Goal: Find contact information: Find contact information

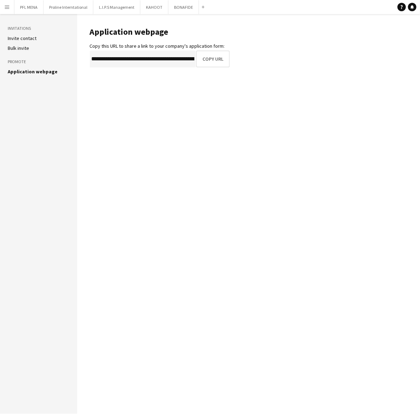
click at [11, 9] on button "Menu" at bounding box center [7, 7] width 14 height 14
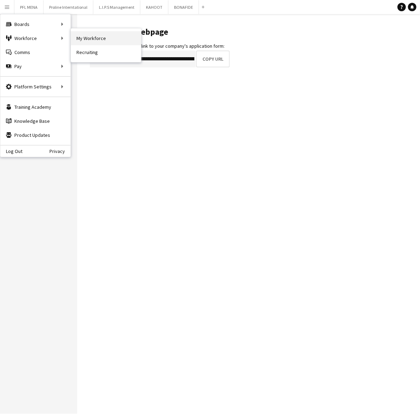
click at [84, 37] on link "My Workforce" at bounding box center [106, 38] width 70 height 14
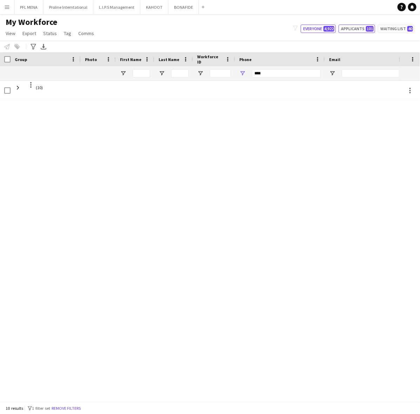
click at [364, 32] on button "Applicants 101" at bounding box center [357, 29] width 36 height 8
click at [393, 27] on button "Waiting list 40" at bounding box center [396, 29] width 36 height 8
click at [376, 28] on div "filter-1 Everyone 4,922 Applicants 101 Waiting list 40" at bounding box center [353, 29] width 133 height 8
click at [369, 27] on span "101" at bounding box center [370, 29] width 8 height 6
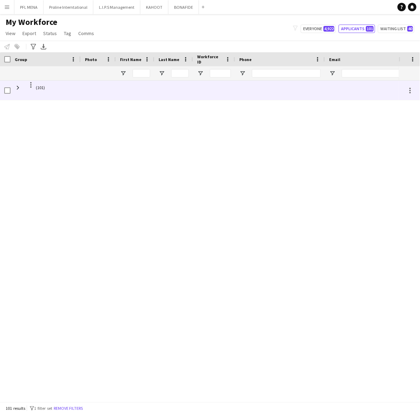
click at [12, 90] on div "(101)" at bounding box center [46, 90] width 70 height 19
click at [15, 88] on span at bounding box center [18, 88] width 6 height 6
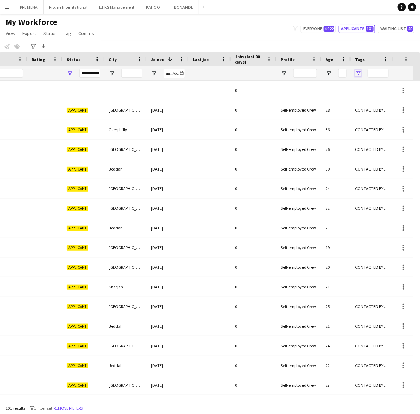
click at [358, 73] on span "Open Filter Menu" at bounding box center [358, 73] width 6 height 6
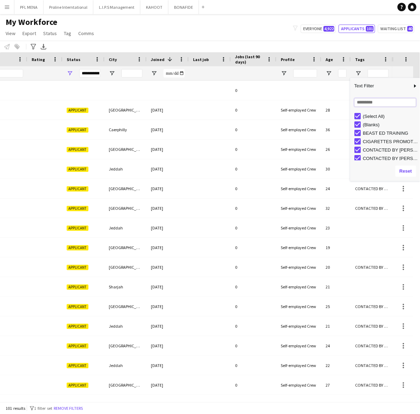
click at [376, 104] on input "Search filter values" at bounding box center [385, 102] width 62 height 8
type input "***"
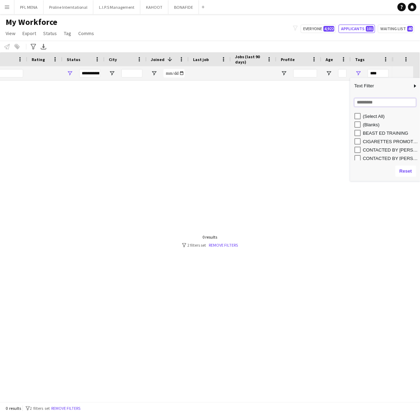
click at [369, 101] on input "Search filter values" at bounding box center [385, 102] width 62 height 8
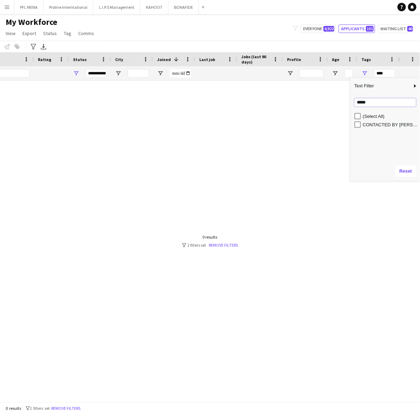
type input "*****"
type input "**********"
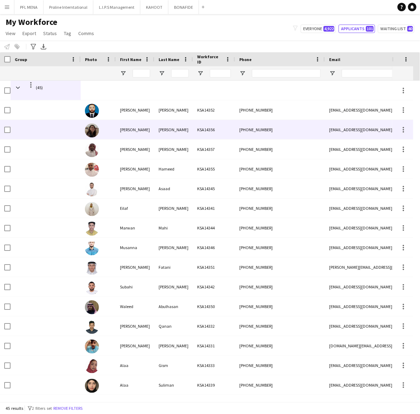
click at [141, 128] on div "[PERSON_NAME]" at bounding box center [135, 129] width 39 height 19
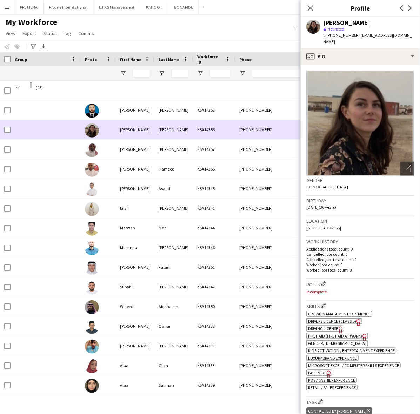
click at [153, 131] on div "[PERSON_NAME]" at bounding box center [135, 129] width 39 height 19
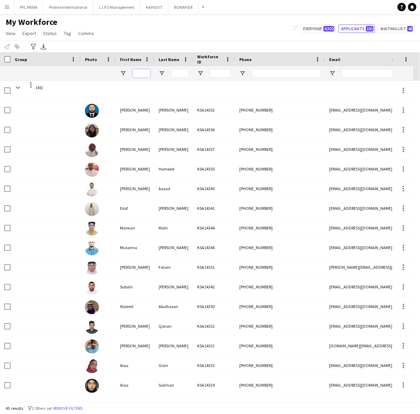
click at [139, 71] on input "First Name Filter Input" at bounding box center [142, 73] width 18 height 8
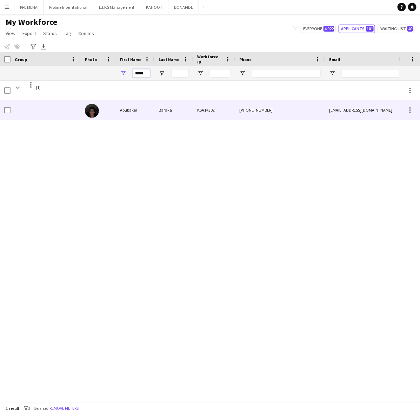
type input "*****"
click at [197, 114] on div "KSA14302" at bounding box center [214, 109] width 42 height 19
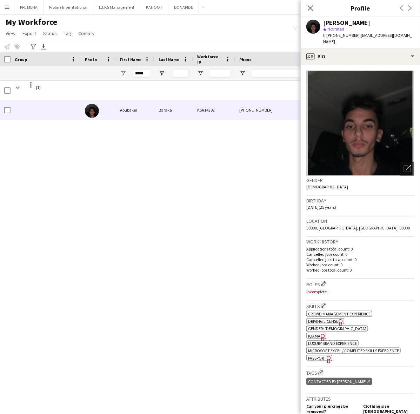
click at [399, 176] on div "Gender [DEMOGRAPHIC_DATA]" at bounding box center [360, 186] width 108 height 20
click at [404, 165] on icon "Open photos pop-in" at bounding box center [407, 168] width 7 height 7
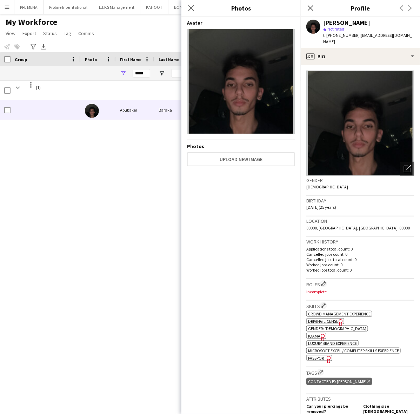
click at [386, 198] on h3 "Birthday" at bounding box center [360, 201] width 108 height 6
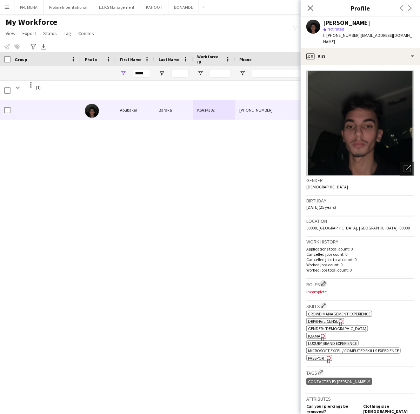
click at [325, 280] on button "Edit crew company roles" at bounding box center [323, 283] width 7 height 7
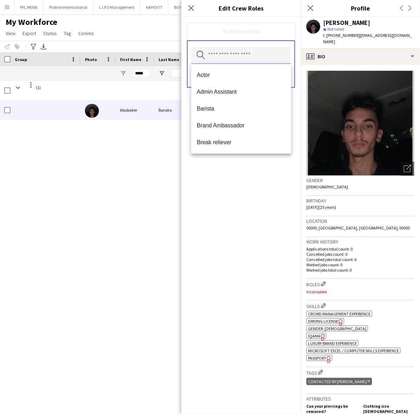
click at [234, 53] on input "text" at bounding box center [241, 56] width 100 height 18
click at [228, 123] on span "Brand Ambassador" at bounding box center [241, 125] width 89 height 7
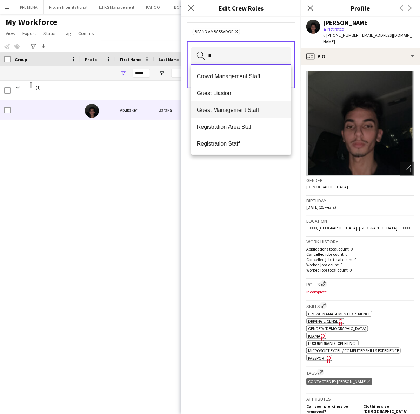
type input "*"
click at [232, 104] on mat-option "Guest Management Staff" at bounding box center [241, 109] width 100 height 17
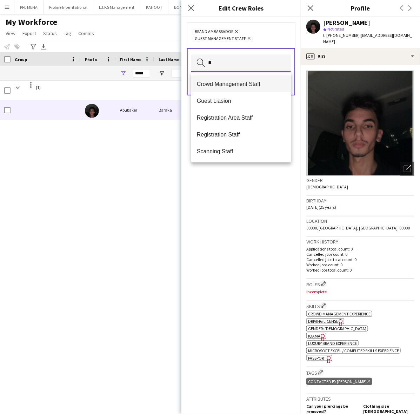
type input "*"
click at [230, 81] on span "Crowd Management Staff" at bounding box center [241, 84] width 89 height 7
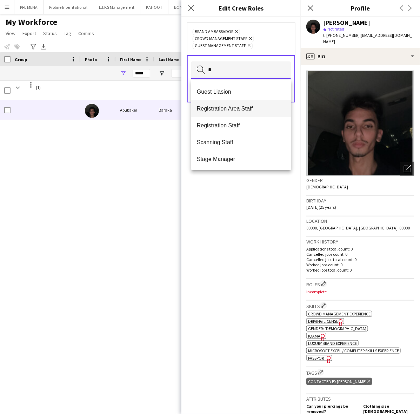
type input "*"
click at [235, 106] on span "Registration Area Staff" at bounding box center [241, 108] width 89 height 7
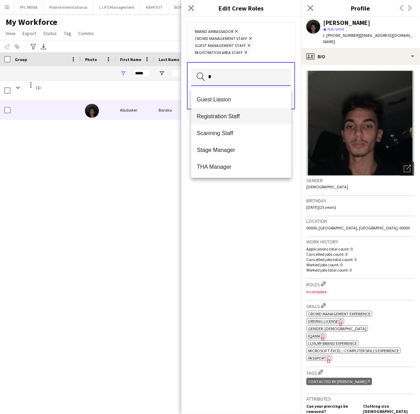
type input "*"
click at [234, 113] on span "Registration Staff" at bounding box center [241, 116] width 89 height 7
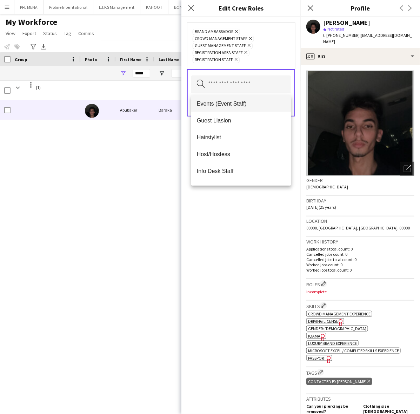
click at [240, 105] on span "Events (Event Staff)" at bounding box center [241, 103] width 89 height 7
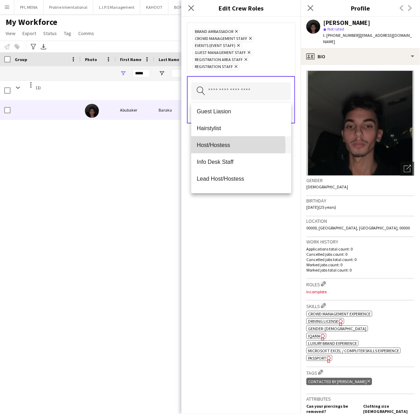
click at [226, 146] on span "Host/Hostess" at bounding box center [241, 145] width 89 height 7
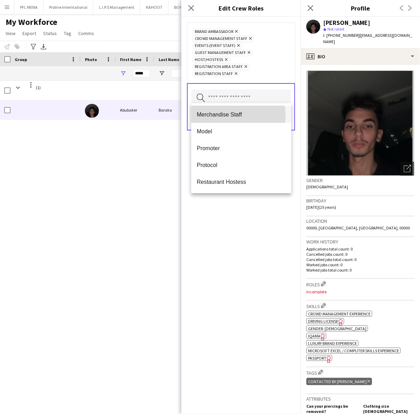
click at [226, 116] on span "Merchandise Staff" at bounding box center [241, 114] width 89 height 7
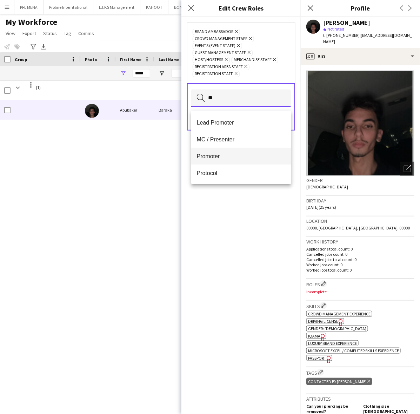
type input "**"
click at [219, 153] on span "Promoter" at bounding box center [241, 156] width 89 height 7
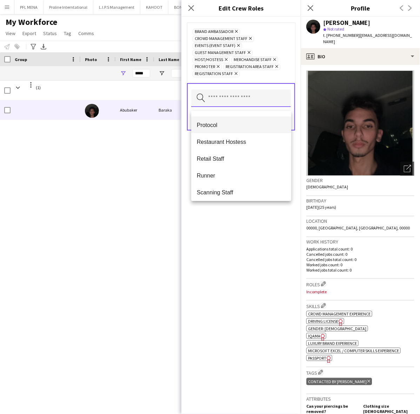
scroll to position [263, 0]
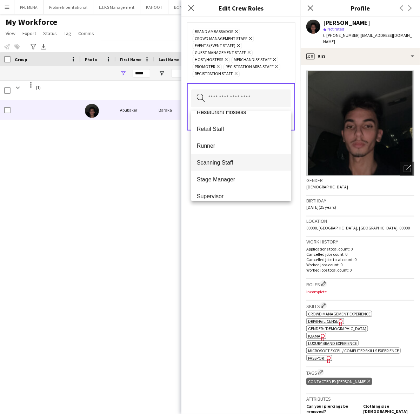
click at [220, 164] on span "Scanning Staff" at bounding box center [241, 162] width 89 height 7
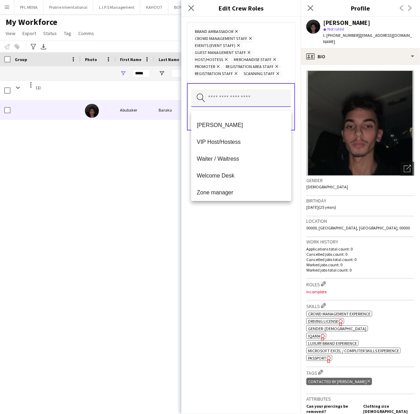
scroll to position [454, 0]
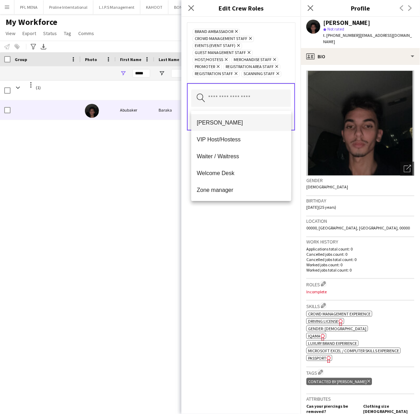
click at [224, 120] on span "[PERSON_NAME]" at bounding box center [241, 123] width 89 height 7
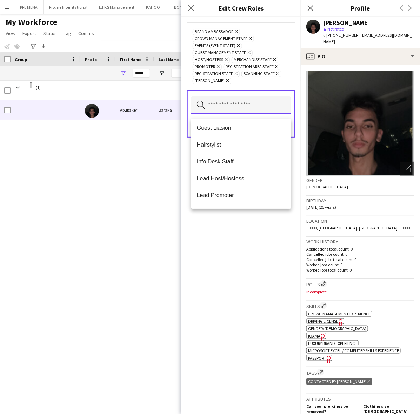
scroll to position [88, 0]
drag, startPoint x: 226, startPoint y: 250, endPoint x: 245, endPoint y: 184, distance: 68.5
click at [226, 248] on div "Brand Ambassador Remove Crowd Management Staff Remove Events (Event Staff) Remo…" at bounding box center [240, 215] width 119 height 397
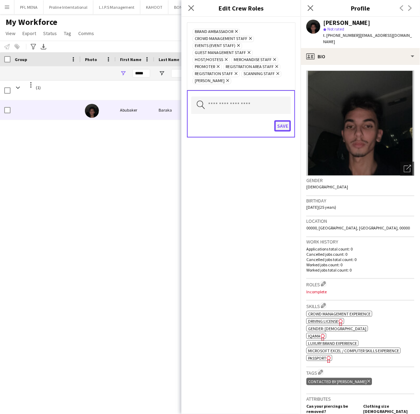
click at [280, 132] on button "Save" at bounding box center [282, 125] width 16 height 11
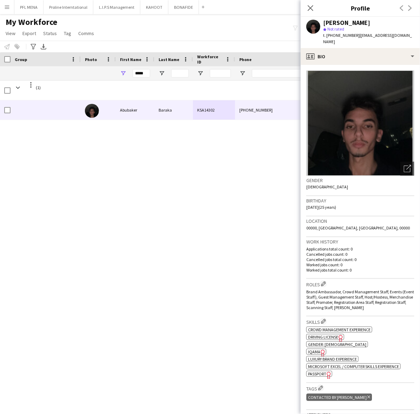
scroll to position [44, 0]
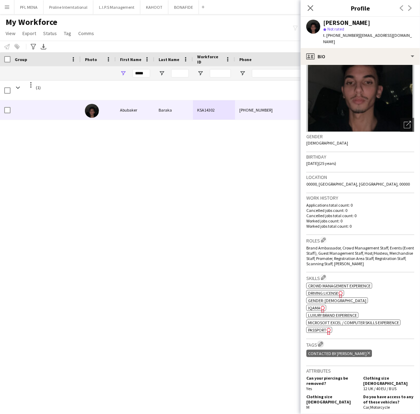
click at [322, 342] on app-icon "Edit crew company tags" at bounding box center [320, 344] width 5 height 5
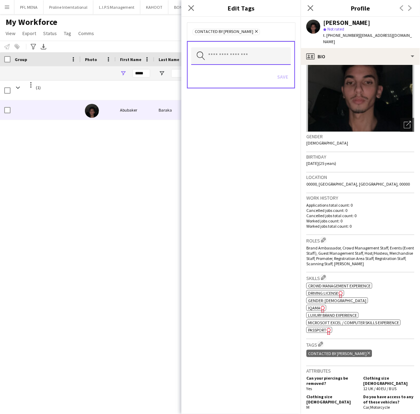
click at [245, 57] on input "text" at bounding box center [241, 56] width 100 height 18
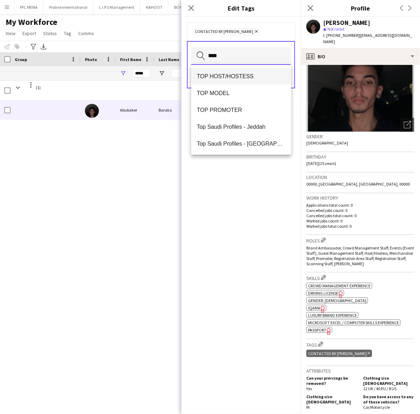
type input "***"
click at [255, 73] on span "TOP HOST/HOSTESS" at bounding box center [241, 76] width 89 height 7
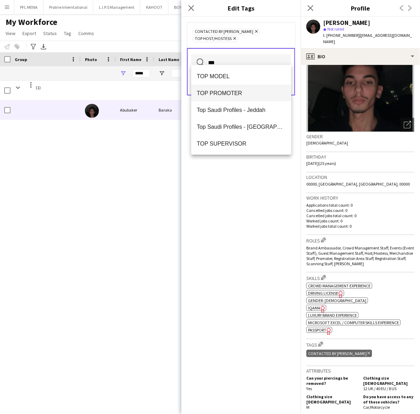
type input "***"
click at [240, 90] on span "TOP PROMOTER" at bounding box center [241, 93] width 89 height 7
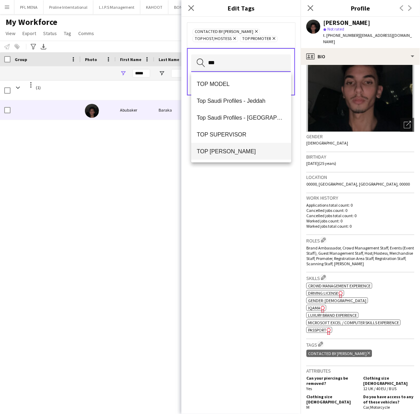
type input "***"
click at [220, 151] on span "TOP [PERSON_NAME]" at bounding box center [241, 151] width 89 height 7
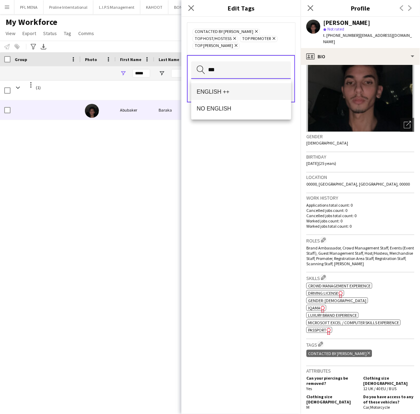
type input "***"
click at [214, 93] on span "ENGLISH ++" at bounding box center [241, 91] width 89 height 7
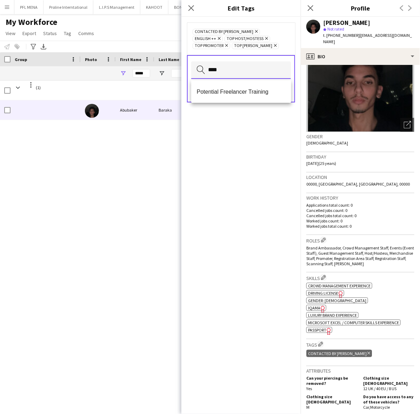
type input "****"
click at [237, 91] on span "Potential Freelancer Training" at bounding box center [241, 91] width 89 height 7
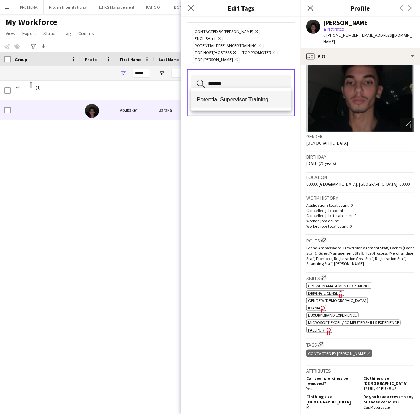
type input "******"
click at [241, 94] on mat-option "Potential Supervisor Training" at bounding box center [241, 99] width 100 height 17
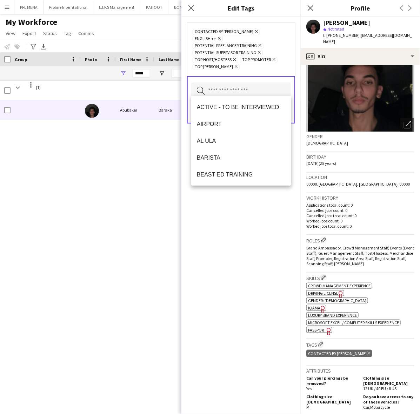
click at [255, 31] on icon at bounding box center [256, 31] width 3 height 3
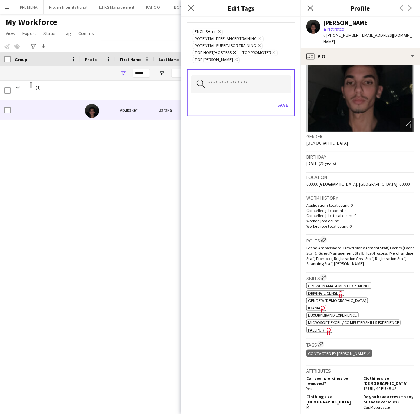
click at [274, 111] on div "Save" at bounding box center [241, 106] width 100 height 20
click at [284, 111] on button "Save" at bounding box center [282, 104] width 16 height 11
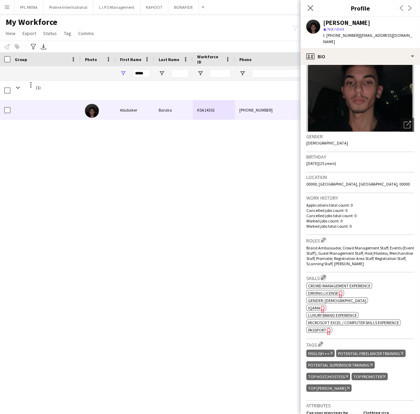
click at [326, 275] on app-icon "Edit crew company skills" at bounding box center [323, 277] width 5 height 5
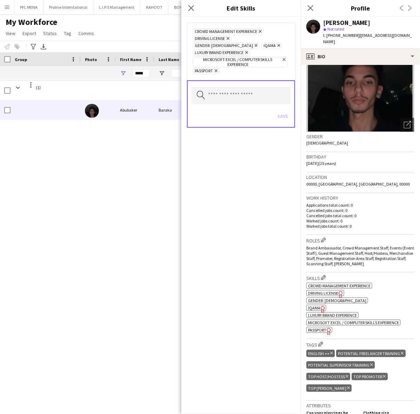
click at [321, 306] on icon "Freelancer has uploaded a photo validation of skill. Click to see" at bounding box center [322, 309] width 7 height 7
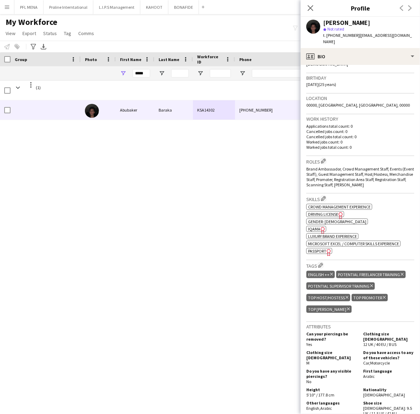
scroll to position [132, 0]
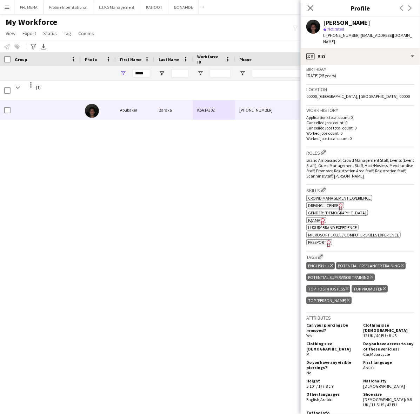
click at [325, 240] on span "Passport" at bounding box center [317, 242] width 18 height 5
click at [321, 254] on app-icon "Edit crew company tags" at bounding box center [320, 256] width 5 height 5
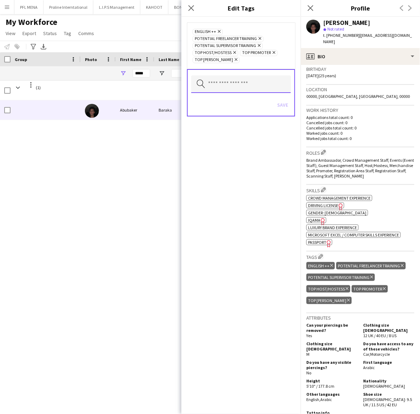
click at [236, 93] on input "text" at bounding box center [241, 84] width 100 height 18
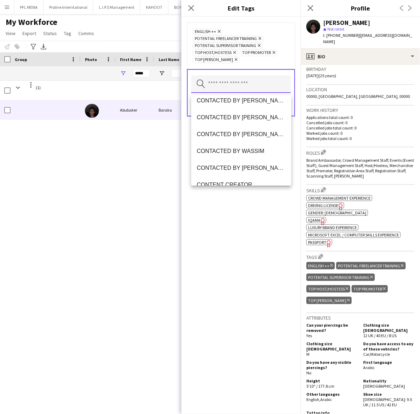
scroll to position [263, 0]
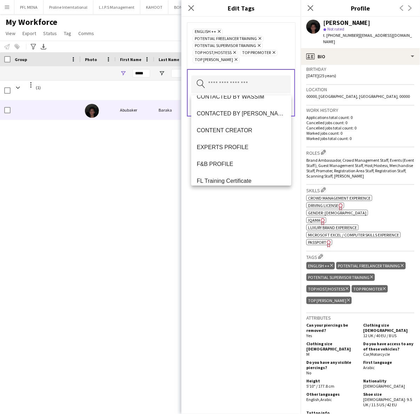
click at [243, 234] on div "ENGLISH ++ Remove Potential Freelancer Training Remove Potential Supervisor Tra…" at bounding box center [240, 215] width 119 height 397
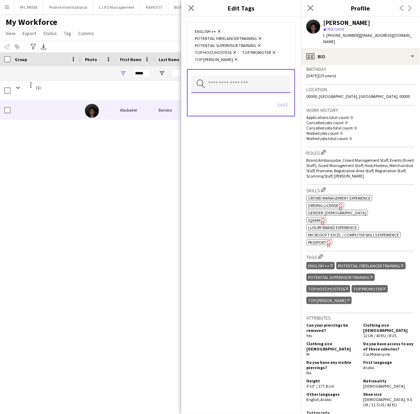
click at [249, 92] on input "text" at bounding box center [241, 84] width 100 height 18
type input "***"
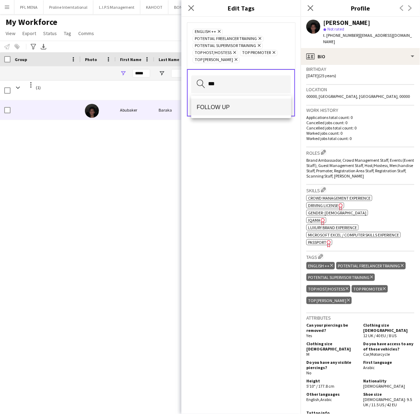
click at [241, 101] on mat-option "FOLLOW UP" at bounding box center [241, 107] width 100 height 17
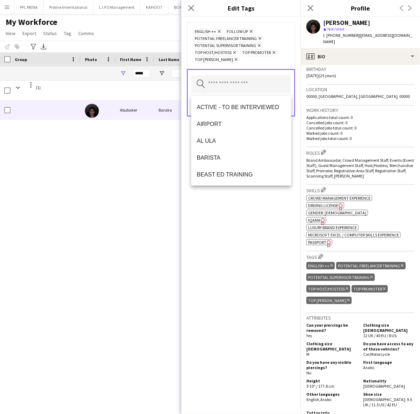
click at [259, 208] on div "ENGLISH ++ Remove FOLLOW UP Remove Potential Freelancer Training Remove Potenti…" at bounding box center [240, 215] width 119 height 397
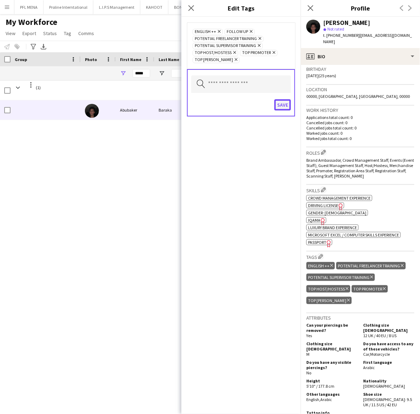
click at [280, 108] on button "Save" at bounding box center [282, 104] width 16 height 11
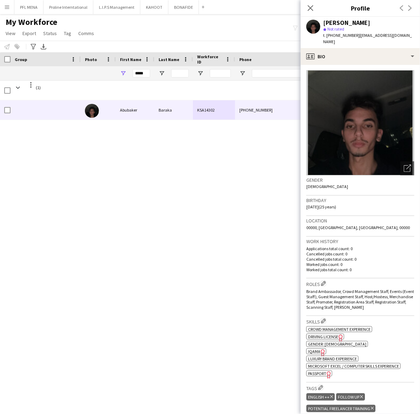
scroll to position [0, 0]
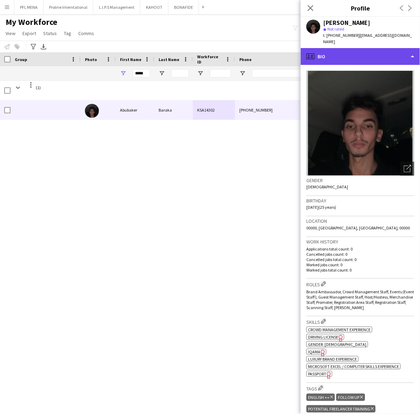
click at [360, 48] on div "profile Bio" at bounding box center [360, 56] width 119 height 17
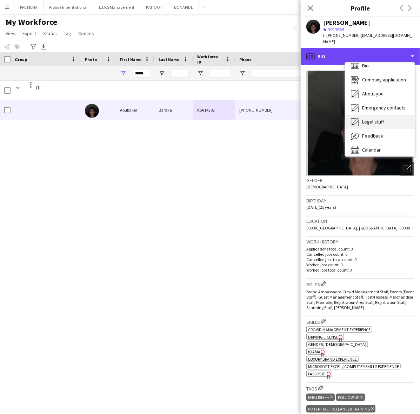
scroll to position [9, 0]
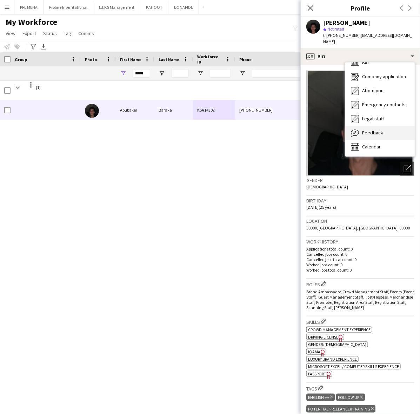
click at [381, 129] on span "Feedback" at bounding box center [372, 132] width 21 height 6
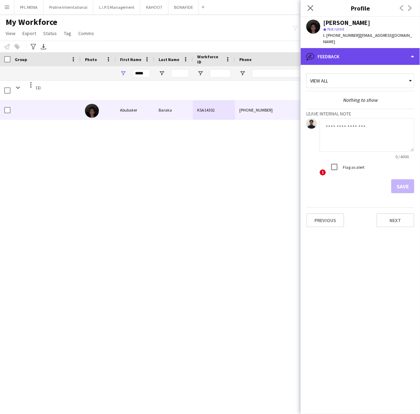
click at [368, 56] on div "bubble-pencil Feedback" at bounding box center [360, 56] width 119 height 17
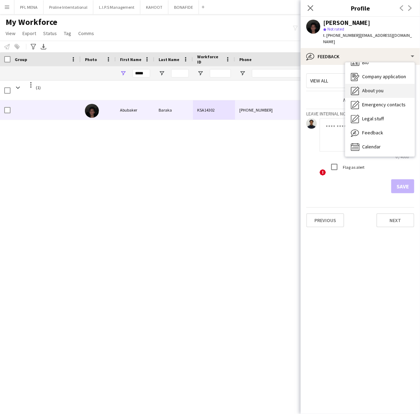
click at [378, 87] on span "About you" at bounding box center [372, 90] width 21 height 6
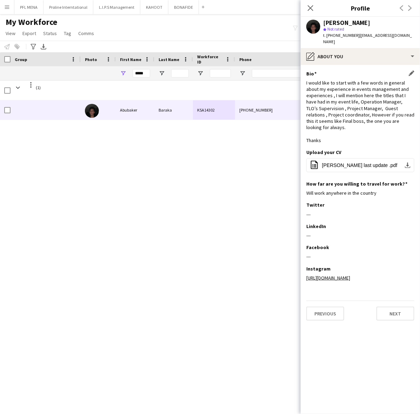
click at [410, 71] on app-icon "Edit this field" at bounding box center [412, 74] width 6 height 6
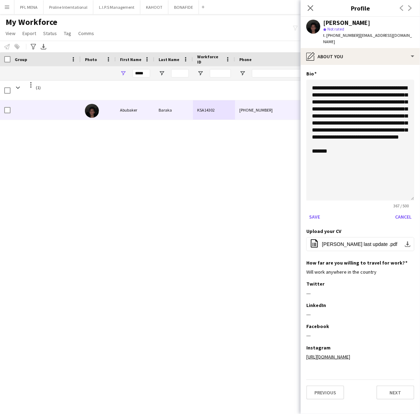
drag, startPoint x: 412, startPoint y: 110, endPoint x: 400, endPoint y: 185, distance: 75.7
click at [402, 187] on textarea "**********" at bounding box center [360, 140] width 108 height 121
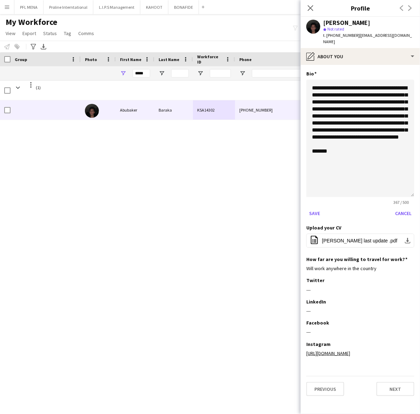
drag, startPoint x: 349, startPoint y: 231, endPoint x: 341, endPoint y: 215, distance: 18.0
click at [350, 238] on span "[PERSON_NAME] last update .pdf" at bounding box center [359, 241] width 75 height 6
drag, startPoint x: 334, startPoint y: 157, endPoint x: 306, endPoint y: 76, distance: 85.7
click at [306, 76] on app-section-data-types "**********" at bounding box center [360, 239] width 119 height 349
click at [387, 154] on textarea "**********" at bounding box center [360, 139] width 108 height 118
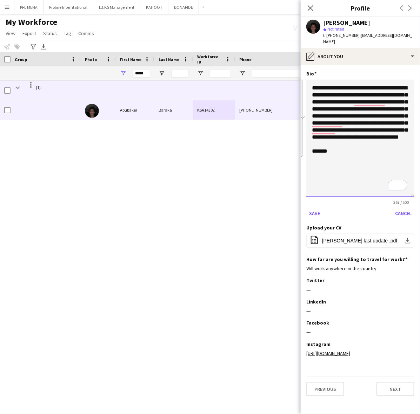
drag, startPoint x: 336, startPoint y: 155, endPoint x: 297, endPoint y: 82, distance: 83.2
click at [297, 82] on body "Menu Boards Boards Boards All jobs Status Workforce Workforce My Workforce Recr…" at bounding box center [210, 207] width 420 height 414
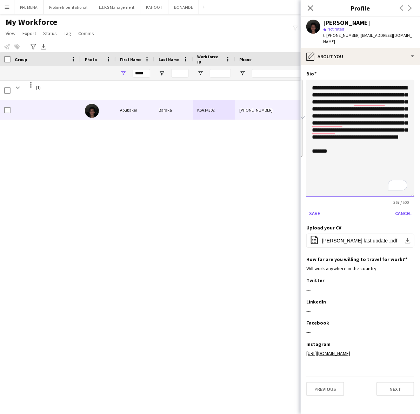
paste textarea "**********"
click at [348, 162] on textarea "**********" at bounding box center [360, 139] width 108 height 118
type textarea "**********"
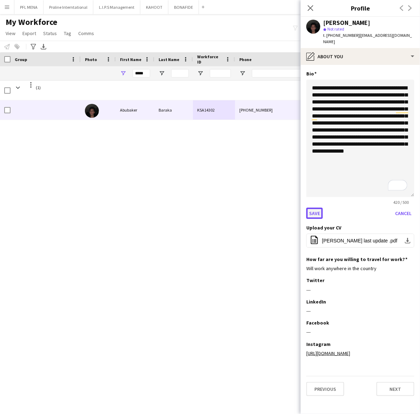
click at [314, 208] on button "Save" at bounding box center [314, 213] width 16 height 11
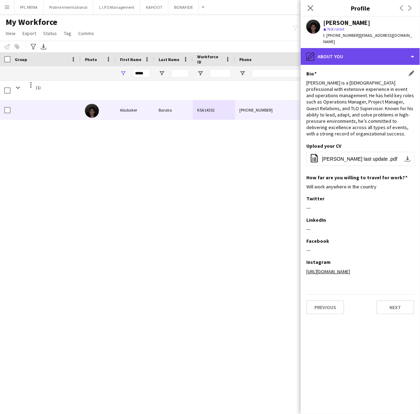
click at [372, 48] on div "pencil4 About you" at bounding box center [360, 56] width 119 height 17
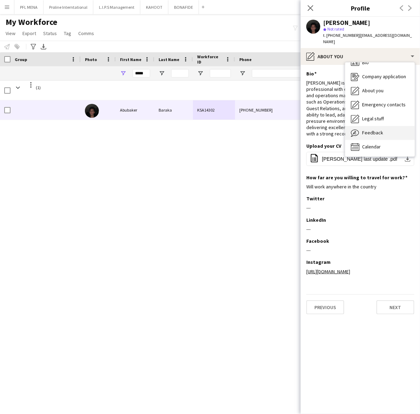
click at [385, 126] on div "Feedback Feedback" at bounding box center [379, 133] width 69 height 14
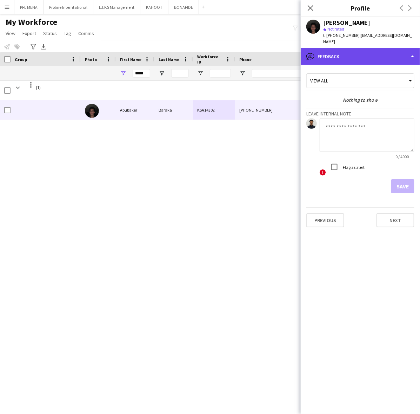
click at [364, 54] on div "bubble-pencil Feedback" at bounding box center [360, 56] width 119 height 17
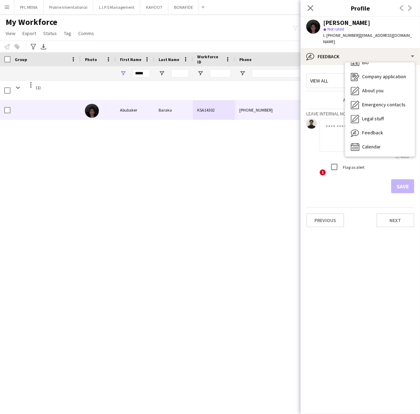
click at [319, 97] on div "Nothing to show" at bounding box center [360, 100] width 108 height 6
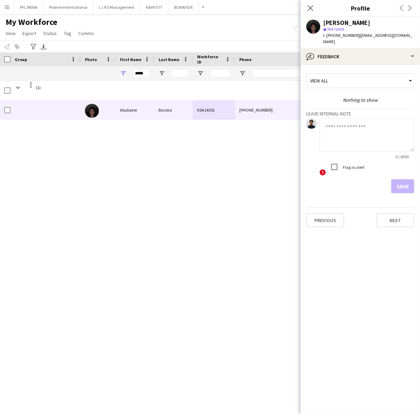
click at [351, 135] on textarea at bounding box center [367, 134] width 95 height 33
click at [360, 128] on textarea "To enrich screen reader interactions, please activate Accessibility in Grammarl…" at bounding box center [367, 134] width 95 height 33
paste textarea "**********"
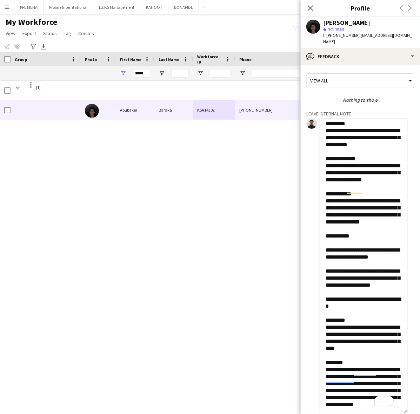
scroll to position [38, 0]
drag, startPoint x: 413, startPoint y: 141, endPoint x: 403, endPoint y: 396, distance: 255.0
click at [404, 402] on textarea "**********" at bounding box center [364, 265] width 88 height 295
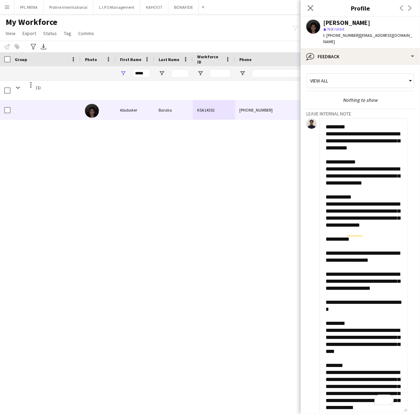
click at [360, 259] on textarea "**********" at bounding box center [364, 265] width 88 height 294
click at [350, 255] on textarea "**********" at bounding box center [364, 265] width 88 height 294
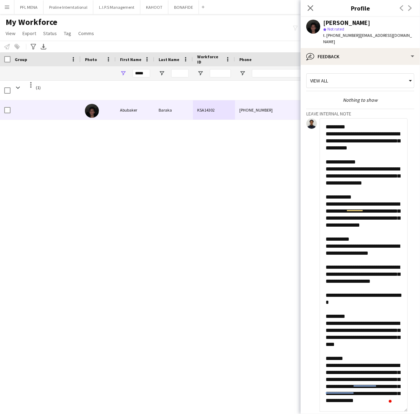
scroll to position [32, 0]
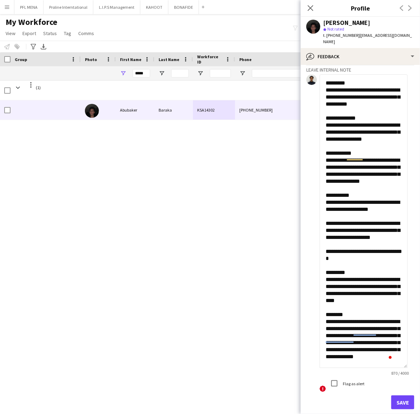
type textarea "**********"
click at [397, 397] on button "Save" at bounding box center [402, 403] width 23 height 14
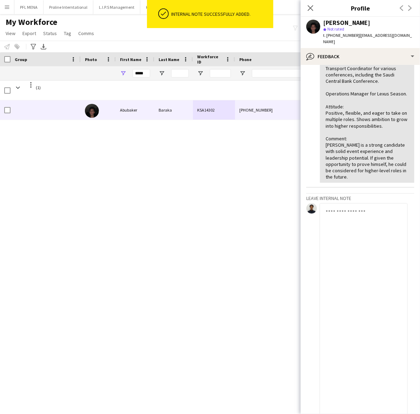
click at [370, 233] on textarea "To enrich screen reader interactions, please activate Accessibility in Grammarl…" at bounding box center [364, 350] width 88 height 294
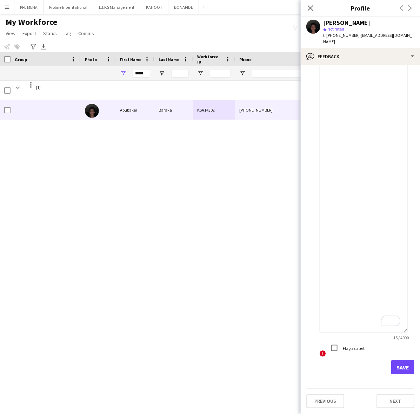
type textarea "**********"
click at [396, 375] on app-crew-profile-feedback-tab "View all [DATE] – INTERNAL NOTE Edit internal note Delete internal note [PERSON…" at bounding box center [360, 239] width 119 height 349
click at [397, 368] on button "Save" at bounding box center [402, 367] width 23 height 14
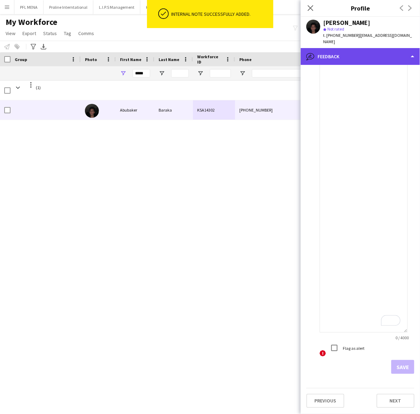
click at [350, 48] on div "bubble-pencil Feedback" at bounding box center [360, 56] width 119 height 17
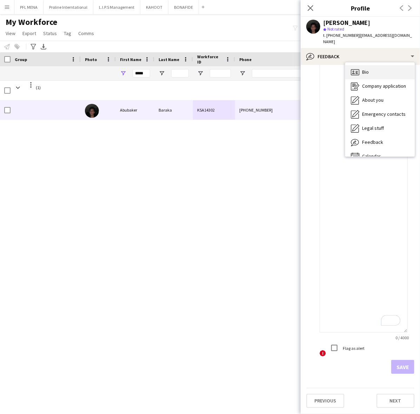
click at [370, 65] on div "Bio Bio" at bounding box center [379, 72] width 69 height 14
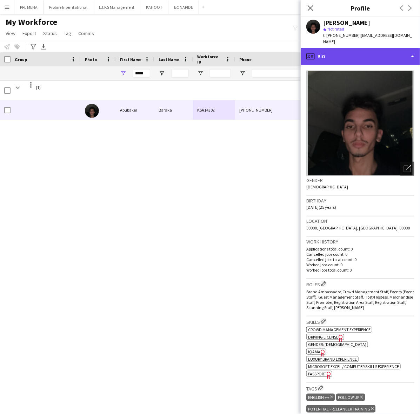
click at [337, 48] on div "profile Bio" at bounding box center [360, 56] width 119 height 17
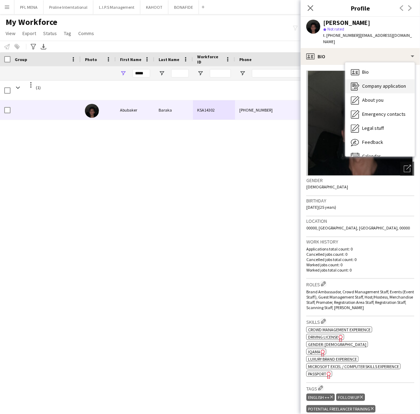
click at [371, 83] on span "Company application" at bounding box center [384, 86] width 44 height 6
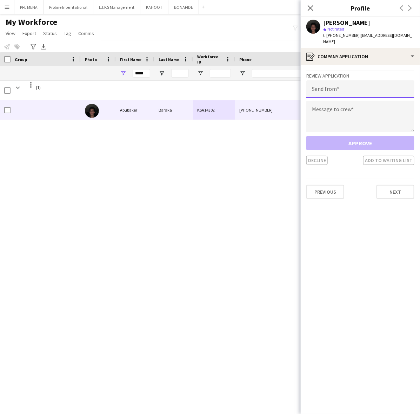
click at [385, 85] on input "email" at bounding box center [360, 89] width 108 height 18
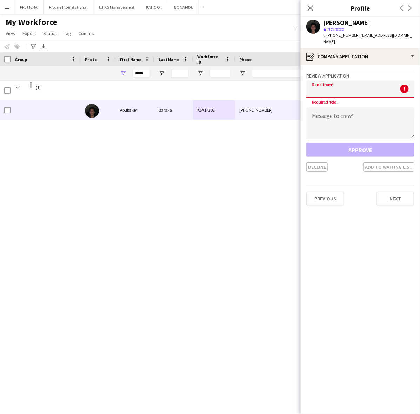
click at [330, 83] on input "email" at bounding box center [360, 89] width 108 height 18
paste input "**********"
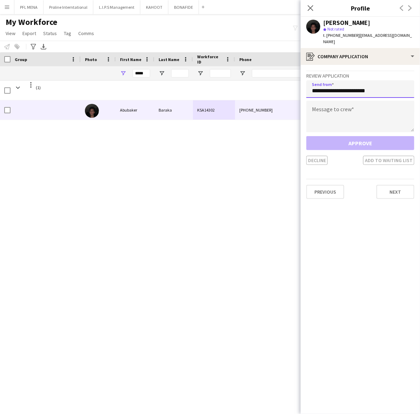
type input "**********"
click at [340, 105] on textarea at bounding box center [360, 117] width 108 height 32
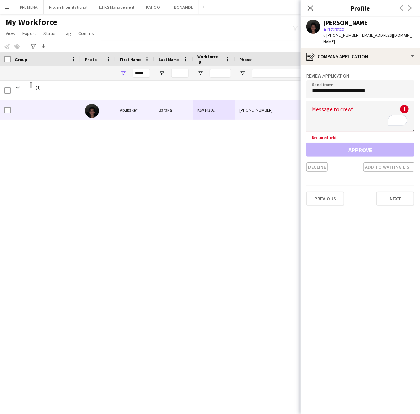
click at [352, 101] on textarea "To enrich screen reader interactions, please activate Accessibility in Grammarl…" at bounding box center [360, 117] width 108 height 32
paste textarea "**********"
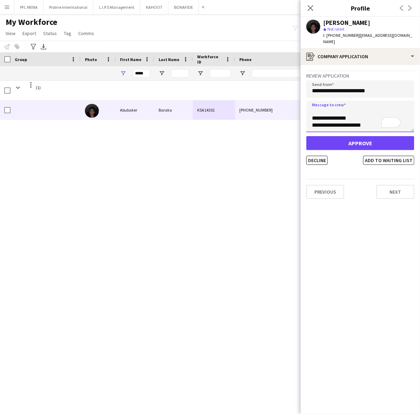
type textarea "**********"
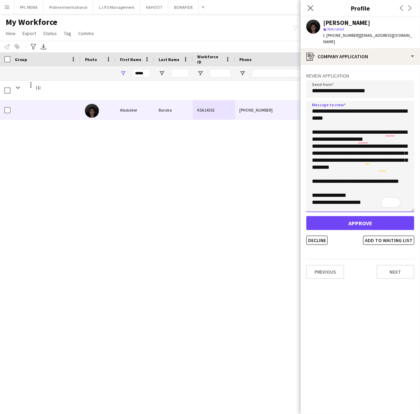
drag, startPoint x: 413, startPoint y: 120, endPoint x: 407, endPoint y: 211, distance: 91.8
click at [407, 211] on div "**********" at bounding box center [360, 157] width 108 height 113
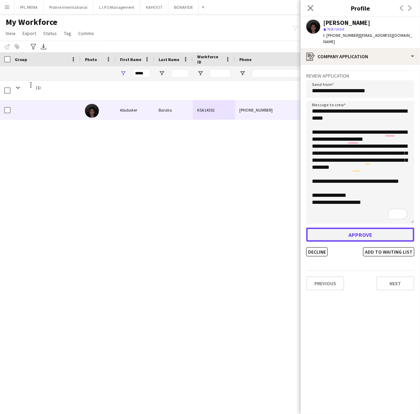
click at [339, 228] on button "Approve" at bounding box center [360, 235] width 108 height 14
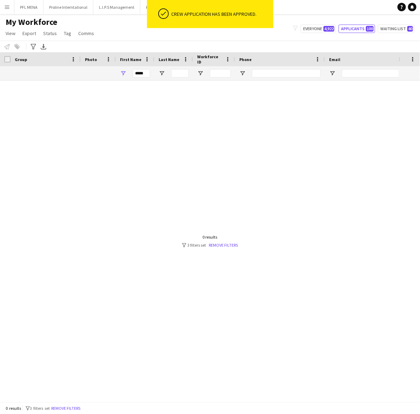
click at [143, 67] on div "*****" at bounding box center [142, 73] width 18 height 14
click at [145, 71] on input "*****" at bounding box center [142, 73] width 18 height 8
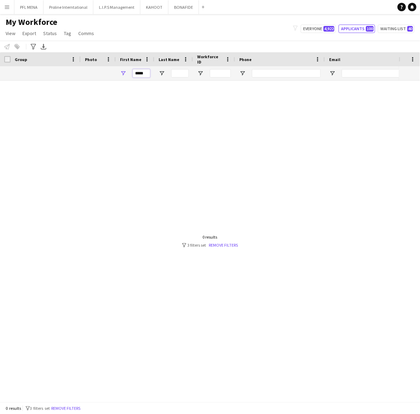
click at [145, 71] on input "*****" at bounding box center [142, 73] width 18 height 8
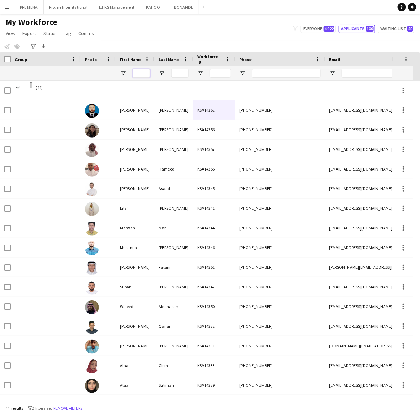
click at [136, 72] on input "First Name Filter Input" at bounding box center [142, 73] width 18 height 8
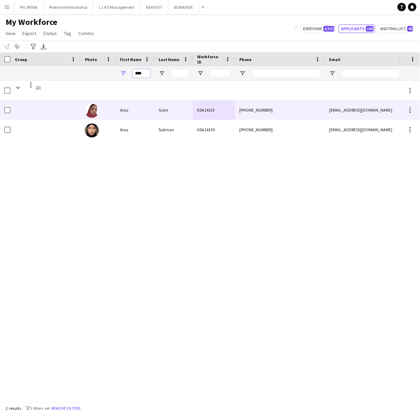
type input "****"
click at [120, 111] on div "Alaa" at bounding box center [135, 109] width 39 height 19
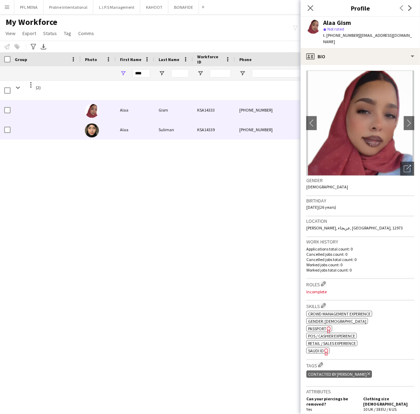
click at [121, 132] on div "Alaa" at bounding box center [135, 129] width 39 height 19
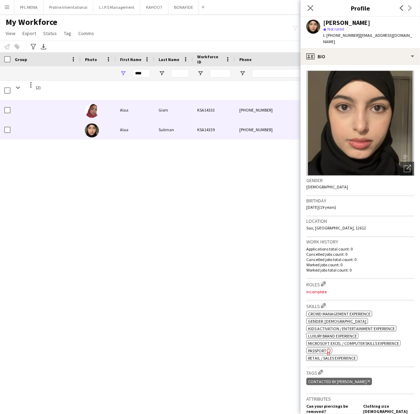
click at [136, 106] on div "Alaa" at bounding box center [135, 109] width 39 height 19
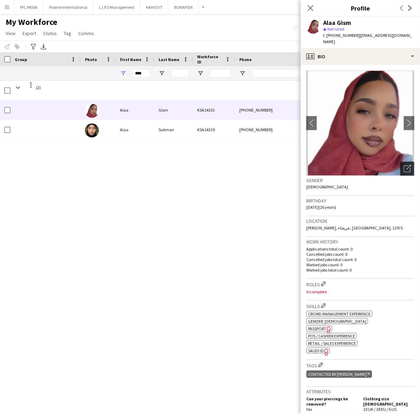
click at [404, 165] on icon "Open photos pop-in" at bounding box center [407, 168] width 7 height 7
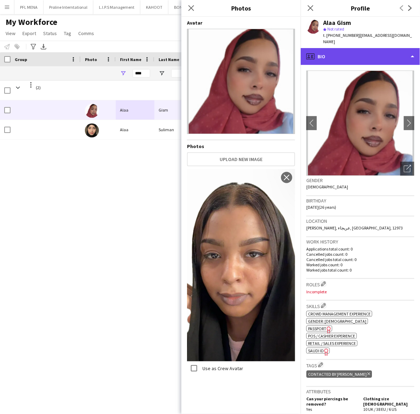
click at [367, 52] on div "profile Bio" at bounding box center [360, 56] width 119 height 17
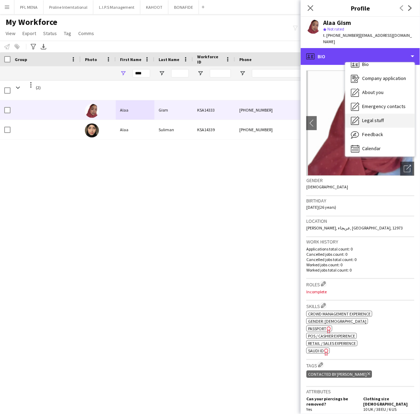
scroll to position [9, 0]
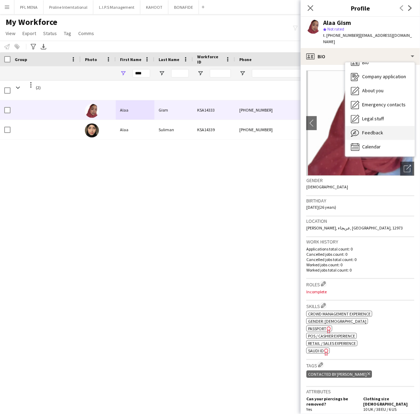
click at [379, 129] on span "Feedback" at bounding box center [372, 132] width 21 height 6
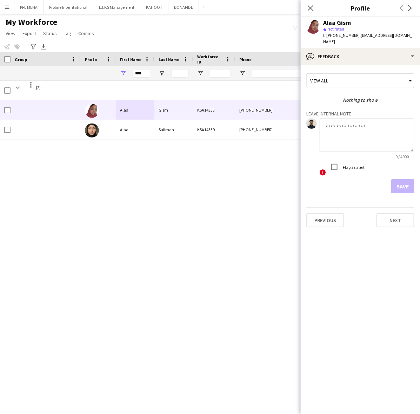
click at [357, 132] on textarea at bounding box center [367, 134] width 95 height 33
type textarea "**********"
drag, startPoint x: 394, startPoint y: 180, endPoint x: 403, endPoint y: 145, distance: 36.5
click at [395, 180] on button "Save" at bounding box center [402, 186] width 23 height 14
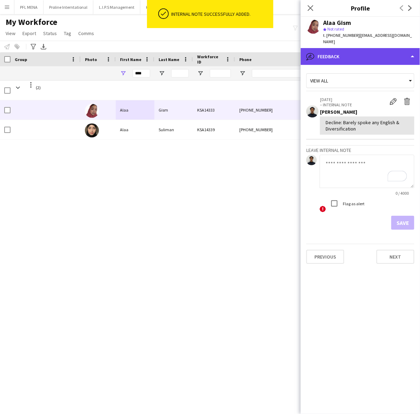
click at [365, 54] on div "bubble-pencil Feedback" at bounding box center [360, 56] width 119 height 17
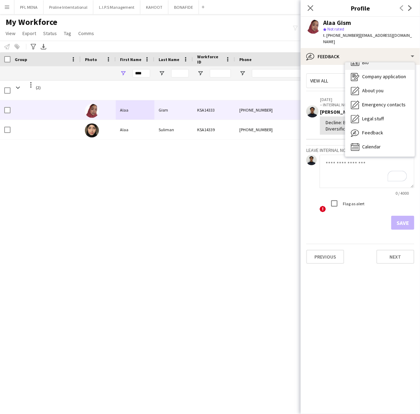
click at [369, 61] on div "Bio Bio" at bounding box center [379, 63] width 69 height 14
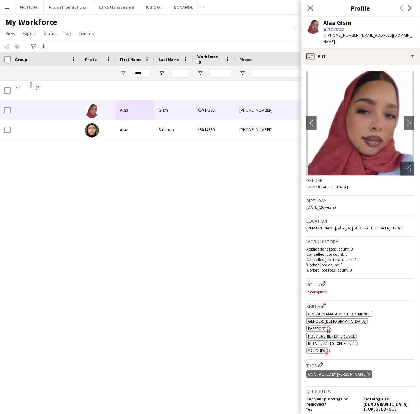
click at [362, 65] on app-crew-profile-bio "chevron-left chevron-right Open photos pop-in Gender [DEMOGRAPHIC_DATA] Birthda…" at bounding box center [360, 239] width 119 height 349
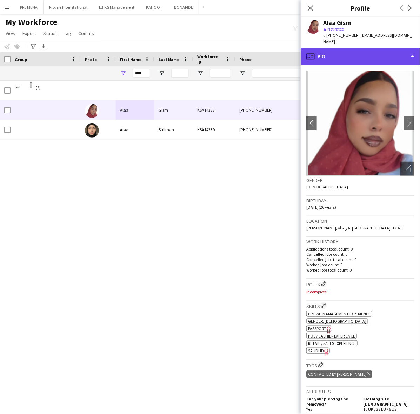
click at [366, 52] on div "profile Bio" at bounding box center [360, 56] width 119 height 17
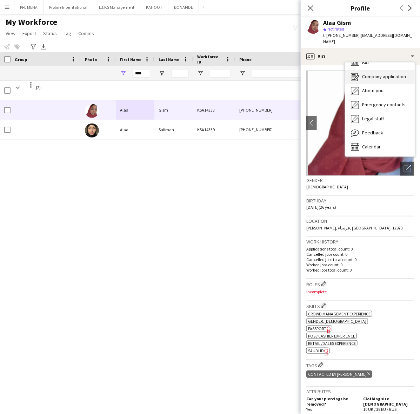
click at [378, 73] on span "Company application" at bounding box center [384, 76] width 44 height 6
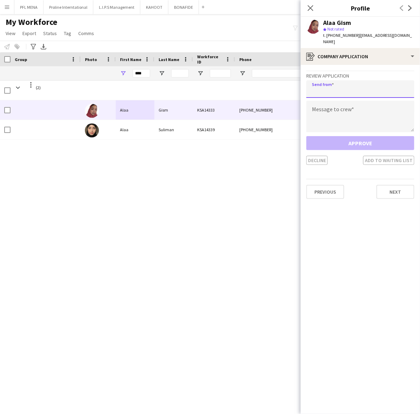
click at [350, 81] on input "email" at bounding box center [360, 89] width 108 height 18
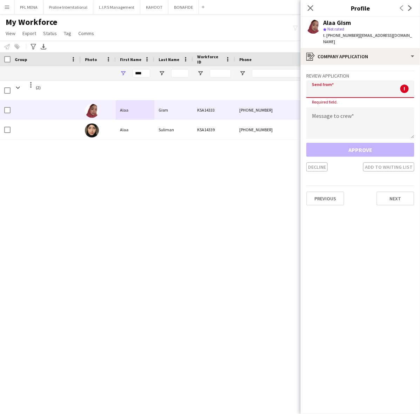
click at [347, 81] on input "email" at bounding box center [360, 89] width 108 height 18
paste input "**********"
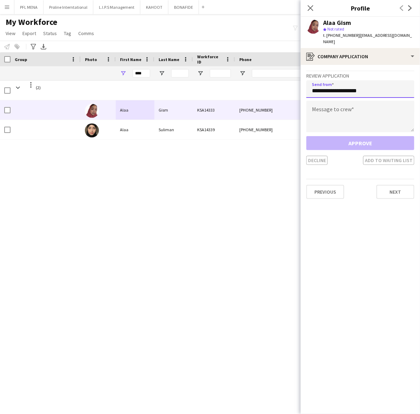
type input "**********"
click at [335, 112] on textarea "To enrich screen reader interactions, please activate Accessibility in Grammarl…" at bounding box center [360, 117] width 108 height 32
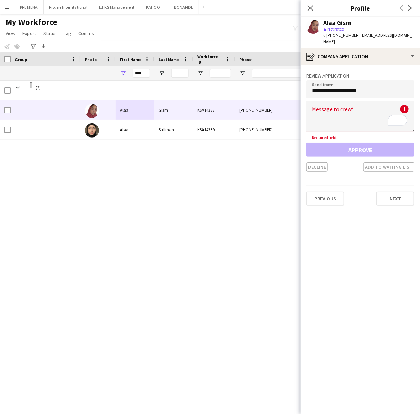
click at [356, 108] on textarea "To enrich screen reader interactions, please activate Accessibility in Grammarl…" at bounding box center [360, 117] width 108 height 32
paste textarea "**********"
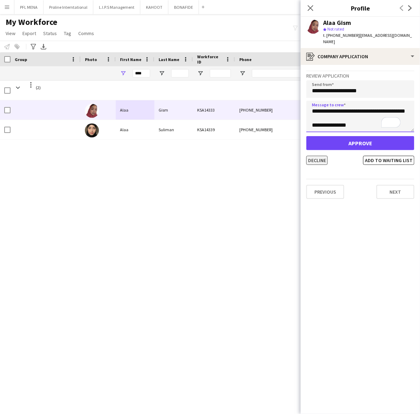
type textarea "**********"
click at [316, 156] on button "Decline" at bounding box center [316, 160] width 21 height 9
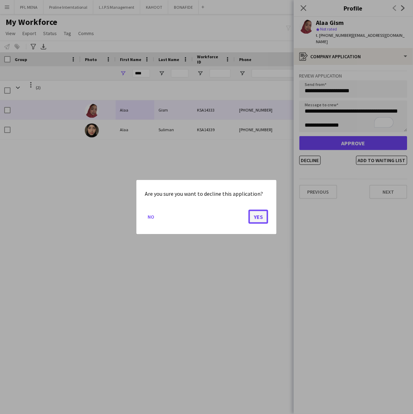
click at [260, 215] on button "Yes" at bounding box center [259, 217] width 20 height 14
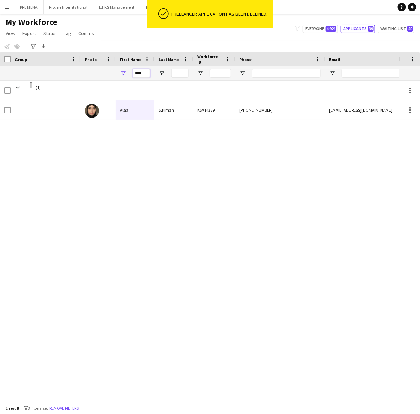
drag, startPoint x: 144, startPoint y: 77, endPoint x: 87, endPoint y: 74, distance: 57.3
click at [87, 74] on div "****" at bounding box center [415, 73] width 831 height 14
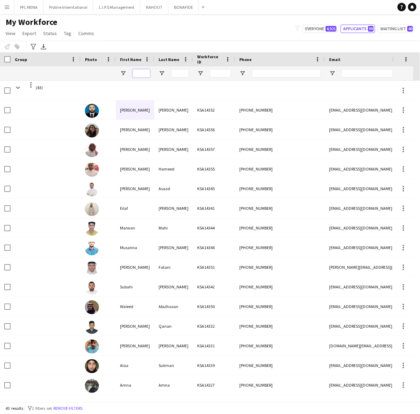
click at [146, 72] on input "First Name Filter Input" at bounding box center [142, 73] width 18 height 8
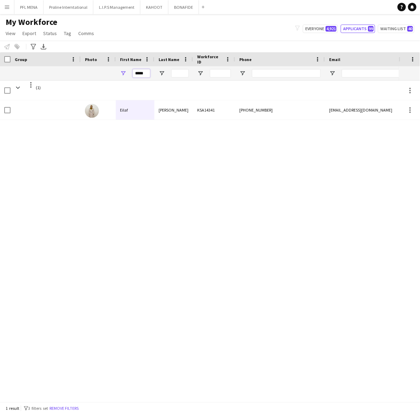
type input "*****"
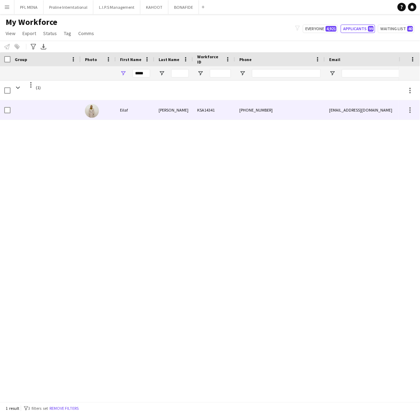
click at [146, 108] on div "Eilaf" at bounding box center [135, 109] width 39 height 19
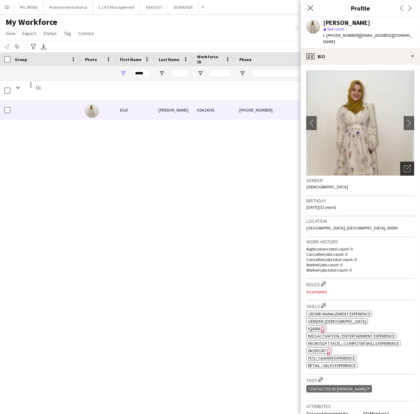
click at [403, 164] on div "Open photos pop-in" at bounding box center [407, 169] width 14 height 14
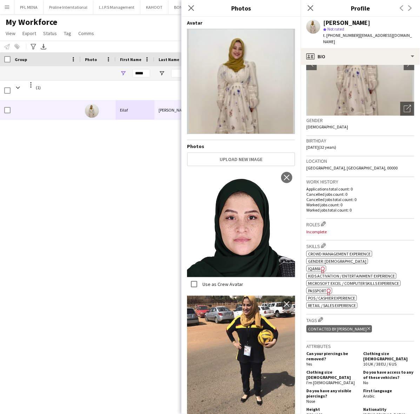
scroll to position [0, 0]
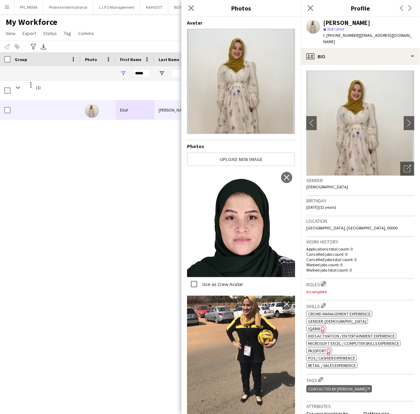
click at [325, 281] on app-icon "Edit crew company roles" at bounding box center [323, 283] width 5 height 5
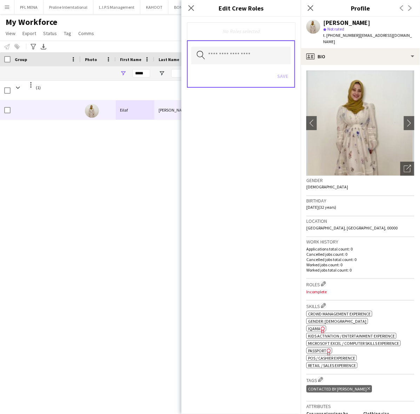
click at [351, 234] on div "Location [GEOGRAPHIC_DATA], [GEOGRAPHIC_DATA], 00000" at bounding box center [360, 227] width 108 height 20
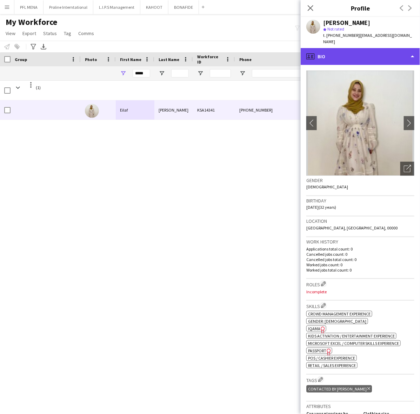
click at [380, 48] on div "profile Bio" at bounding box center [360, 56] width 119 height 17
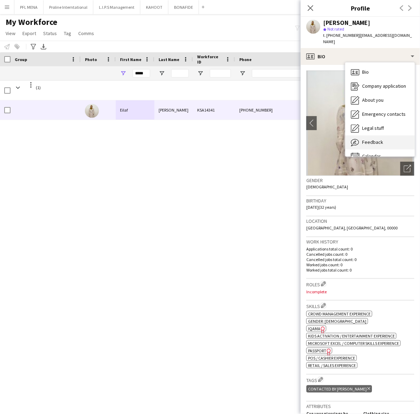
click at [376, 142] on span "Feedback" at bounding box center [372, 142] width 21 height 6
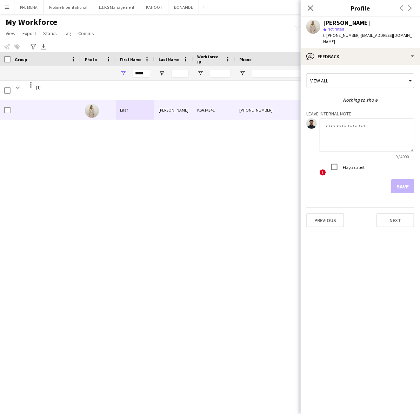
click at [364, 47] on div "[PERSON_NAME] star Not rated t. [PHONE_NUMBER] | [EMAIL_ADDRESS][DOMAIN_NAME]" at bounding box center [360, 32] width 119 height 31
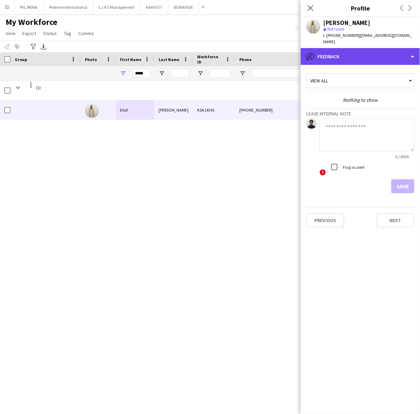
click at [378, 61] on div "bubble-pencil Feedback" at bounding box center [360, 56] width 119 height 17
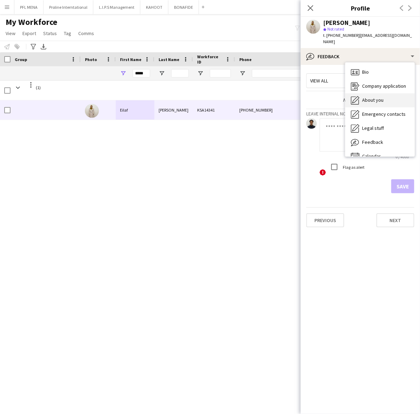
click at [384, 97] on div "About you About you" at bounding box center [379, 100] width 69 height 14
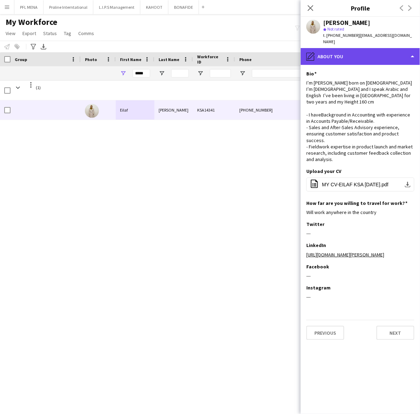
click at [375, 60] on div "pencil4 About you" at bounding box center [360, 56] width 119 height 17
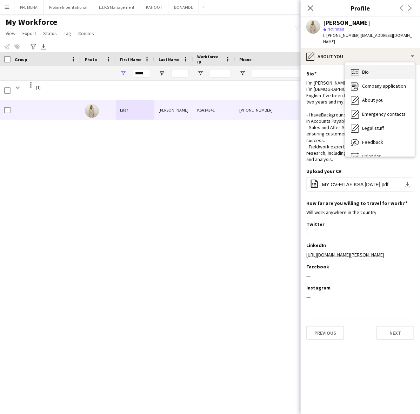
click at [372, 67] on div "Bio Bio" at bounding box center [379, 72] width 69 height 14
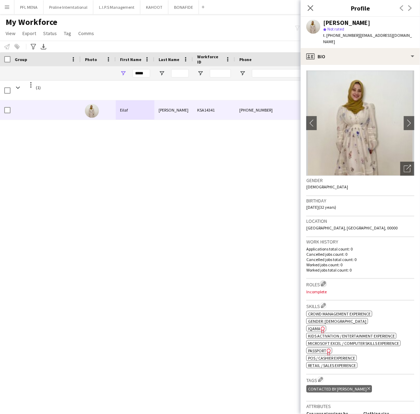
click at [325, 283] on app-icon "Edit crew company roles" at bounding box center [323, 283] width 5 height 5
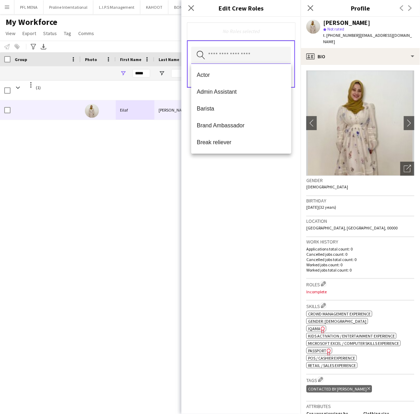
click at [261, 50] on input "text" at bounding box center [241, 56] width 100 height 18
type input "*"
click at [251, 76] on span "Crowd Management Staff" at bounding box center [241, 75] width 89 height 7
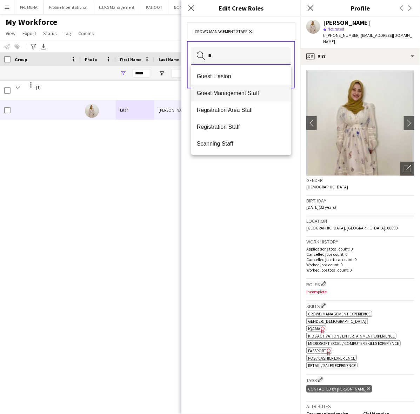
type input "*"
click at [241, 91] on span "Guest Management Staff" at bounding box center [241, 93] width 89 height 7
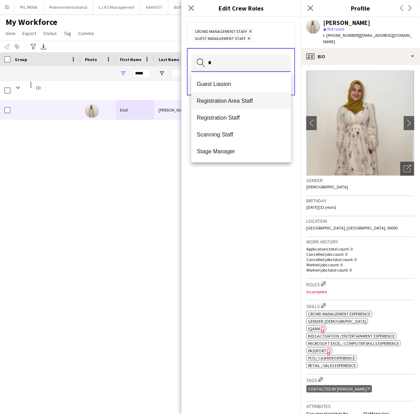
type input "*"
click at [240, 104] on span "Registration Area Staff" at bounding box center [241, 101] width 89 height 7
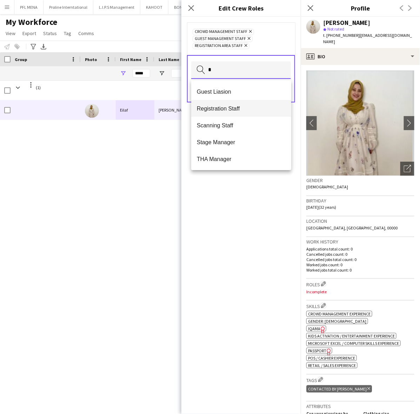
type input "*"
click at [234, 111] on span "Registration Staff" at bounding box center [241, 108] width 89 height 7
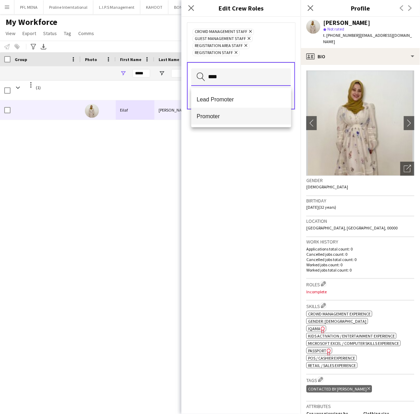
type input "****"
click at [213, 114] on span "Promoter" at bounding box center [241, 116] width 89 height 7
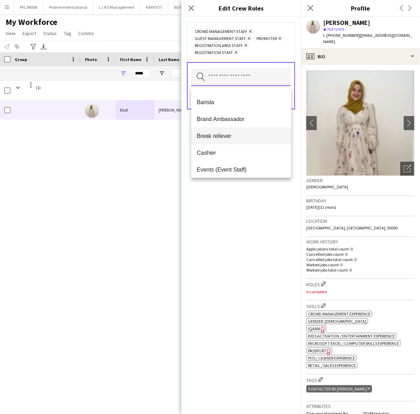
scroll to position [44, 0]
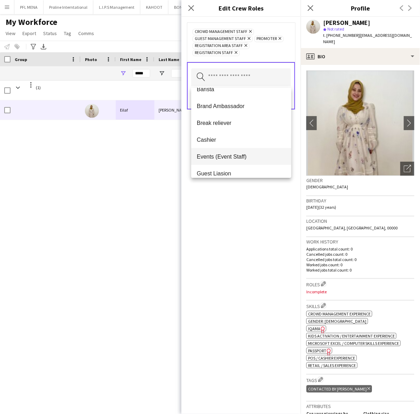
click at [227, 151] on mat-option "Events (Event Staff)" at bounding box center [241, 156] width 100 height 17
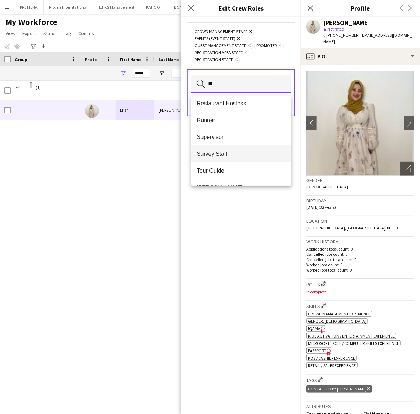
scroll to position [0, 0]
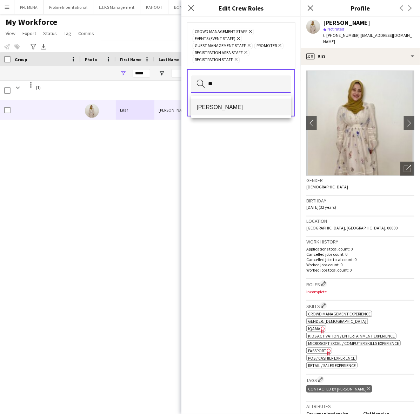
type input "**"
click at [246, 114] on mat-option "[PERSON_NAME]" at bounding box center [241, 107] width 100 height 17
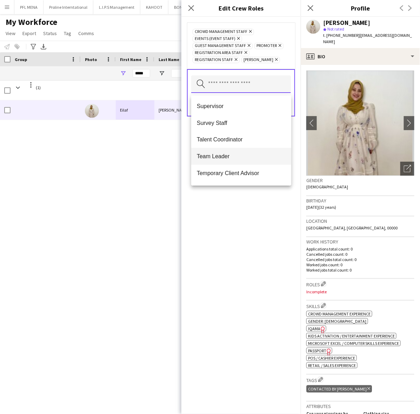
scroll to position [373, 0]
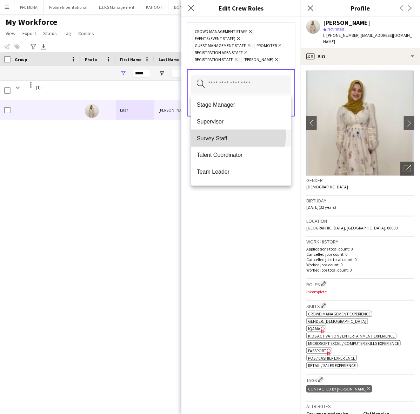
click at [222, 133] on mat-option "Survey Staff" at bounding box center [241, 138] width 100 height 17
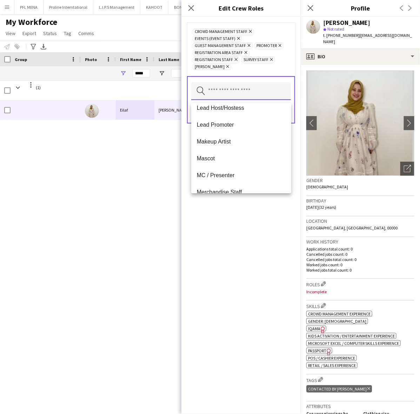
scroll to position [219, 0]
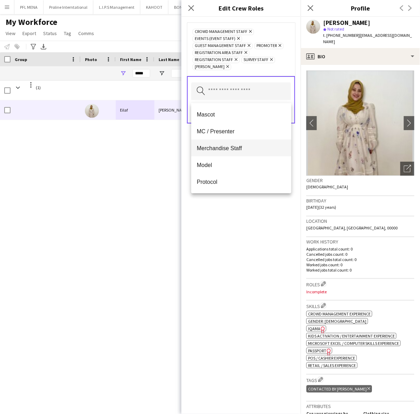
click at [227, 148] on span "Merchandise Staff" at bounding box center [241, 148] width 89 height 7
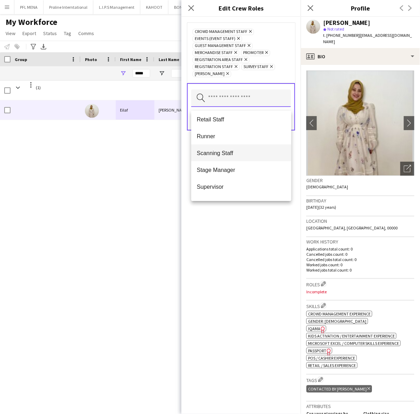
scroll to position [307, 0]
click at [227, 152] on span "Scanning Staff" at bounding box center [241, 152] width 89 height 7
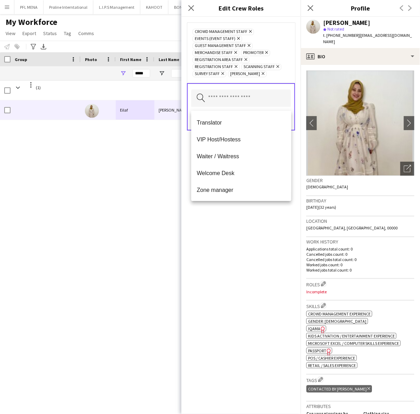
click at [244, 234] on div "Crowd Management Staff Remove Events (Event Staff) Remove Guest Management Staf…" at bounding box center [240, 215] width 119 height 397
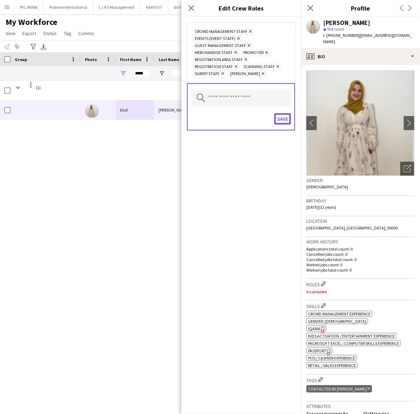
click at [278, 123] on button "Save" at bounding box center [282, 118] width 16 height 11
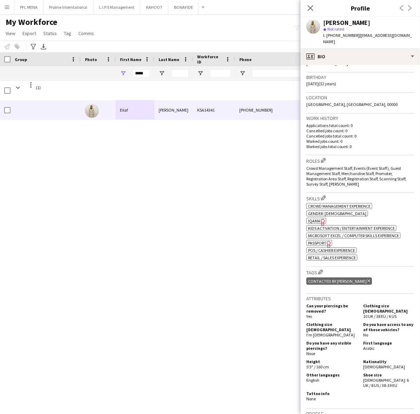
scroll to position [132, 0]
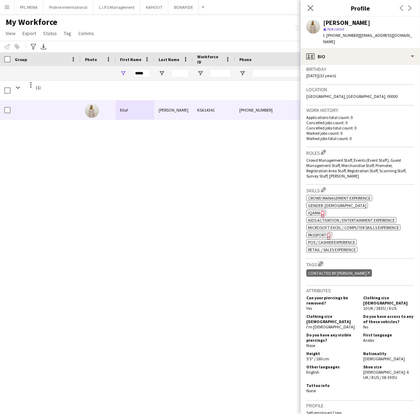
click at [321, 266] on app-icon "Edit crew company tags" at bounding box center [320, 263] width 5 height 5
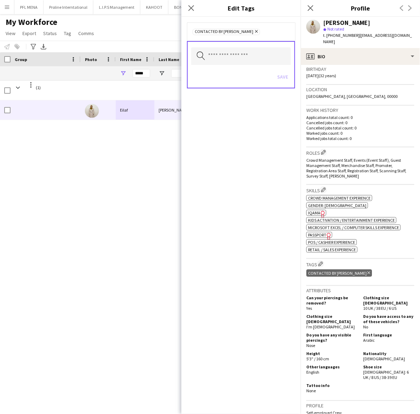
click at [255, 32] on icon at bounding box center [256, 31] width 3 height 3
click at [240, 55] on input "text" at bounding box center [241, 56] width 100 height 18
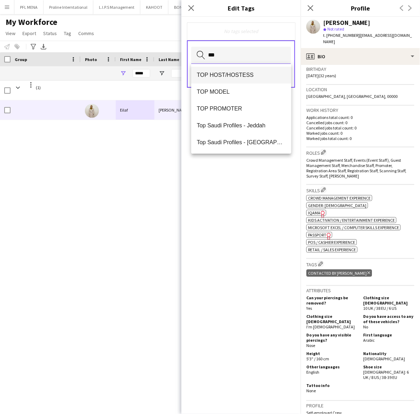
type input "***"
click at [234, 71] on mat-option "TOP HOST/HOSTESS" at bounding box center [241, 75] width 100 height 17
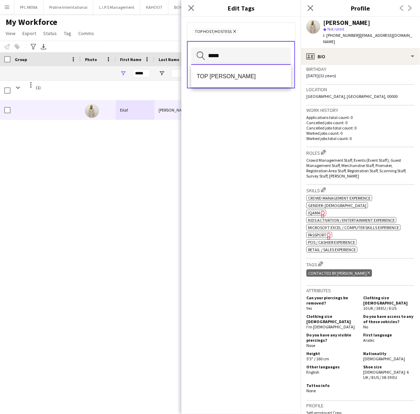
type input "*****"
click at [232, 71] on mat-option "TOP [PERSON_NAME]" at bounding box center [241, 76] width 100 height 17
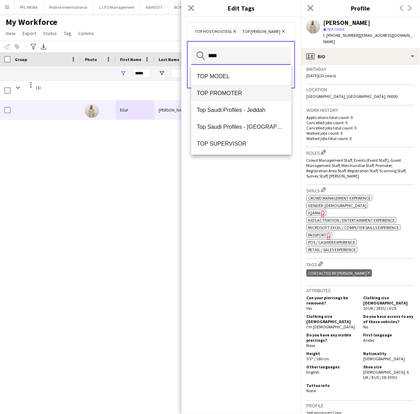
type input "***"
click at [225, 92] on span "TOP PROMOTER" at bounding box center [241, 93] width 89 height 7
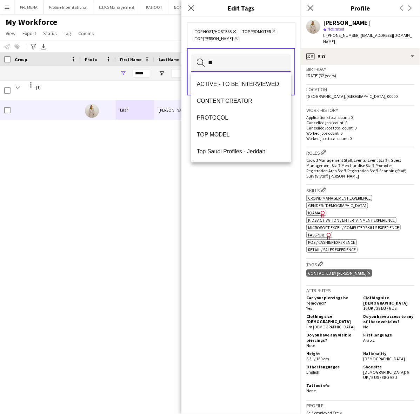
type input "*"
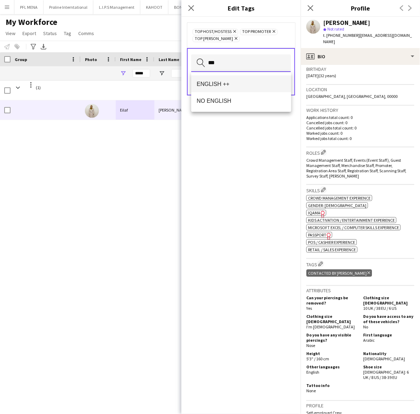
type input "***"
click at [228, 86] on span "ENGLISH ++" at bounding box center [241, 84] width 89 height 7
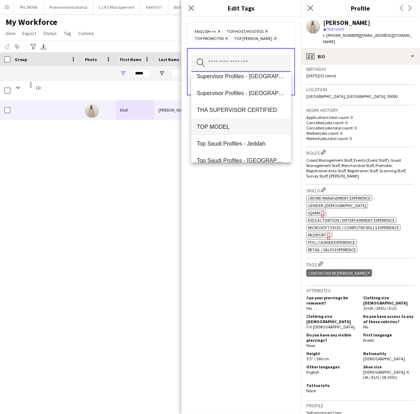
scroll to position [702, 0]
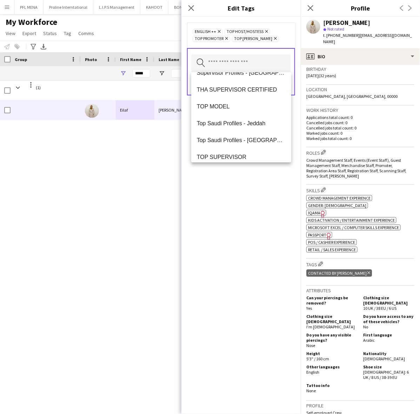
click at [255, 212] on div "ENGLISH ++ Remove TOP HOST/HOSTESS Remove TOP PROMOTER Remove TOP [PERSON_NAME]…" at bounding box center [240, 215] width 119 height 397
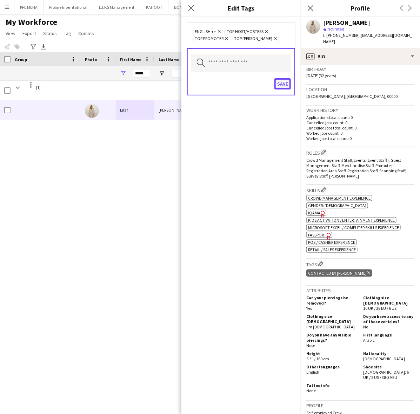
click at [281, 85] on button "Save" at bounding box center [282, 83] width 16 height 11
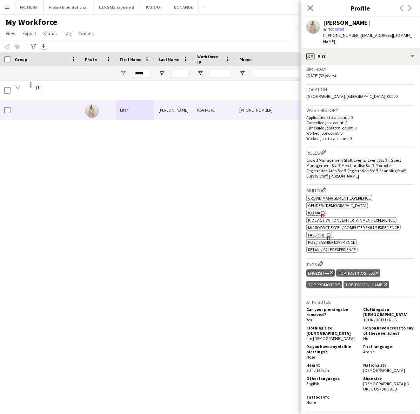
click at [322, 213] on icon "Freelancer has uploaded a photo validation of skill. Click to see" at bounding box center [322, 214] width 7 height 7
click at [327, 238] on icon "Freelancer has uploaded a photo validation of skill. Click to see" at bounding box center [328, 236] width 7 height 7
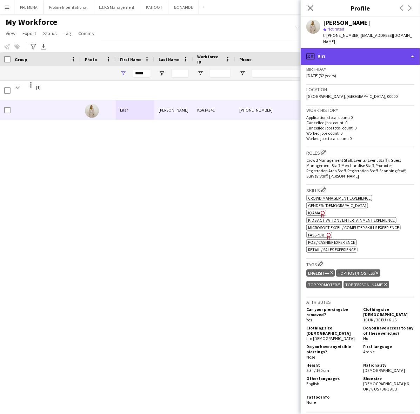
click at [358, 58] on div "profile Bio" at bounding box center [360, 56] width 119 height 17
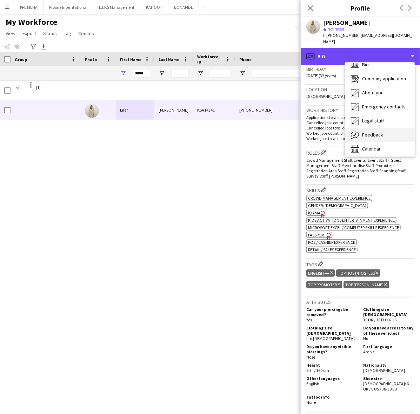
scroll to position [9, 0]
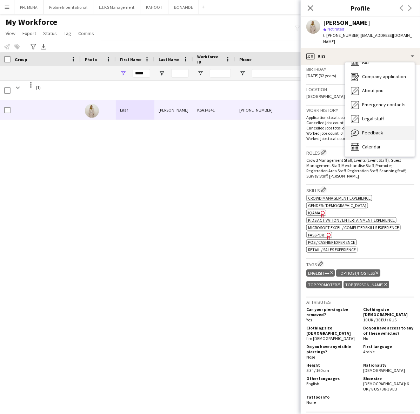
click at [376, 133] on span "Feedback" at bounding box center [372, 132] width 21 height 6
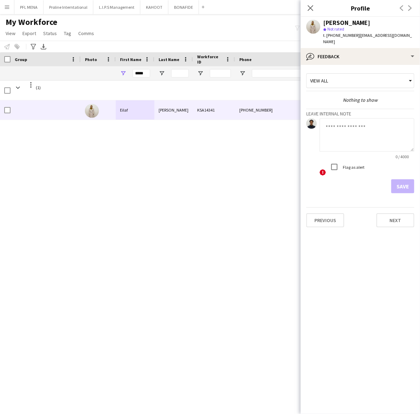
click at [355, 146] on textarea at bounding box center [367, 134] width 95 height 33
type textarea "*"
click at [345, 129] on textarea "To enrich screen reader interactions, please activate Accessibility in Grammarl…" at bounding box center [367, 134] width 95 height 33
paste textarea "**********"
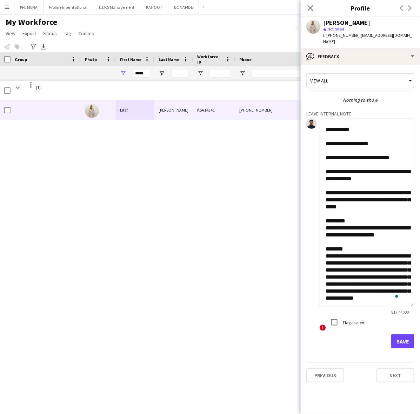
scroll to position [109, 0]
drag, startPoint x: 413, startPoint y: 148, endPoint x: 413, endPoint y: 321, distance: 173.0
click at [414, 307] on textarea "**********" at bounding box center [367, 212] width 95 height 189
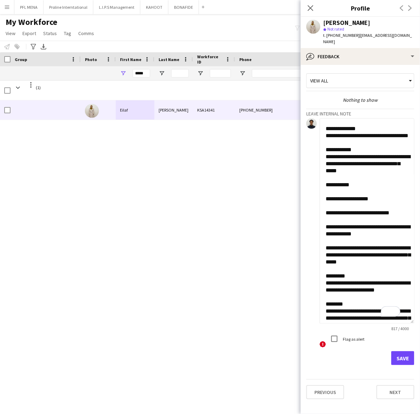
scroll to position [33, 0]
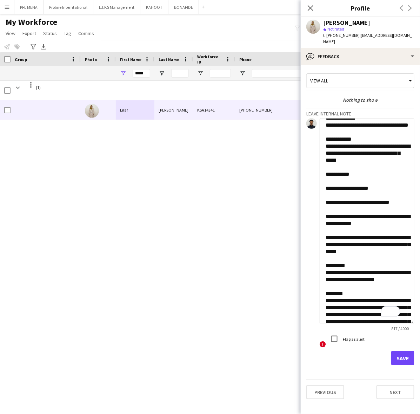
click at [346, 198] on textarea "**********" at bounding box center [367, 220] width 95 height 205
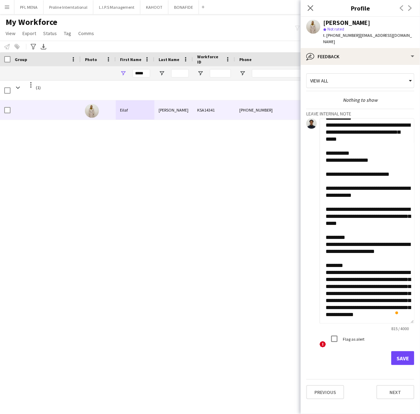
click at [328, 253] on textarea "**********" at bounding box center [367, 220] width 95 height 205
click at [378, 303] on textarea "**********" at bounding box center [367, 220] width 95 height 205
type textarea "**********"
click at [410, 360] on button "Save" at bounding box center [402, 358] width 23 height 14
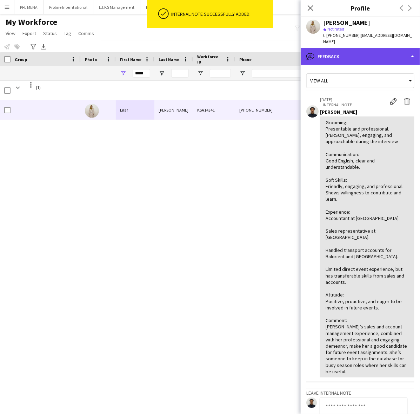
click at [354, 62] on div "bubble-pencil Feedback" at bounding box center [360, 56] width 119 height 17
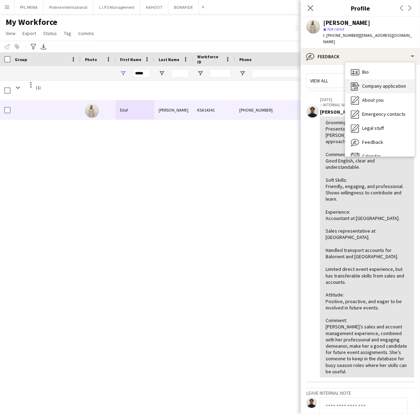
click at [378, 80] on div "Company application Company application" at bounding box center [379, 86] width 69 height 14
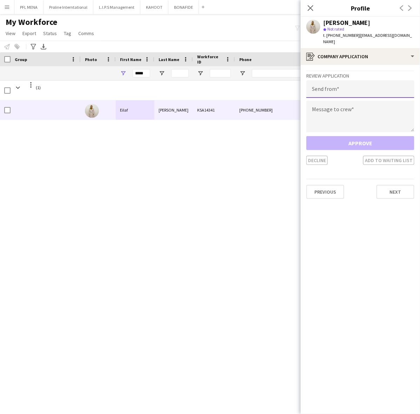
click at [336, 82] on input "email" at bounding box center [360, 89] width 108 height 18
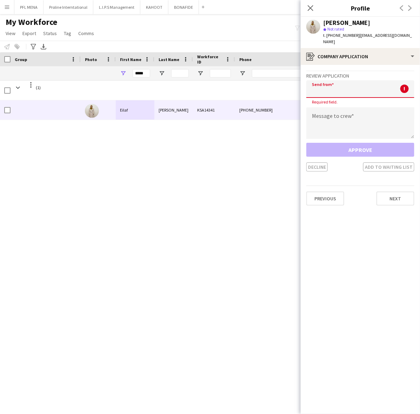
click at [327, 86] on input "email" at bounding box center [360, 89] width 108 height 18
paste input "**********"
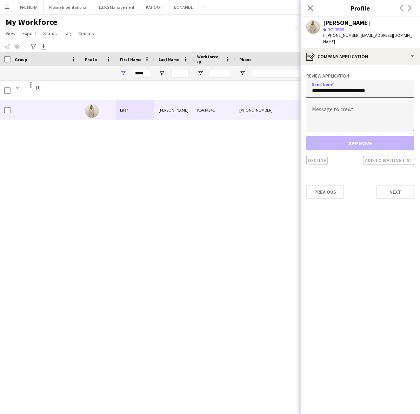
type input "**********"
click at [360, 120] on textarea at bounding box center [360, 117] width 108 height 32
paste textarea "**********"
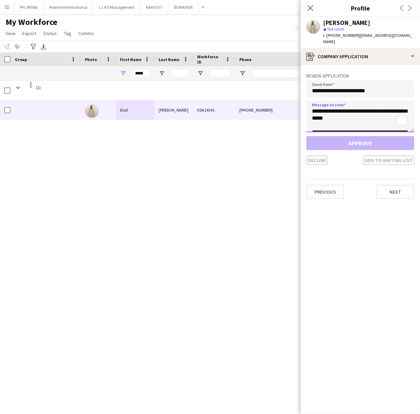
scroll to position [88, 0]
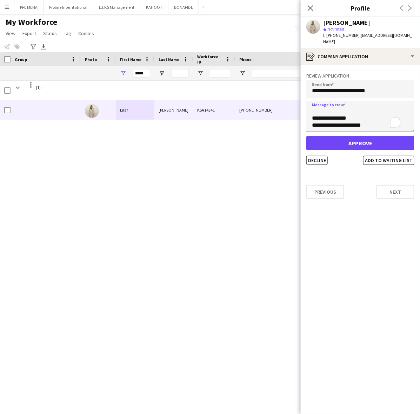
type textarea "**********"
click at [352, 144] on button "Approve" at bounding box center [360, 143] width 108 height 14
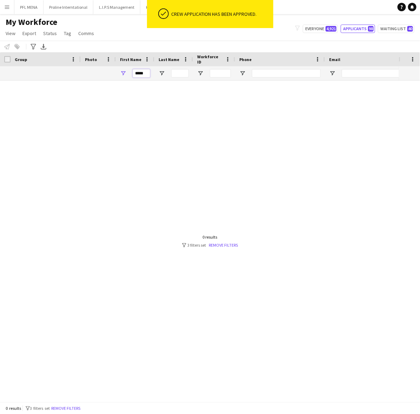
drag, startPoint x: 145, startPoint y: 73, endPoint x: 86, endPoint y: 66, distance: 59.0
click at [86, 66] on div "*****" at bounding box center [415, 73] width 831 height 14
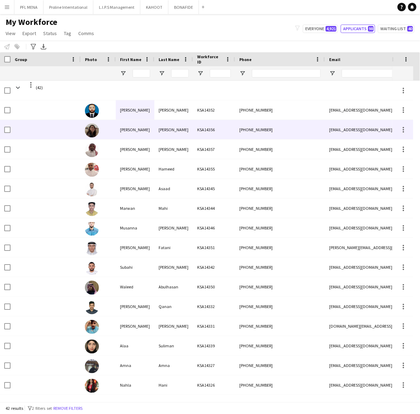
click at [151, 134] on div "[PERSON_NAME]" at bounding box center [135, 129] width 39 height 19
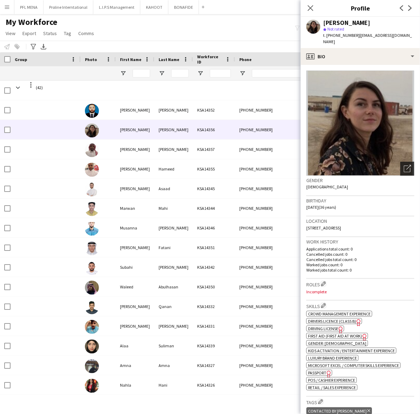
click at [404, 165] on icon "Open photos pop-in" at bounding box center [407, 168] width 7 height 7
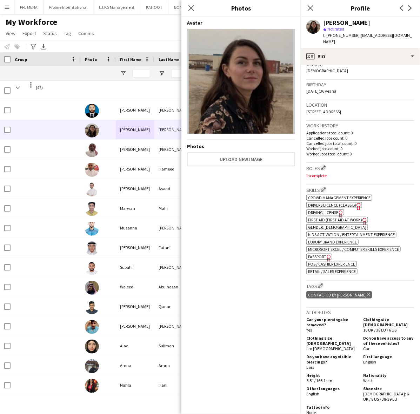
scroll to position [132, 0]
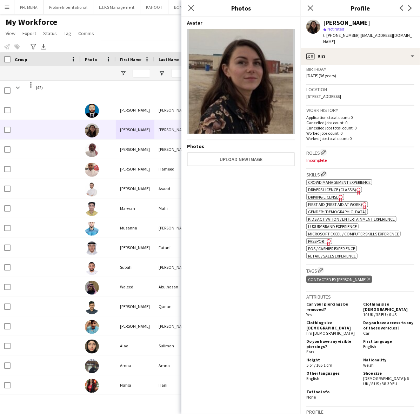
click at [382, 149] on h3 "Roles Edit crew company roles" at bounding box center [360, 152] width 108 height 7
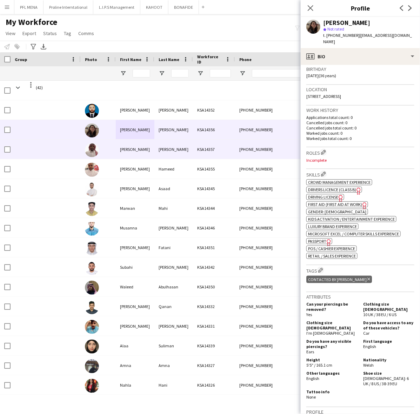
click at [116, 147] on div "[PERSON_NAME]" at bounding box center [135, 149] width 39 height 19
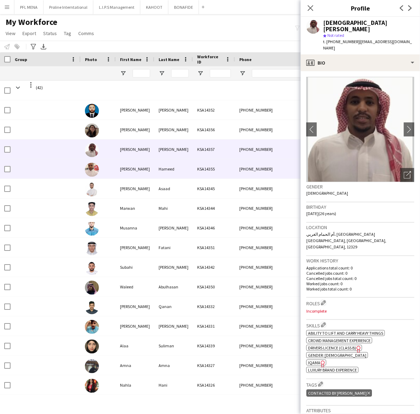
click at [153, 162] on div "[PERSON_NAME]" at bounding box center [135, 168] width 39 height 19
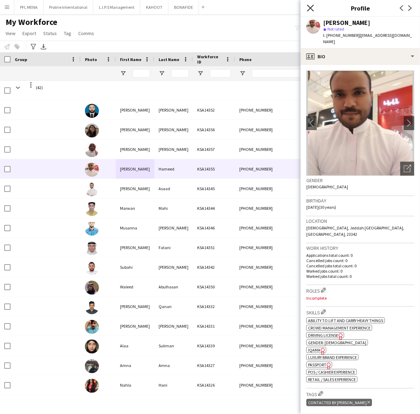
drag, startPoint x: 313, startPoint y: 11, endPoint x: 307, endPoint y: 11, distance: 5.6
click at [313, 11] on icon at bounding box center [310, 8] width 7 height 7
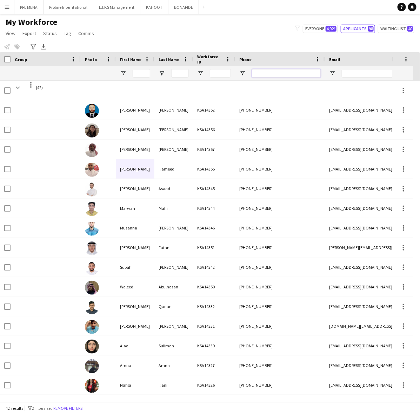
click at [296, 74] on input "Phone Filter Input" at bounding box center [286, 73] width 69 height 8
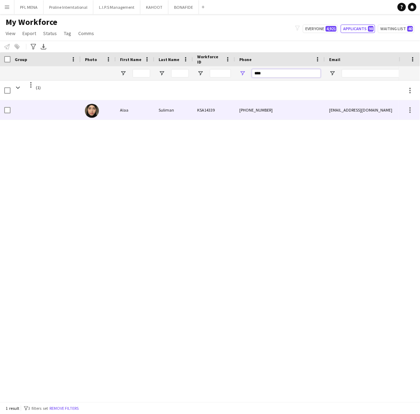
type input "****"
click at [225, 118] on div "KSA14339" at bounding box center [214, 109] width 42 height 19
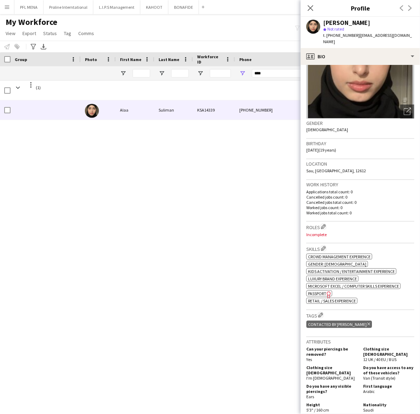
scroll to position [0, 0]
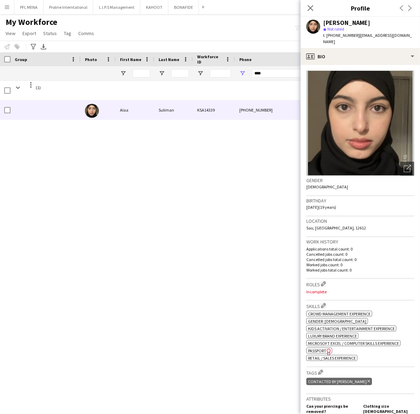
click at [318, 1] on div "Close pop-in" at bounding box center [311, 8] width 20 height 16
click at [314, 5] on icon "Close pop-in" at bounding box center [310, 8] width 7 height 7
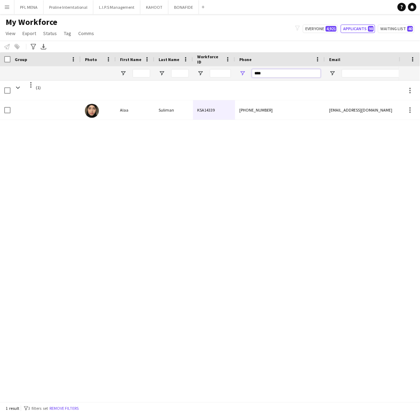
drag, startPoint x: 262, startPoint y: 72, endPoint x: 237, endPoint y: 70, distance: 24.7
click at [237, 70] on div "****" at bounding box center [280, 73] width 90 height 14
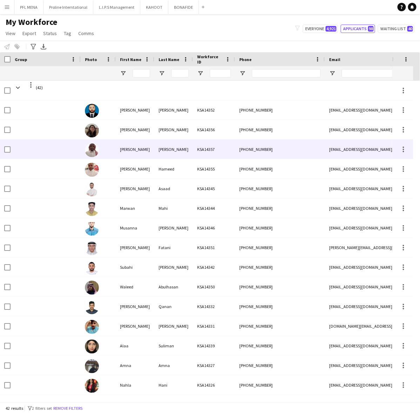
click at [138, 151] on div "[PERSON_NAME]" at bounding box center [135, 149] width 39 height 19
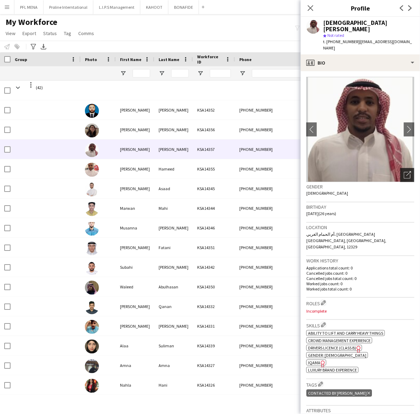
click at [404, 171] on icon "Open photos pop-in" at bounding box center [407, 174] width 7 height 7
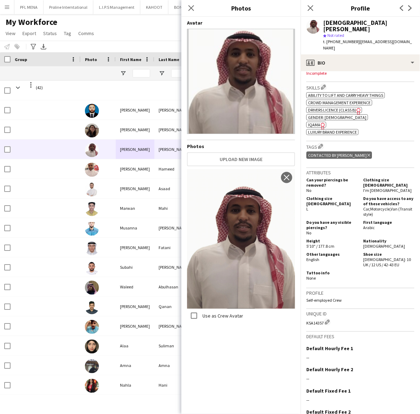
scroll to position [255, 0]
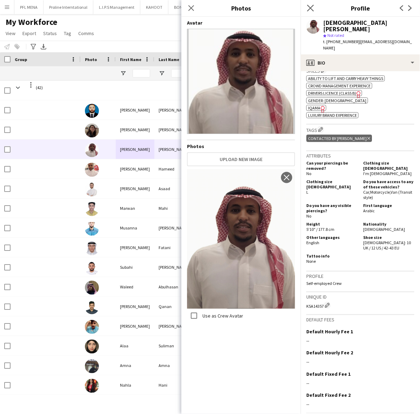
click at [310, 11] on icon "Close pop-in" at bounding box center [310, 8] width 7 height 7
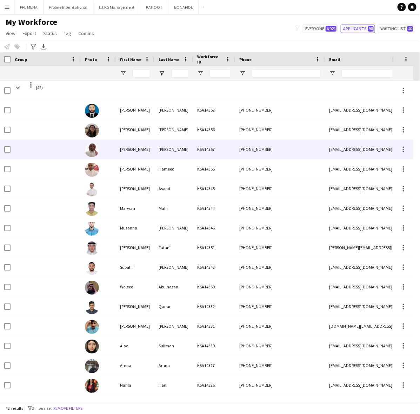
drag, startPoint x: 164, startPoint y: 157, endPoint x: 159, endPoint y: 169, distance: 13.1
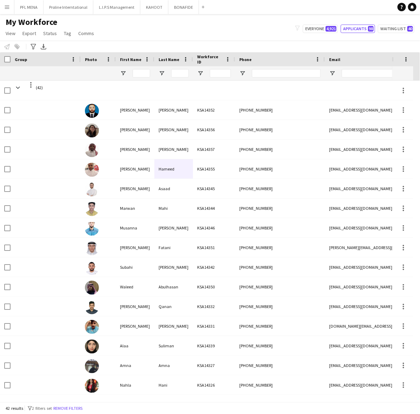
click at [159, 169] on div "Hameed" at bounding box center [173, 168] width 39 height 19
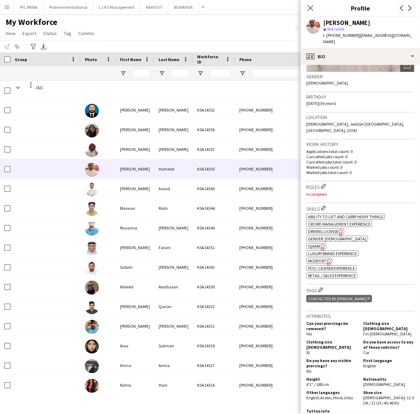
scroll to position [0, 0]
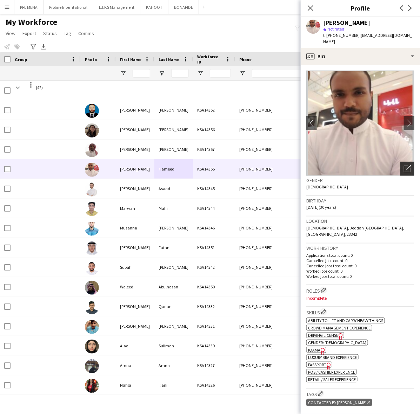
click at [404, 165] on icon "Open photos pop-in" at bounding box center [407, 168] width 7 height 7
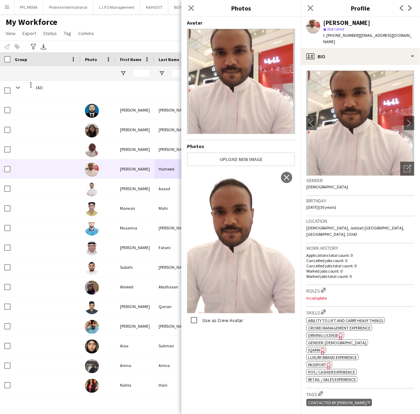
click at [374, 202] on div "Birthday [DEMOGRAPHIC_DATA] (30 years)" at bounding box center [360, 206] width 108 height 20
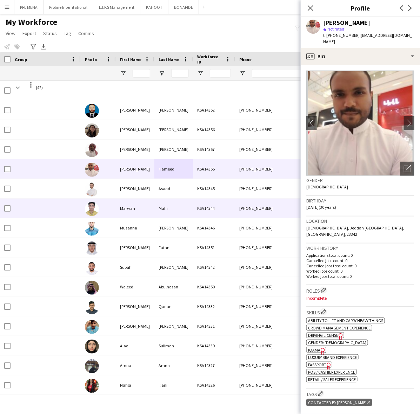
click at [154, 209] on div "Marwan" at bounding box center [135, 208] width 39 height 19
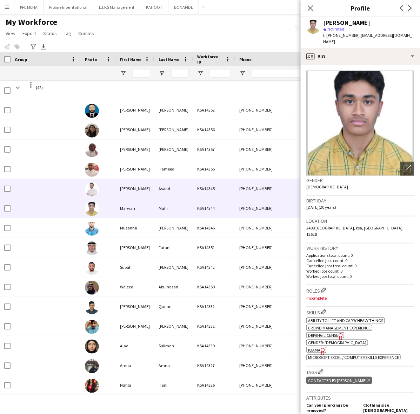
click at [146, 185] on div "[PERSON_NAME]" at bounding box center [135, 188] width 39 height 19
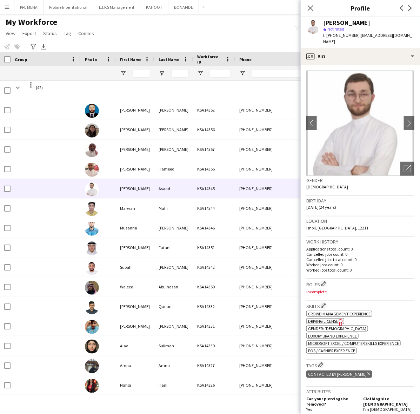
click at [343, 35] on span "t. [PHONE_NUMBER]" at bounding box center [341, 35] width 36 height 5
copy span "966543664503"
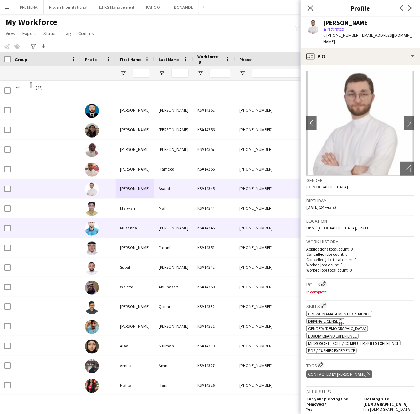
click at [135, 227] on div "Musanna" at bounding box center [135, 227] width 39 height 19
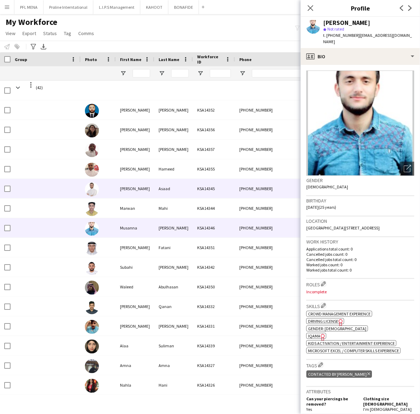
click at [132, 194] on div "[PERSON_NAME]" at bounding box center [135, 188] width 39 height 19
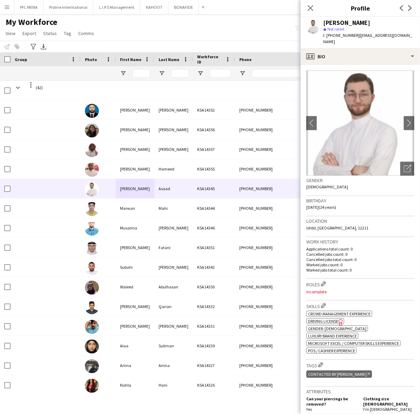
drag, startPoint x: 371, startPoint y: 24, endPoint x: 319, endPoint y: 23, distance: 51.6
click at [319, 23] on div "[PERSON_NAME] star Not rated t. [PHONE_NUMBER] | [EMAIL_ADDRESS][DOMAIN_NAME]" at bounding box center [360, 32] width 119 height 31
copy div "[PERSON_NAME]"
drag, startPoint x: 405, startPoint y: 34, endPoint x: 357, endPoint y: 32, distance: 48.5
click at [357, 32] on div "[PERSON_NAME] star Not rated t. [PHONE_NUMBER] | [EMAIL_ADDRESS][DOMAIN_NAME]" at bounding box center [360, 32] width 119 height 31
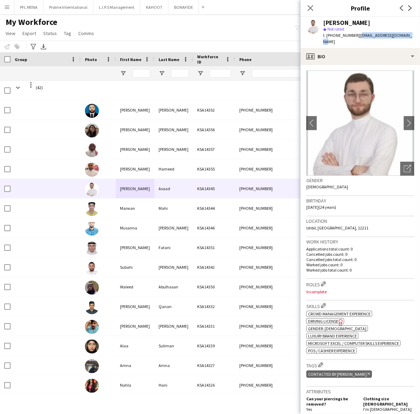
copy span "[EMAIL_ADDRESS][DOMAIN_NAME]"
click at [340, 36] on span "t. [PHONE_NUMBER]" at bounding box center [341, 35] width 36 height 5
copy span "966543664503"
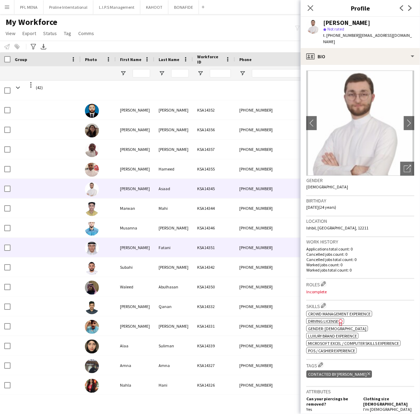
click at [127, 248] on div "[PERSON_NAME]" at bounding box center [135, 247] width 39 height 19
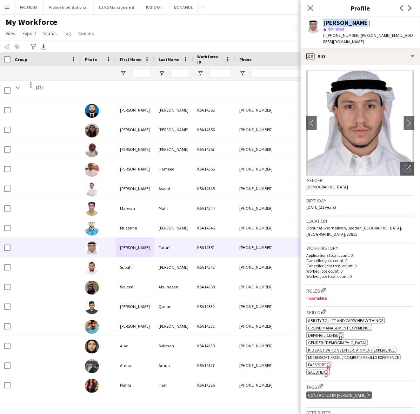
drag, startPoint x: 357, startPoint y: 21, endPoint x: 320, endPoint y: 21, distance: 36.8
click at [320, 21] on div "[PERSON_NAME] star Not rated t. [PHONE_NUMBER] | [PERSON_NAME][EMAIL_ADDRESS][D…" at bounding box center [360, 32] width 119 height 31
copy div "[PERSON_NAME]"
click at [340, 35] on span "t. [PHONE_NUMBER]" at bounding box center [341, 35] width 36 height 5
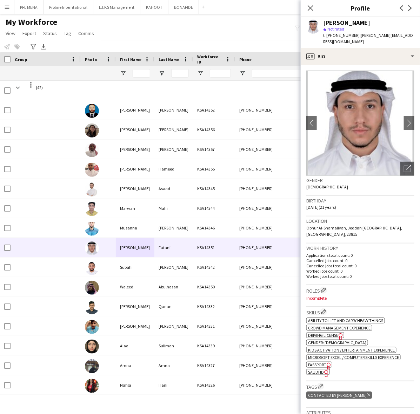
copy span "966555658262"
drag, startPoint x: 399, startPoint y: 36, endPoint x: 357, endPoint y: 35, distance: 42.5
click at [357, 35] on div "[PERSON_NAME] star Not rated t. [PHONE_NUMBER] | [PERSON_NAME][EMAIL_ADDRESS][D…" at bounding box center [360, 32] width 119 height 31
copy span "[PERSON_NAME][EMAIL_ADDRESS][DOMAIN_NAME]"
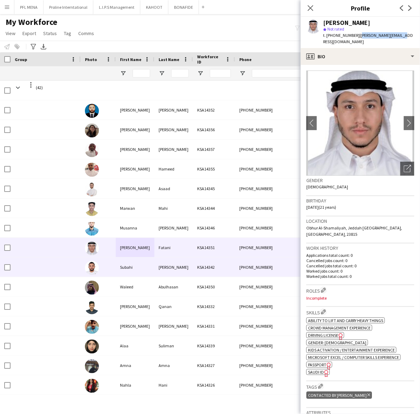
click at [125, 265] on div "Subahi" at bounding box center [135, 267] width 39 height 19
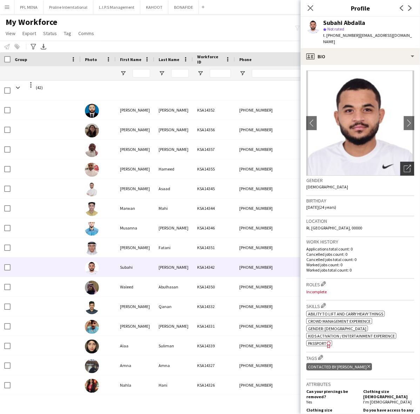
click at [400, 166] on div "Open photos pop-in" at bounding box center [407, 169] width 14 height 14
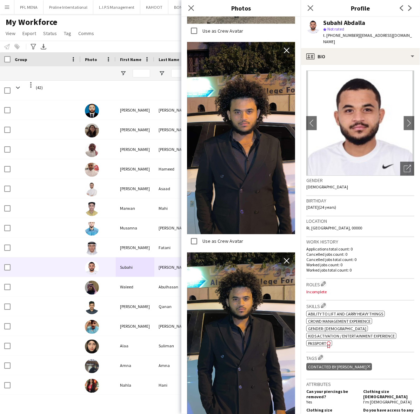
scroll to position [288, 0]
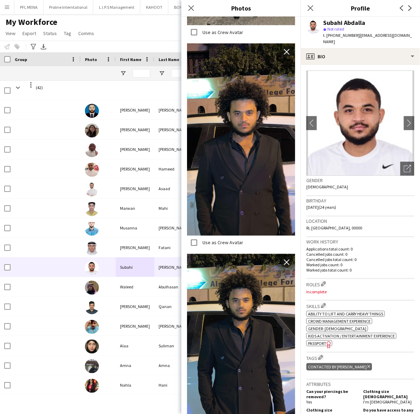
drag, startPoint x: 367, startPoint y: 24, endPoint x: 321, endPoint y: 21, distance: 45.7
click at [321, 21] on div "Subahi Abdalla star Not rated t. +966505780336 | subahialzain@gmail.com" at bounding box center [360, 32] width 119 height 31
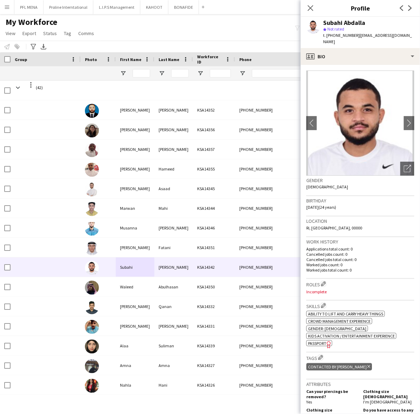
copy div "Subahi Abdalla"
click at [345, 34] on span "t. +966505780336" at bounding box center [341, 35] width 36 height 5
copy span "966505780336"
drag, startPoint x: 405, startPoint y: 33, endPoint x: 357, endPoint y: 37, distance: 48.3
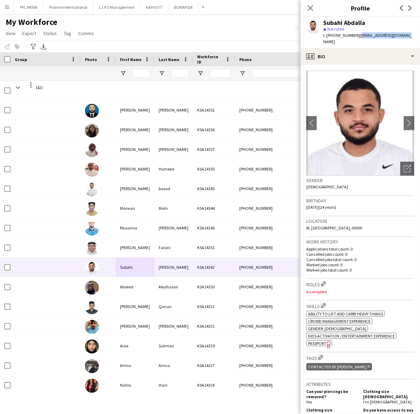
click at [357, 37] on div "Subahi Abdalla star Not rated t. +966505780336 | subahialzain@gmail.com" at bounding box center [360, 32] width 119 height 31
copy span "[EMAIL_ADDRESS][DOMAIN_NAME]"
click at [349, 65] on app-crew-profile-bio "chevron-left chevron-right Open photos pop-in Gender Male Birthday 03-11-2000 (…" at bounding box center [360, 239] width 119 height 349
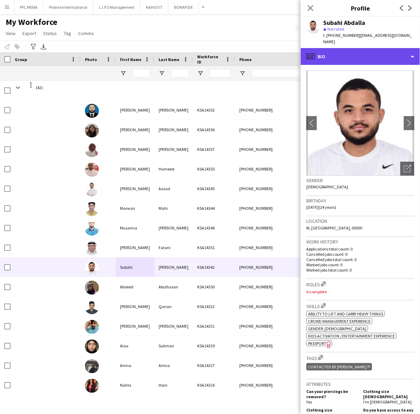
click at [358, 56] on div "profile Bio" at bounding box center [360, 56] width 119 height 17
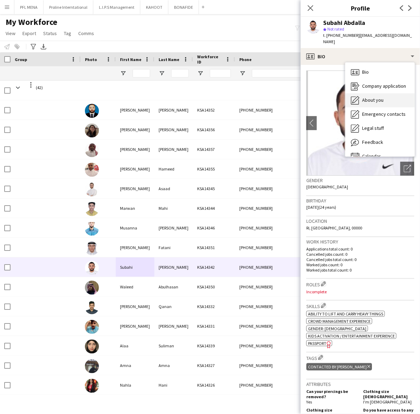
click at [378, 97] on span "About you" at bounding box center [372, 100] width 21 height 6
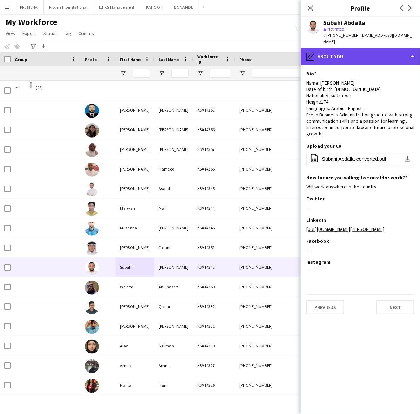
click at [373, 48] on div "pencil4 About you" at bounding box center [360, 56] width 119 height 17
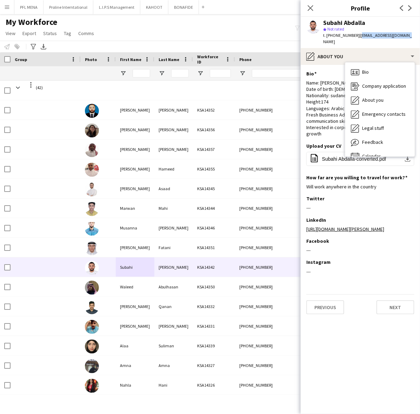
drag, startPoint x: 399, startPoint y: 35, endPoint x: 357, endPoint y: 33, distance: 42.2
click at [357, 33] on span "| subahialzain@gmail.com" at bounding box center [367, 39] width 89 height 12
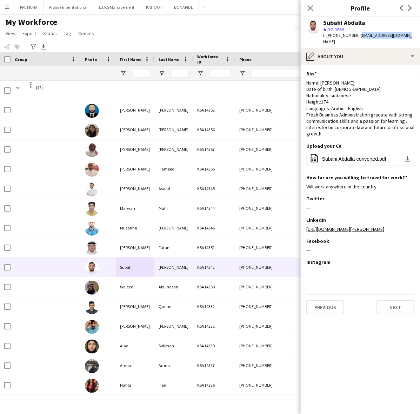
copy span "[EMAIL_ADDRESS][DOMAIN_NAME]"
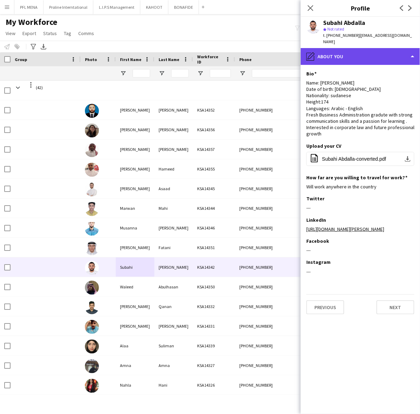
click at [363, 50] on div "pencil4 About you" at bounding box center [360, 56] width 119 height 17
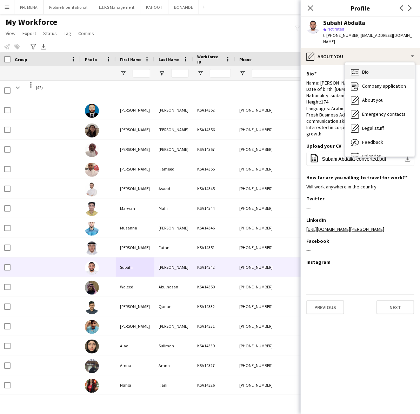
click at [376, 65] on div "Bio Bio" at bounding box center [379, 72] width 69 height 14
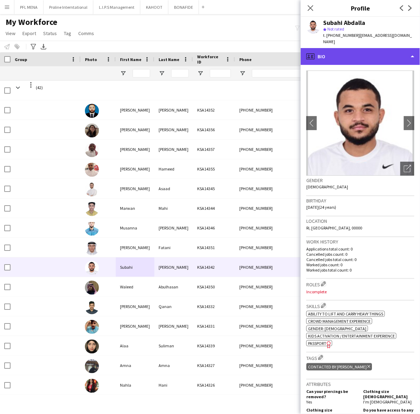
click at [373, 51] on div "profile Bio" at bounding box center [360, 56] width 119 height 17
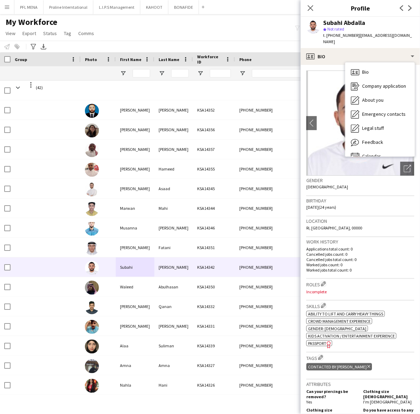
click at [354, 223] on div "Location Ri, Riyadh, 00000" at bounding box center [360, 227] width 108 height 20
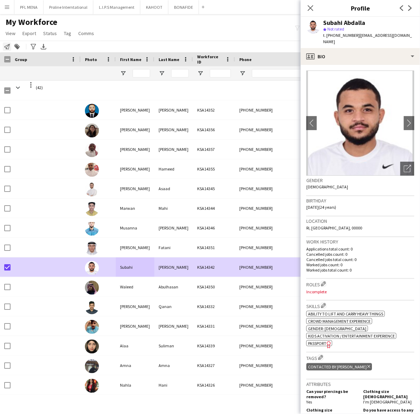
click at [4, 45] on icon "Notify workforce" at bounding box center [7, 47] width 6 height 6
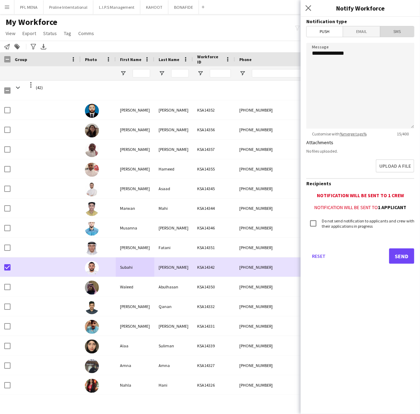
click at [391, 30] on span "SMS" at bounding box center [397, 31] width 34 height 11
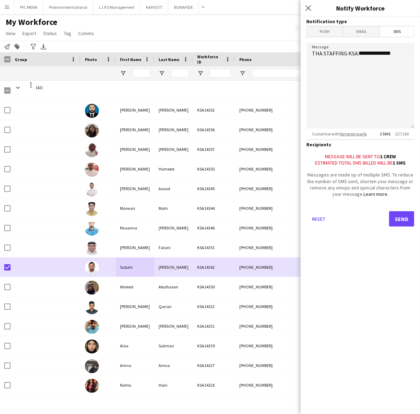
click at [370, 31] on span "Email" at bounding box center [361, 31] width 37 height 11
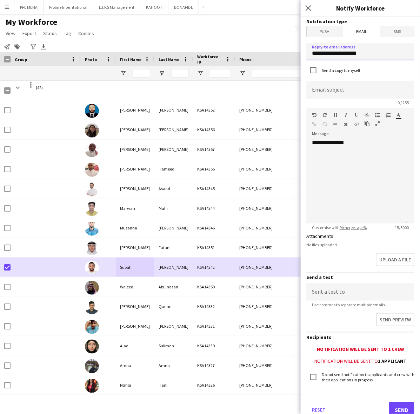
drag, startPoint x: 373, startPoint y: 57, endPoint x: 292, endPoint y: 54, distance: 80.7
click at [292, 54] on body "Menu Boards Boards Boards All jobs Status Workforce Workforce My Workforce Recr…" at bounding box center [210, 207] width 420 height 414
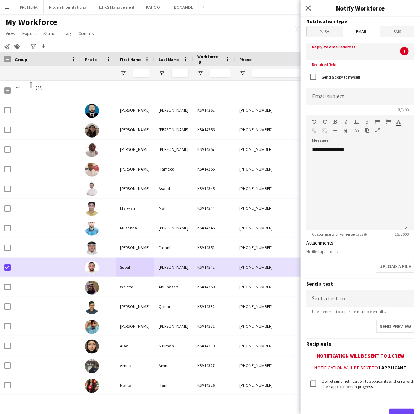
click at [348, 52] on input at bounding box center [360, 52] width 108 height 18
paste input "**********"
type input "**********"
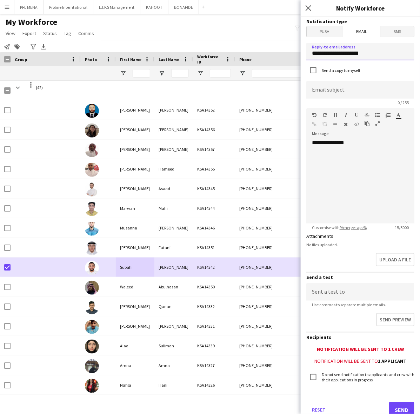
drag, startPoint x: 374, startPoint y: 56, endPoint x: 296, endPoint y: 57, distance: 78.3
click at [296, 57] on body "Menu Boards Boards Boards All jobs Status Workforce Workforce My Workforce Recr…" at bounding box center [210, 207] width 420 height 414
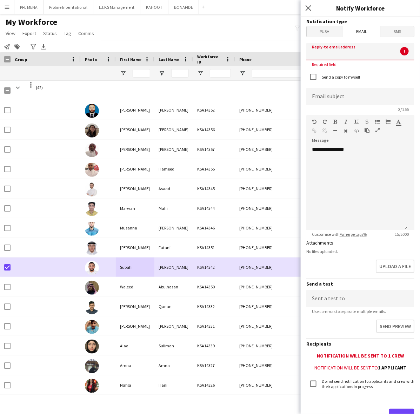
click at [329, 57] on input at bounding box center [360, 52] width 108 height 18
paste input "**********"
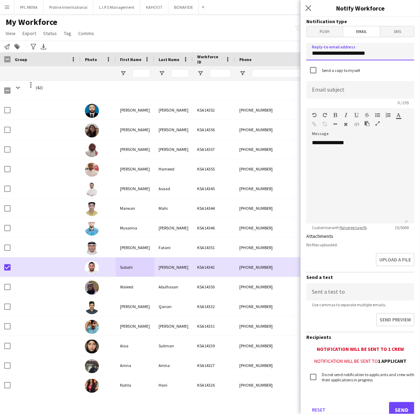
type input "**********"
click at [337, 91] on input at bounding box center [360, 90] width 108 height 18
type input "**********"
click at [357, 166] on div "**********" at bounding box center [356, 181] width 101 height 84
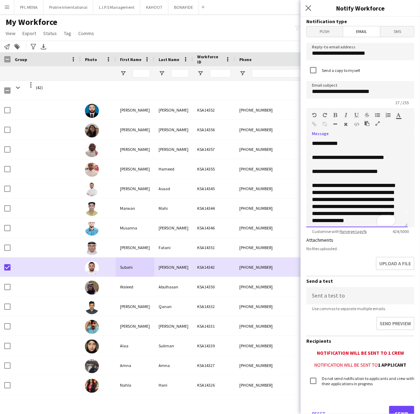
scroll to position [0, 0]
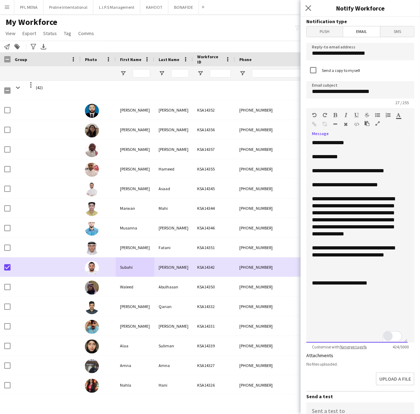
drag, startPoint x: 404, startPoint y: 219, endPoint x: 390, endPoint y: 338, distance: 119.4
click at [399, 343] on div "**********" at bounding box center [356, 241] width 101 height 204
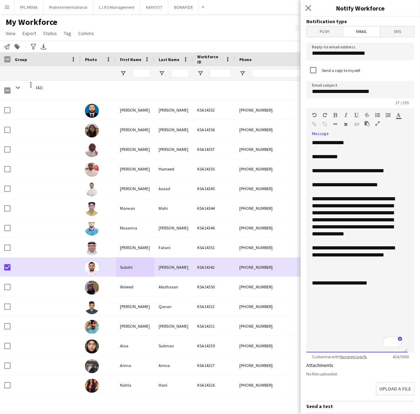
click at [331, 155] on div "**********" at bounding box center [357, 156] width 90 height 7
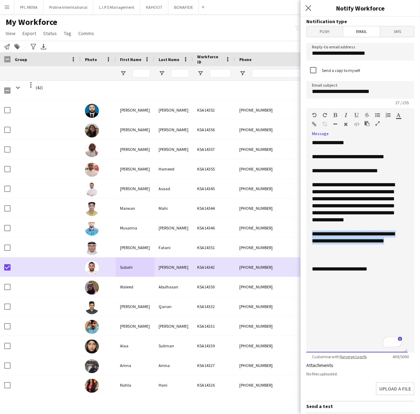
drag, startPoint x: 333, startPoint y: 256, endPoint x: 306, endPoint y: 236, distance: 33.1
click at [306, 236] on div "**********" at bounding box center [356, 245] width 101 height 213
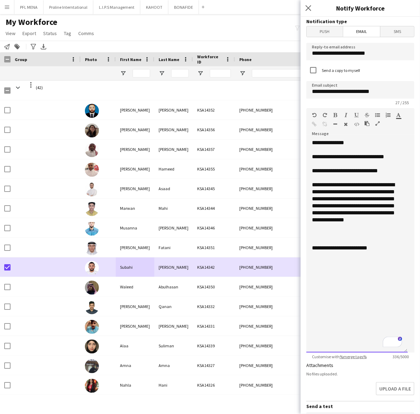
click at [316, 234] on div "To enrich screen reader interactions, please activate Accessibility in Grammarl…" at bounding box center [357, 234] width 90 height 7
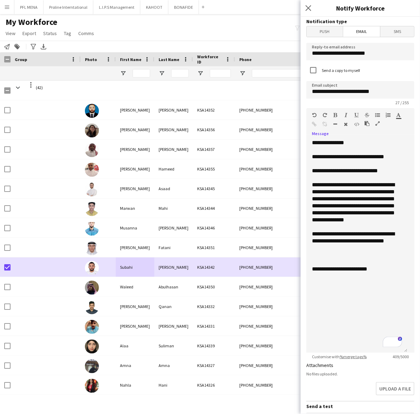
click at [409, 392] on form "**********" at bounding box center [360, 292] width 119 height 550
click at [403, 388] on button "Upload a file" at bounding box center [394, 389] width 40 height 15
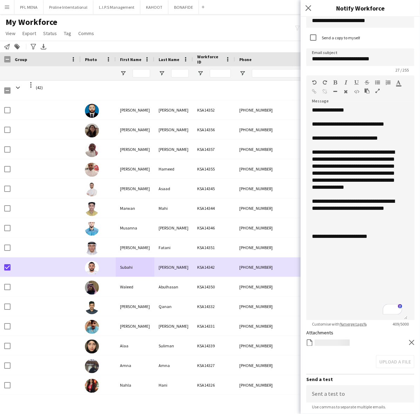
scroll to position [155, 0]
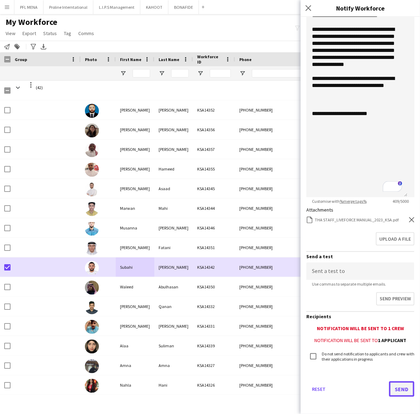
click at [397, 384] on button "Send" at bounding box center [401, 388] width 25 height 15
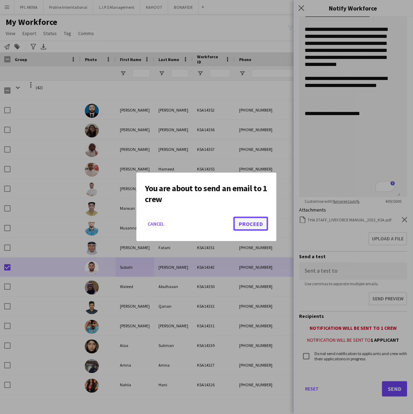
click at [253, 223] on button "Proceed" at bounding box center [251, 224] width 35 height 14
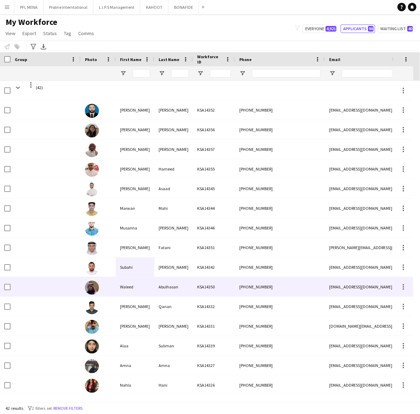
click at [132, 286] on div "Waleed" at bounding box center [135, 286] width 39 height 19
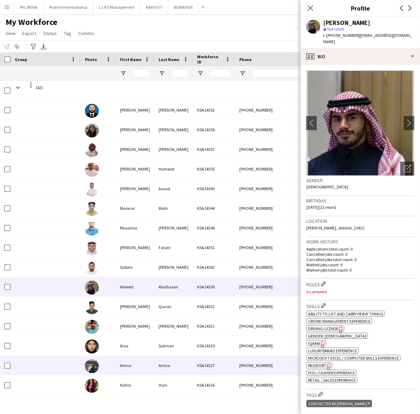
click at [128, 361] on div "Amna" at bounding box center [135, 365] width 39 height 19
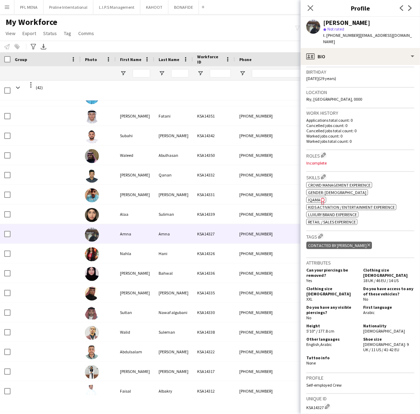
scroll to position [0, 0]
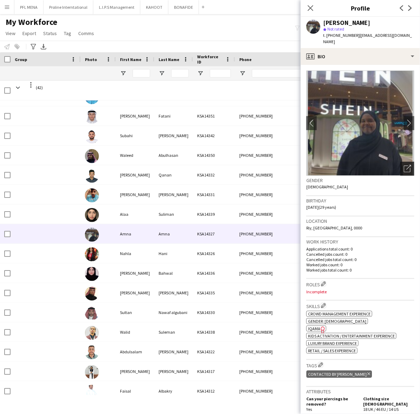
click at [404, 165] on icon "Open photos pop-in" at bounding box center [407, 168] width 7 height 7
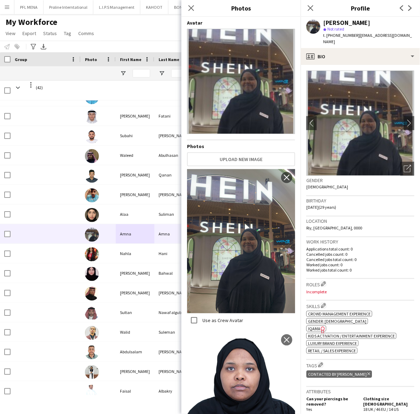
scroll to position [21, 0]
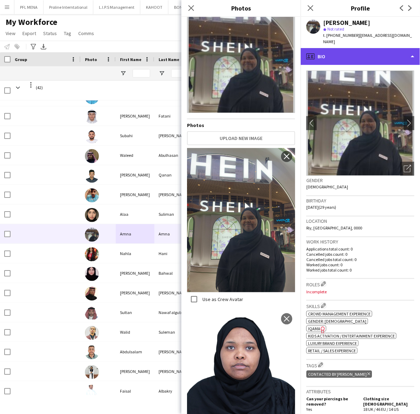
click at [357, 49] on div "profile Bio" at bounding box center [360, 56] width 119 height 17
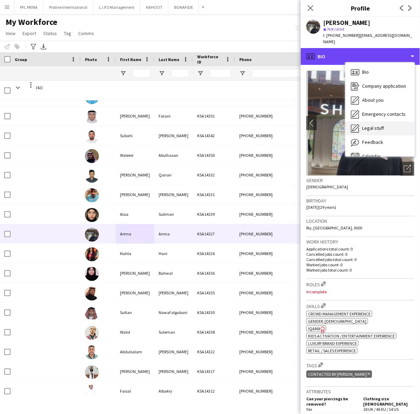
scroll to position [9, 0]
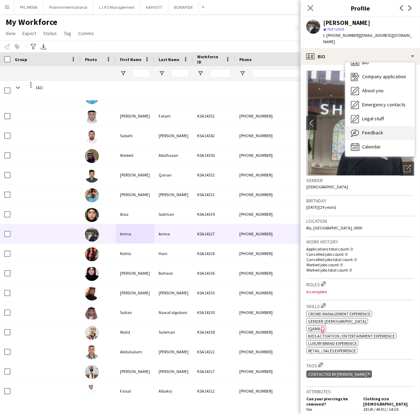
click at [376, 129] on span "Feedback" at bounding box center [372, 132] width 21 height 6
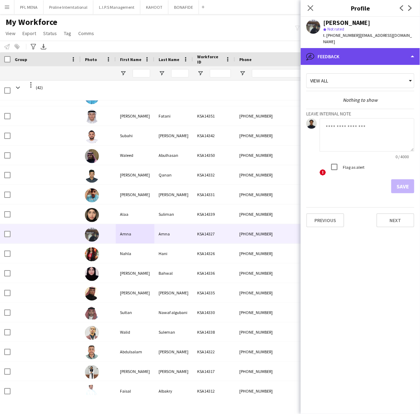
click at [371, 53] on div "bubble-pencil Feedback" at bounding box center [360, 56] width 119 height 17
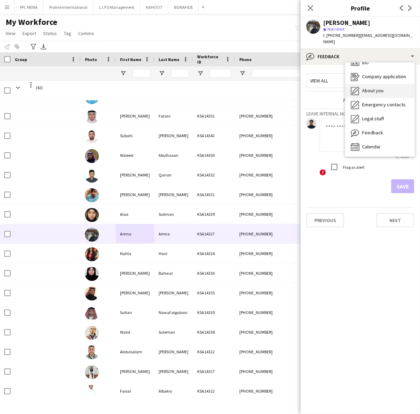
click at [380, 87] on span "About you" at bounding box center [372, 90] width 21 height 6
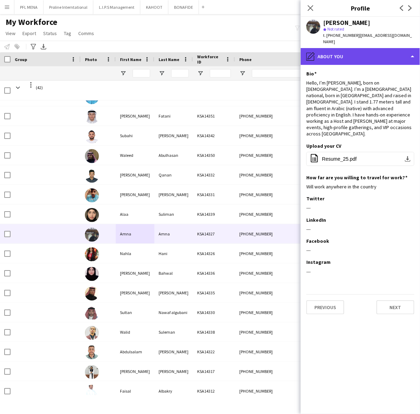
click at [378, 54] on div "pencil4 About you" at bounding box center [360, 56] width 119 height 17
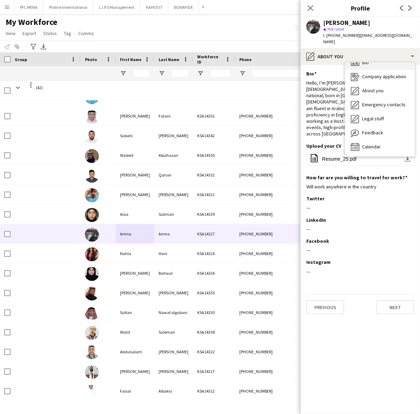
click at [392, 57] on div "Bio Bio" at bounding box center [379, 63] width 69 height 14
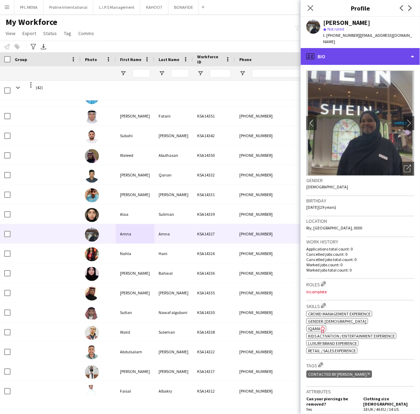
click at [384, 50] on div "profile Bio" at bounding box center [360, 56] width 119 height 17
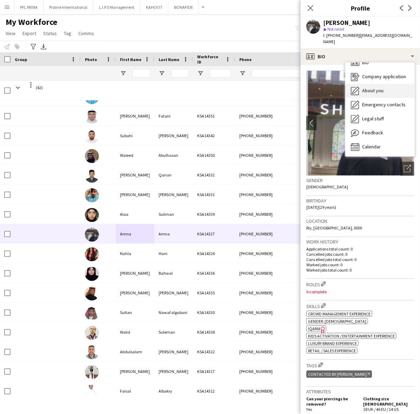
click at [373, 84] on div "About you About you" at bounding box center [379, 91] width 69 height 14
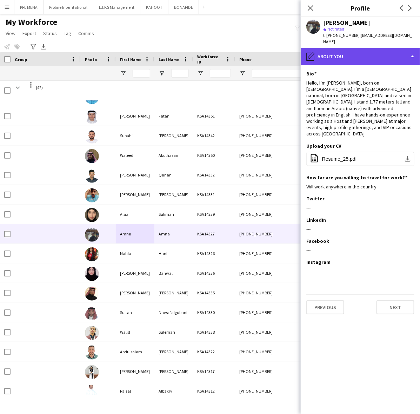
click at [370, 54] on div "pencil4 About you" at bounding box center [360, 56] width 119 height 17
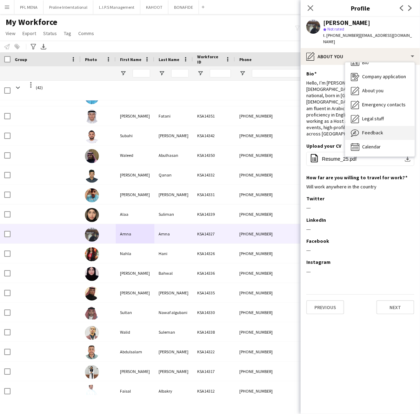
click at [378, 129] on span "Feedback" at bounding box center [372, 132] width 21 height 6
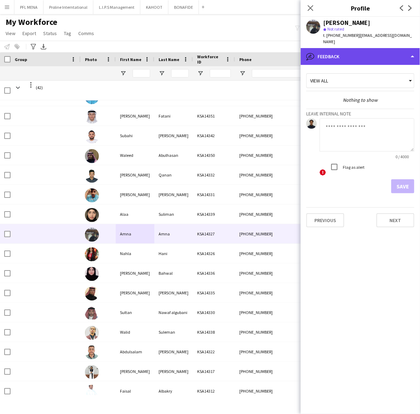
click at [361, 54] on div "bubble-pencil Feedback" at bounding box center [360, 56] width 119 height 17
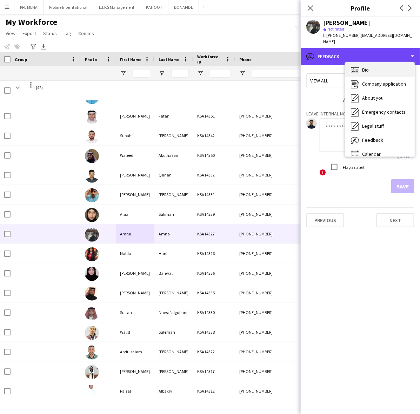
scroll to position [0, 0]
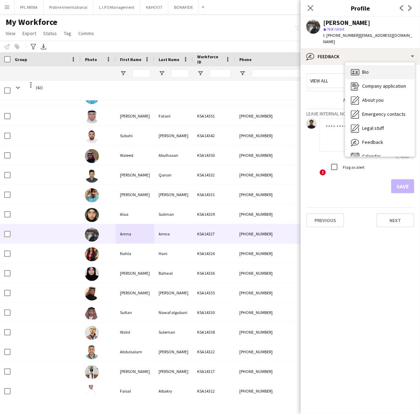
click at [369, 69] on div "Bio Bio" at bounding box center [379, 72] width 69 height 14
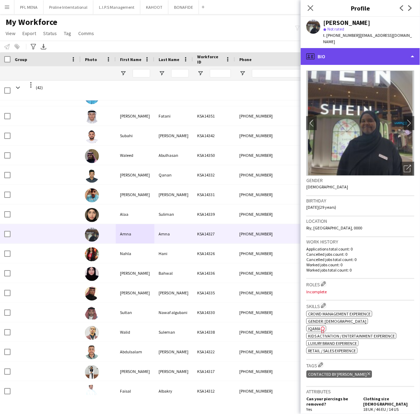
click at [368, 48] on div "profile Bio" at bounding box center [360, 56] width 119 height 17
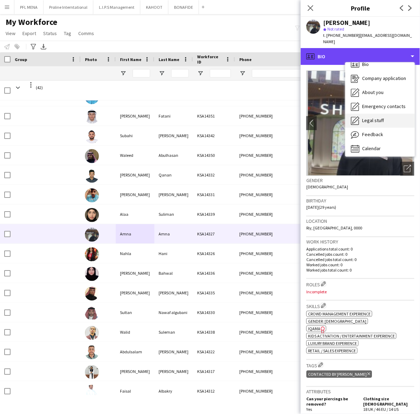
scroll to position [9, 0]
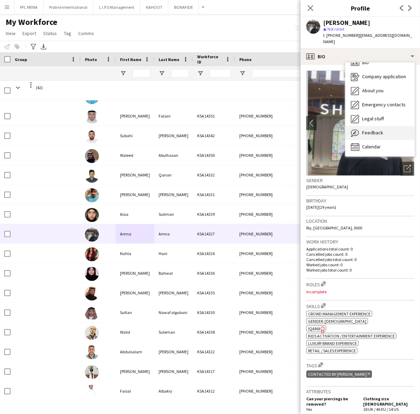
click at [380, 129] on span "Feedback" at bounding box center [372, 132] width 21 height 6
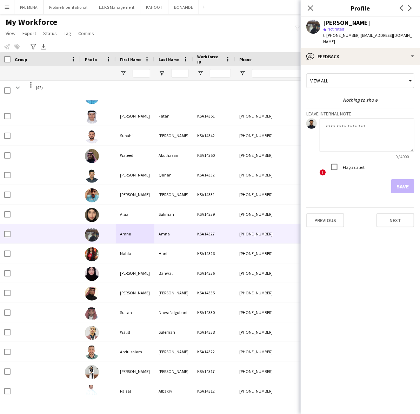
click at [360, 65] on app-crew-profile-feedback-tab "View all Nothing to show Leave internal note 0 / 4000 ! Flag as alert Save Prev…" at bounding box center [360, 239] width 119 height 349
click at [355, 122] on textarea at bounding box center [367, 134] width 95 height 33
type textarea "*"
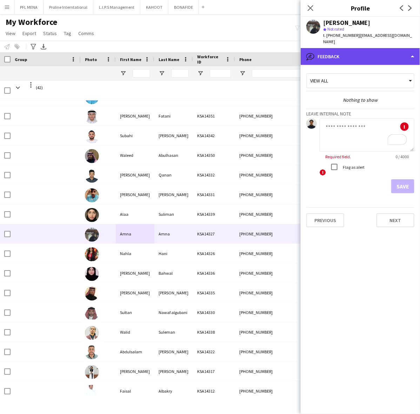
click at [350, 48] on div "bubble-pencil Feedback" at bounding box center [360, 56] width 119 height 17
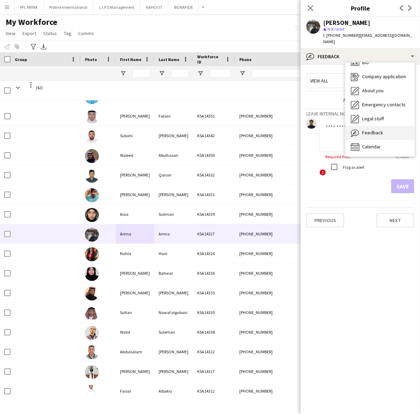
click at [387, 127] on div "Feedback Feedback" at bounding box center [379, 133] width 69 height 14
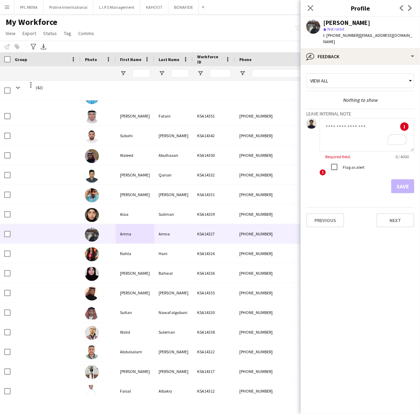
click at [355, 65] on app-crew-profile-feedback-tab "View all Nothing to show Leave internal note ! Required field. 0 / 4000 ! Flag …" at bounding box center [360, 239] width 119 height 349
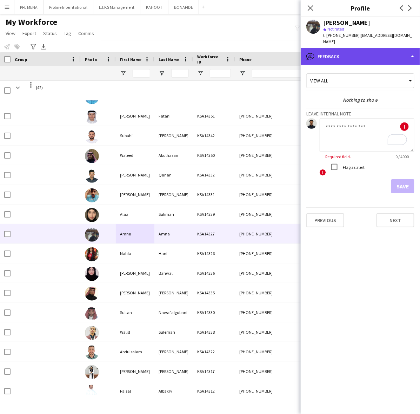
click at [356, 54] on div "bubble-pencil Feedback" at bounding box center [360, 56] width 119 height 17
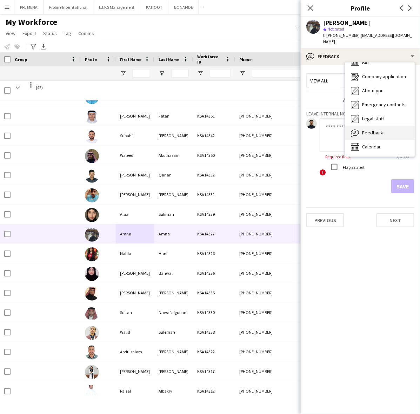
click at [381, 129] on span "Feedback" at bounding box center [372, 132] width 21 height 6
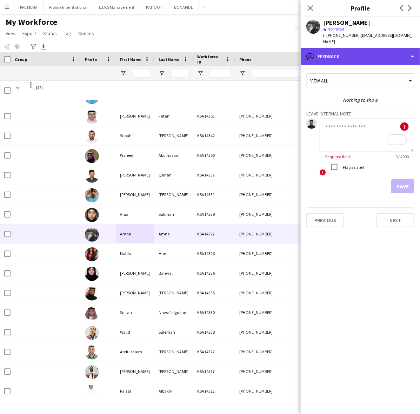
click at [367, 50] on div "bubble-pencil Feedback" at bounding box center [360, 56] width 119 height 17
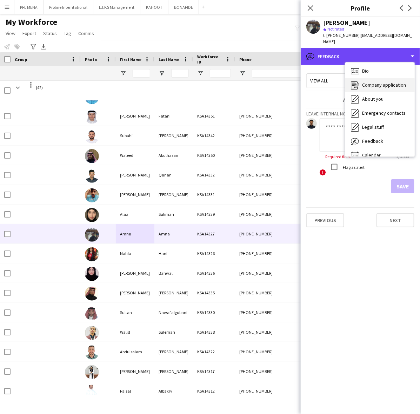
scroll to position [0, 0]
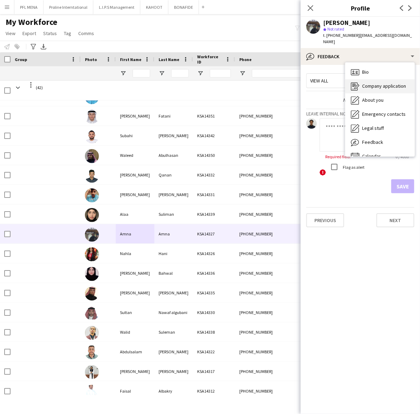
click at [375, 83] on span "Company application" at bounding box center [384, 86] width 44 height 6
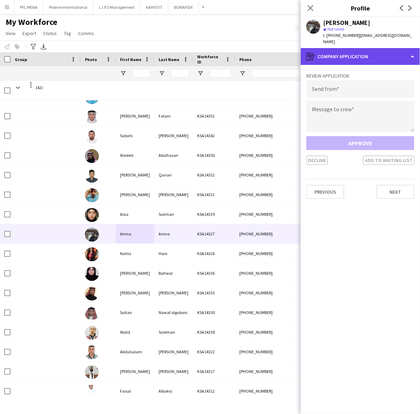
click at [362, 49] on div "register Company application" at bounding box center [360, 56] width 119 height 17
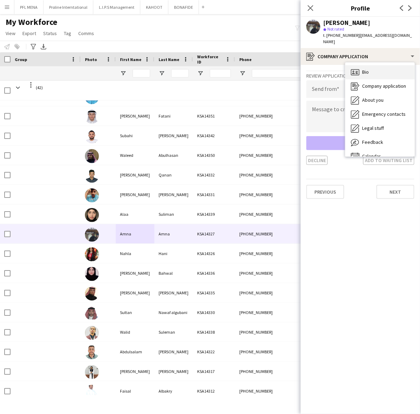
click at [371, 67] on div "Bio Bio" at bounding box center [379, 72] width 69 height 14
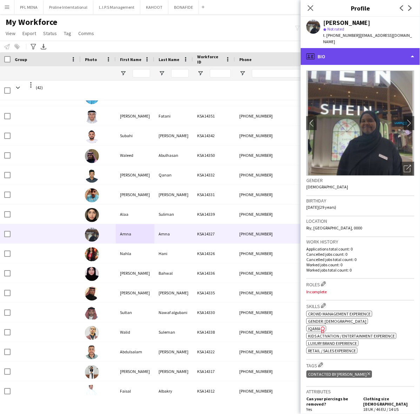
click at [372, 51] on div "profile Bio" at bounding box center [360, 56] width 119 height 17
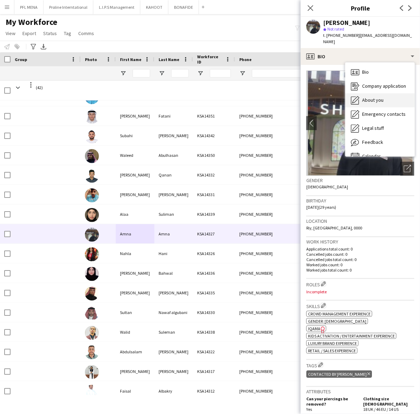
click at [381, 97] on span "About you" at bounding box center [372, 100] width 21 height 6
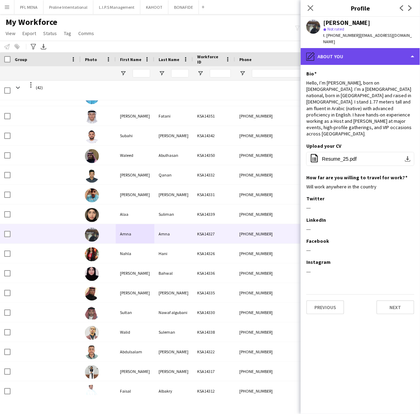
click at [370, 54] on div "pencil4 About you" at bounding box center [360, 56] width 119 height 17
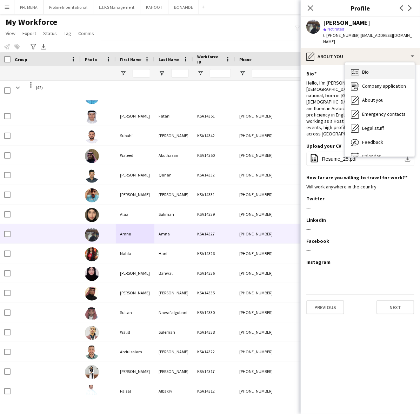
click at [376, 65] on div "Bio Bio" at bounding box center [379, 72] width 69 height 14
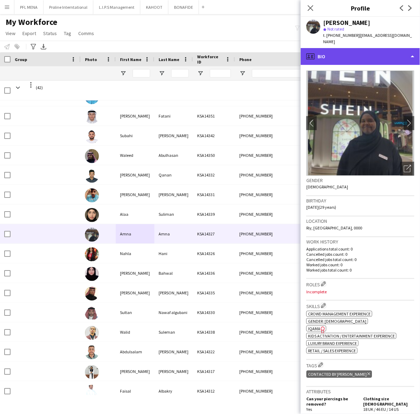
click at [354, 53] on div "profile Bio" at bounding box center [360, 56] width 119 height 17
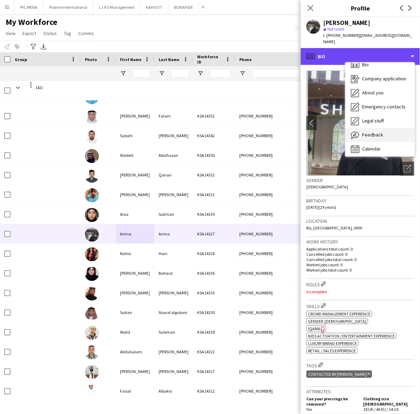
scroll to position [9, 0]
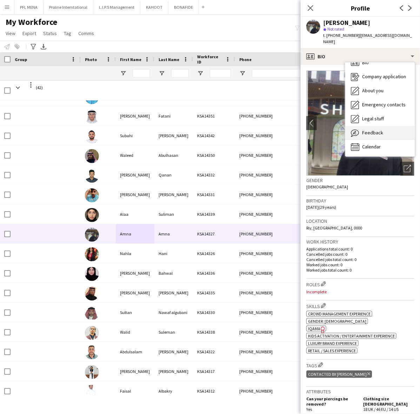
click at [376, 129] on span "Feedback" at bounding box center [372, 132] width 21 height 6
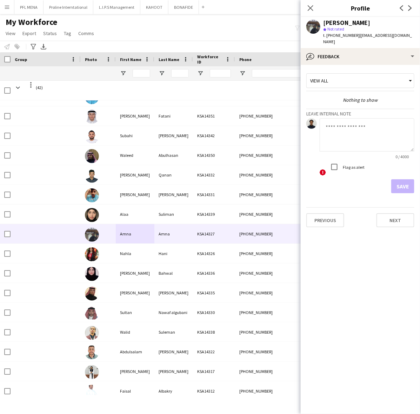
click at [349, 134] on textarea at bounding box center [367, 134] width 95 height 33
type textarea "**********"
click at [397, 179] on button "Save" at bounding box center [402, 186] width 23 height 14
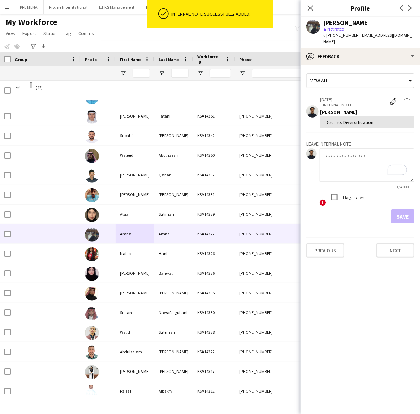
click at [365, 74] on div "View all" at bounding box center [357, 80] width 100 height 13
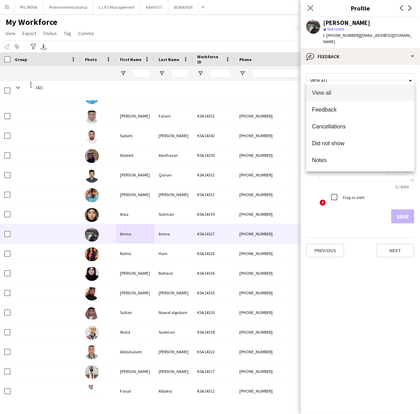
click at [350, 52] on div at bounding box center [210, 207] width 420 height 414
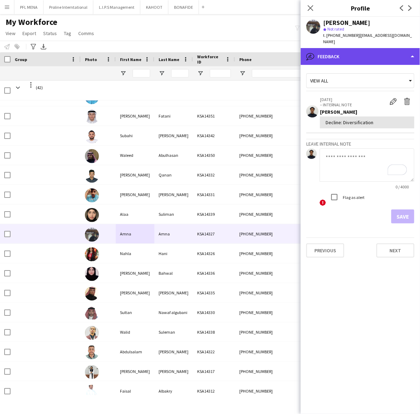
click at [364, 57] on div "bubble-pencil Feedback" at bounding box center [360, 56] width 119 height 17
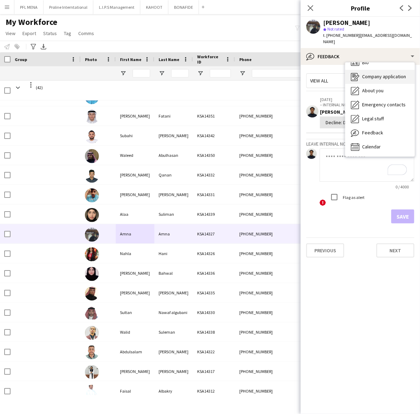
click at [373, 74] on div "Company application Company application" at bounding box center [379, 77] width 69 height 14
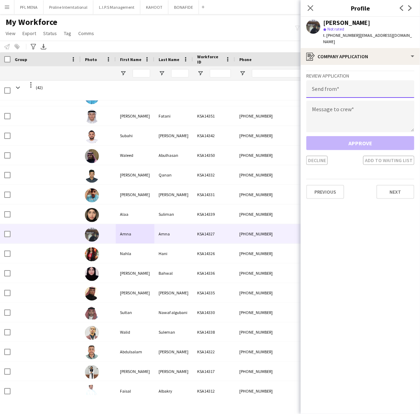
click at [346, 80] on input "email" at bounding box center [360, 89] width 108 height 18
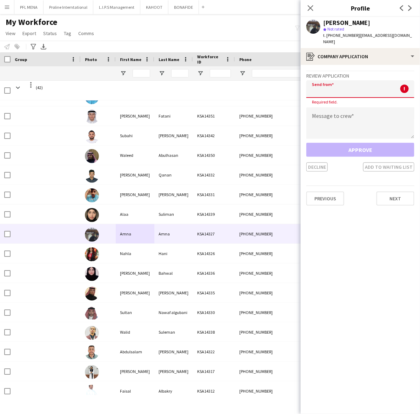
click at [363, 84] on input "email" at bounding box center [360, 89] width 108 height 18
paste input "**********"
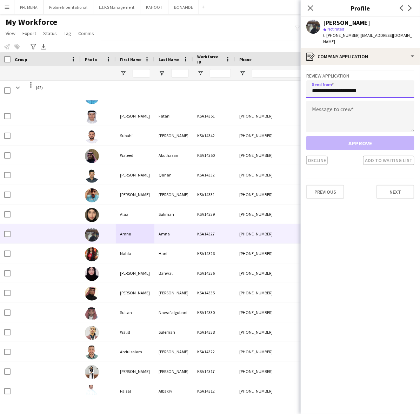
type input "**********"
click at [343, 112] on textarea at bounding box center [360, 117] width 108 height 32
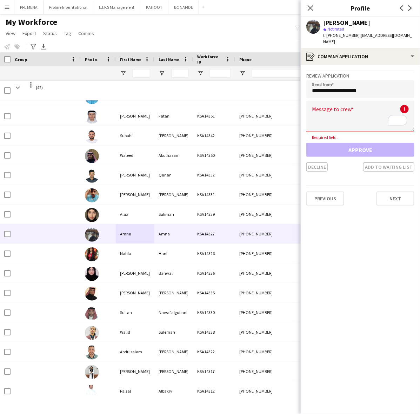
click at [347, 109] on textarea "To enrich screen reader interactions, please activate Accessibility in Grammarl…" at bounding box center [360, 117] width 108 height 32
paste textarea "**********"
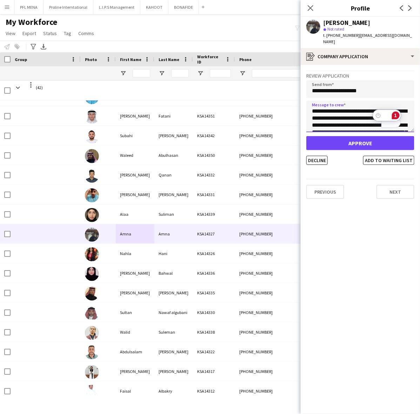
scroll to position [0, 0]
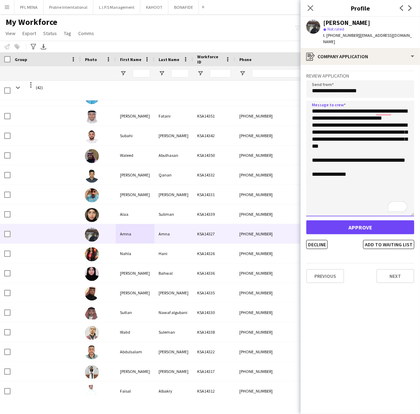
drag, startPoint x: 412, startPoint y: 120, endPoint x: 405, endPoint y: 204, distance: 84.6
click at [405, 204] on div "**********" at bounding box center [360, 159] width 108 height 117
click at [326, 127] on textarea "**********" at bounding box center [360, 159] width 108 height 116
type textarea "**********"
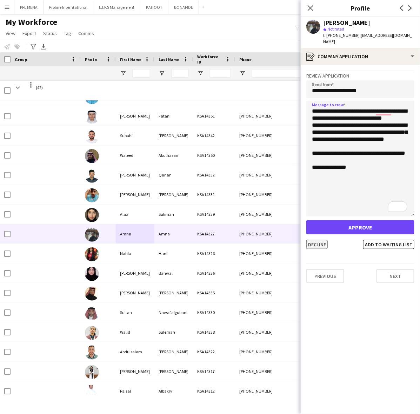
click at [323, 240] on button "Decline" at bounding box center [316, 244] width 21 height 9
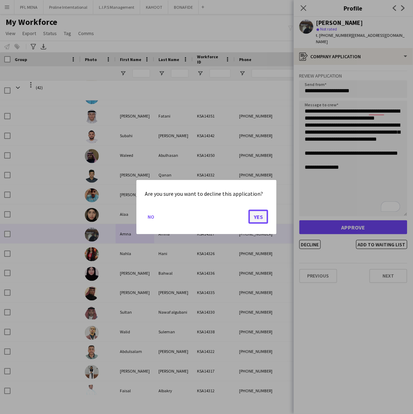
click at [265, 218] on button "Yes" at bounding box center [259, 217] width 20 height 14
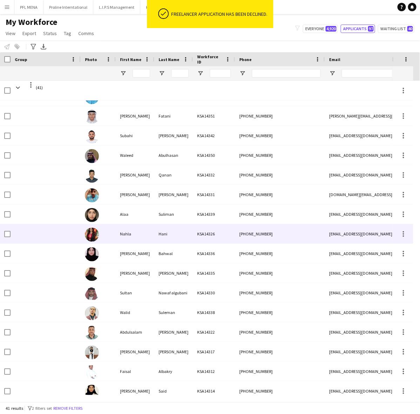
click at [144, 235] on div "Nahla" at bounding box center [135, 233] width 39 height 19
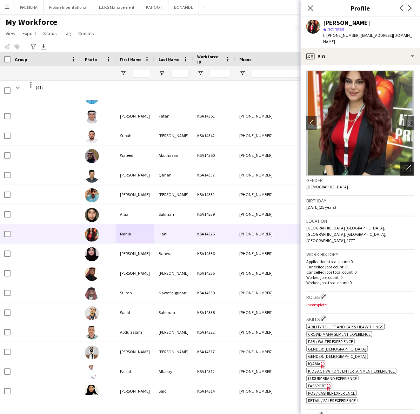
click at [400, 162] on div "Open photos pop-in" at bounding box center [407, 169] width 14 height 14
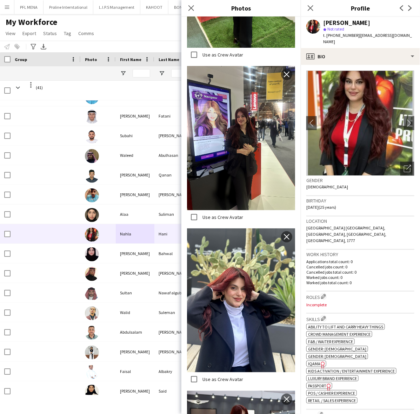
scroll to position [755, 0]
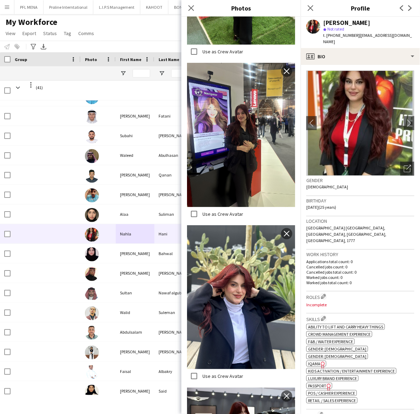
click at [350, 218] on h3 "Location" at bounding box center [360, 221] width 108 height 6
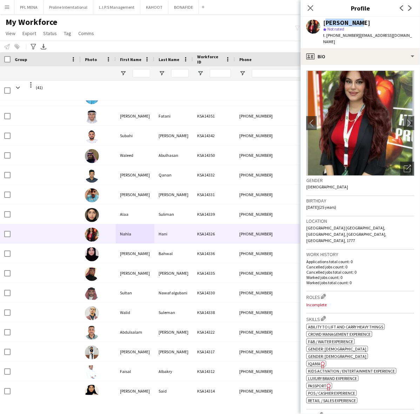
drag, startPoint x: 354, startPoint y: 21, endPoint x: 322, endPoint y: 21, distance: 32.3
click at [322, 21] on div "Nahla Hani star Not rated t. +966546906055 | nahlahaninadeem9@gmail.com" at bounding box center [360, 32] width 119 height 31
copy div "Nahla Hani"
click at [340, 33] on span "t. +966546906055" at bounding box center [341, 35] width 36 height 5
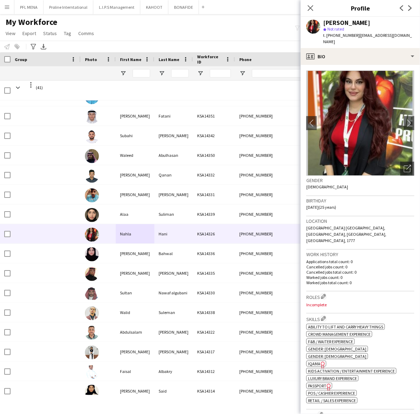
copy span "966546906055"
drag, startPoint x: 412, startPoint y: 36, endPoint x: 357, endPoint y: 35, distance: 55.8
click at [357, 35] on span "| nahlahaninadeem9@gmail.com" at bounding box center [367, 39] width 89 height 12
copy span "[EMAIL_ADDRESS][DOMAIN_NAME]"
drag, startPoint x: 311, startPoint y: 9, endPoint x: 301, endPoint y: 14, distance: 10.8
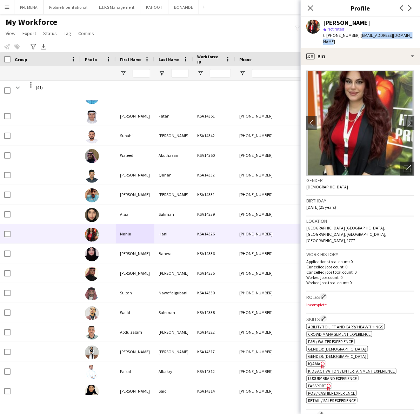
click at [311, 9] on icon at bounding box center [311, 8] width 6 height 6
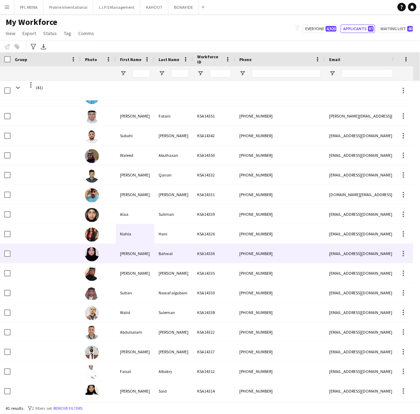
click at [132, 250] on div "[PERSON_NAME]" at bounding box center [135, 253] width 39 height 19
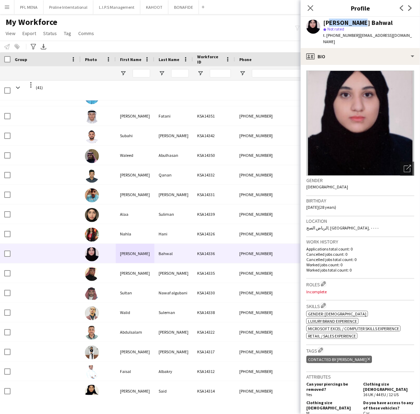
drag, startPoint x: 363, startPoint y: 22, endPoint x: 327, endPoint y: 22, distance: 35.8
click at [327, 22] on div "Nuha Bahwal" at bounding box center [368, 23] width 91 height 6
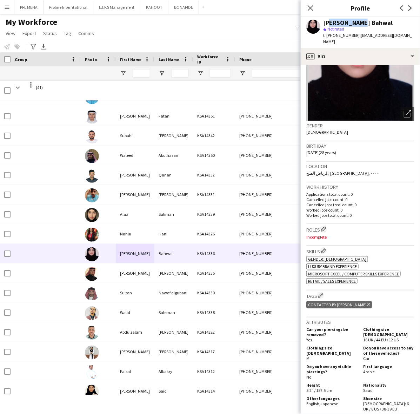
scroll to position [0, 0]
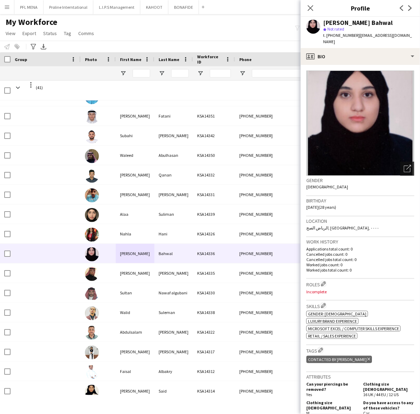
click at [404, 165] on icon "Open photos pop-in" at bounding box center [407, 168] width 7 height 7
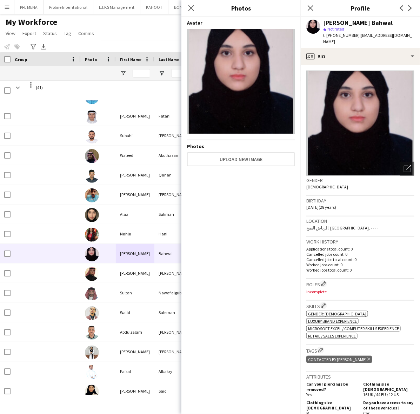
click at [355, 186] on div "Gender Female" at bounding box center [360, 186] width 108 height 20
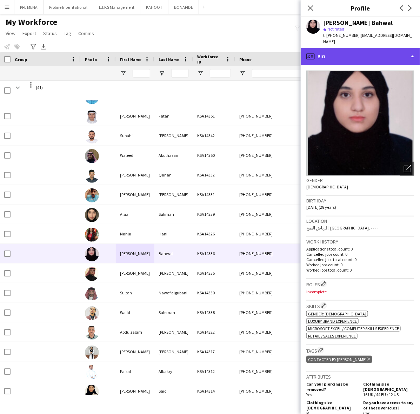
click at [364, 48] on div "profile Bio" at bounding box center [360, 56] width 119 height 17
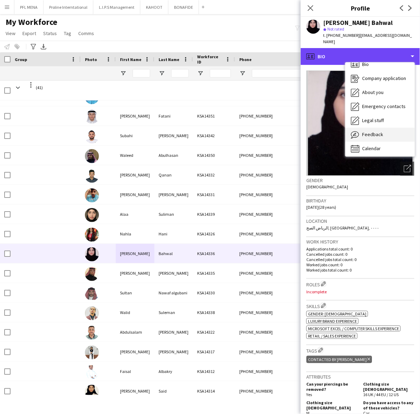
scroll to position [9, 0]
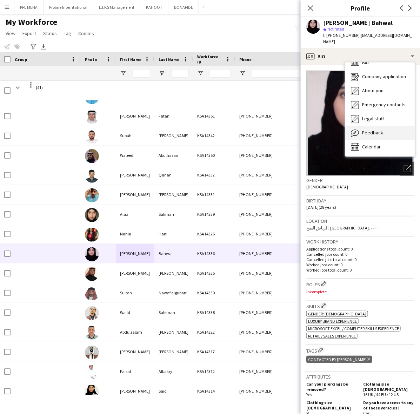
click at [380, 129] on span "Feedback" at bounding box center [372, 132] width 21 height 6
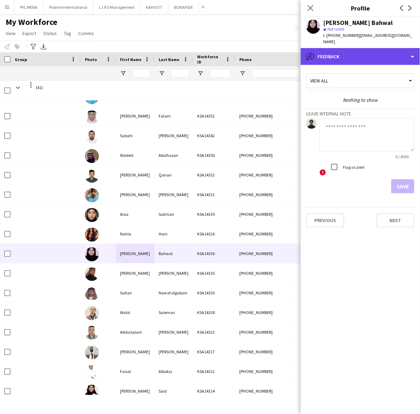
click at [378, 48] on div "bubble-pencil Feedback" at bounding box center [360, 56] width 119 height 17
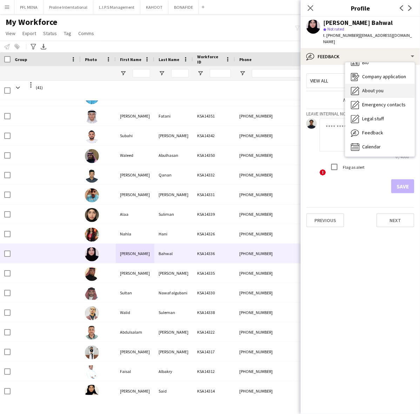
click at [379, 87] on span "About you" at bounding box center [372, 90] width 21 height 6
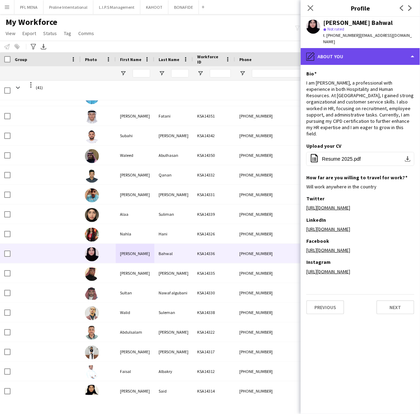
click at [395, 54] on div "pencil4 About you" at bounding box center [360, 56] width 119 height 17
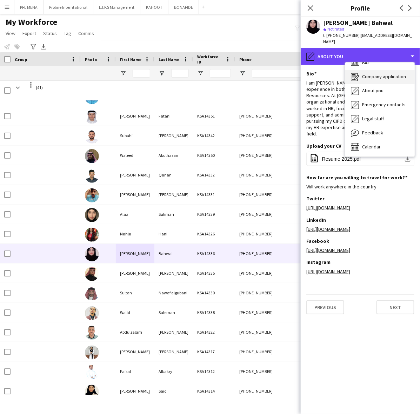
scroll to position [0, 0]
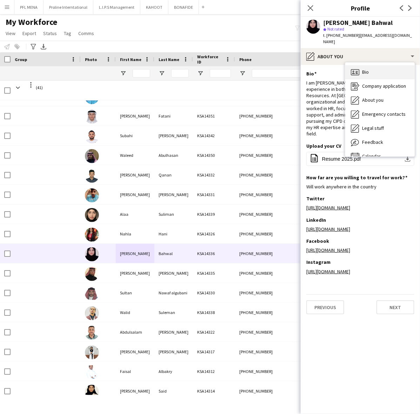
click at [385, 67] on div "Bio Bio" at bounding box center [379, 72] width 69 height 14
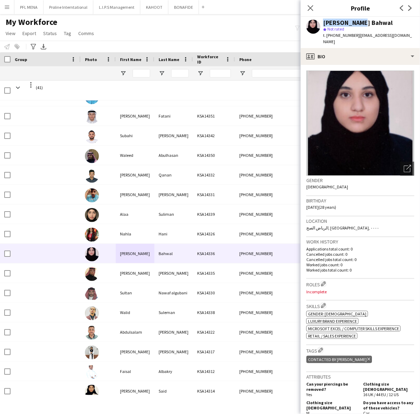
drag, startPoint x: 361, startPoint y: 22, endPoint x: 319, endPoint y: 22, distance: 42.1
click at [319, 22] on div "Nuha Bahwal star Not rated t. +966541902095 | noha_bahwal@hotmail.com" at bounding box center [360, 32] width 119 height 31
copy div "Nuha Bahwal"
click at [346, 35] on span "t. +966541902095" at bounding box center [341, 35] width 36 height 5
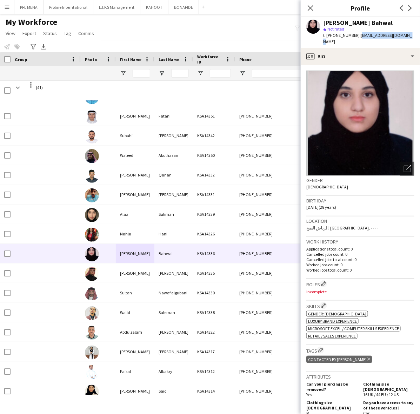
drag, startPoint x: 406, startPoint y: 35, endPoint x: 357, endPoint y: 34, distance: 49.2
click at [357, 34] on div "Nuha Bahwal star Not rated t. +966541902095 | noha_bahwal@hotmail.com" at bounding box center [360, 32] width 119 height 31
click at [343, 35] on span "t. +966541902095" at bounding box center [341, 35] width 36 height 5
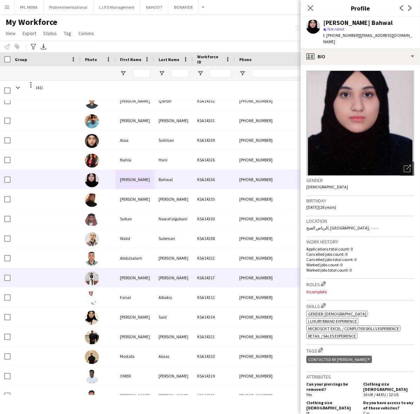
scroll to position [219, 0]
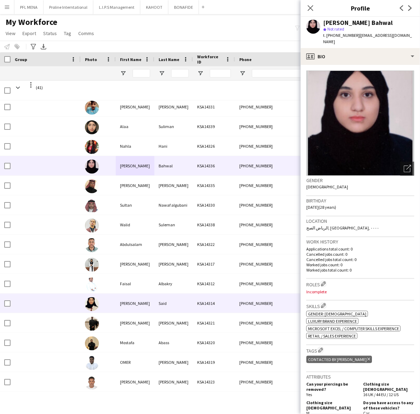
click at [131, 306] on div "[PERSON_NAME]" at bounding box center [135, 303] width 39 height 19
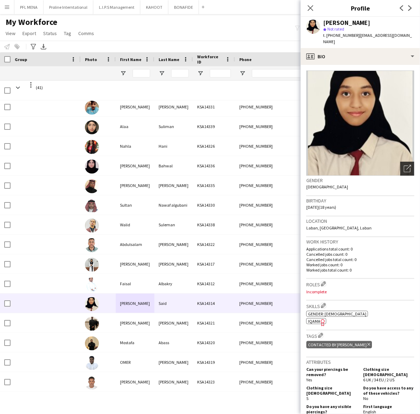
click at [404, 165] on icon "Open photos pop-in" at bounding box center [407, 168] width 7 height 7
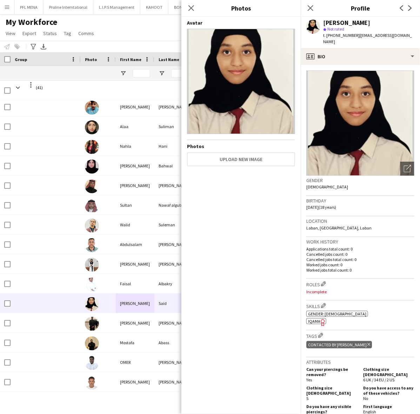
click at [370, 179] on div "Gender Female" at bounding box center [360, 186] width 108 height 20
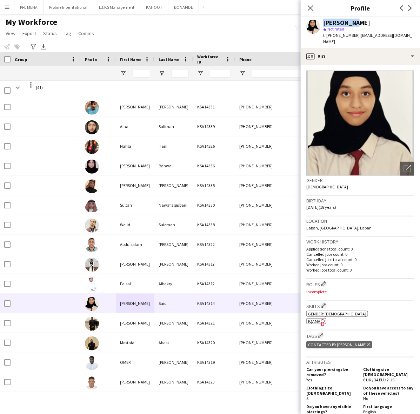
drag, startPoint x: 353, startPoint y: 22, endPoint x: 313, endPoint y: 23, distance: 39.3
click at [313, 23] on div "Lina Said star Not rated t. +966530010516 | linaridwanms@gmail.com" at bounding box center [360, 32] width 119 height 31
drag, startPoint x: 406, startPoint y: 34, endPoint x: 357, endPoint y: 32, distance: 49.2
click at [357, 32] on div "Lina Said star Not rated t. +966530010516 | linaridwanms@gmail.com" at bounding box center [360, 32] width 119 height 31
click at [374, 30] on div "star Not rated" at bounding box center [368, 29] width 91 height 6
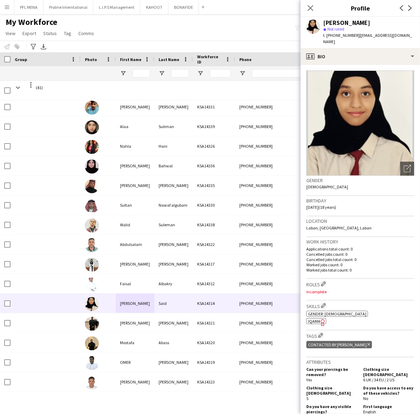
drag, startPoint x: 405, startPoint y: 32, endPoint x: 364, endPoint y: 35, distance: 40.8
click at [364, 35] on div "Lina Said star Not rated t. +966530010516 | linaridwanms@gmail.com" at bounding box center [360, 32] width 119 height 31
click at [405, 36] on div "Lina Said star Not rated t. +966530010516 | linaridwanms@gmail.com" at bounding box center [360, 32] width 119 height 31
drag, startPoint x: 405, startPoint y: 36, endPoint x: 362, endPoint y: 37, distance: 42.8
click at [362, 37] on div "Lina Said star Not rated t. +966530010516 | linaridwanms@gmail.com" at bounding box center [360, 32] width 119 height 31
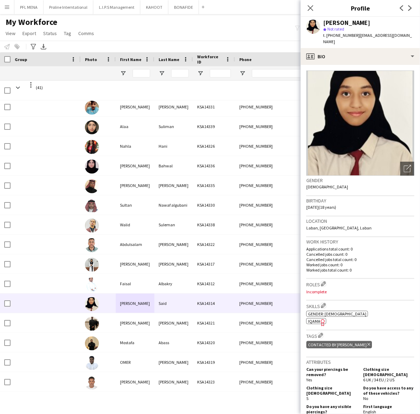
click at [341, 37] on span "t. +966530010516" at bounding box center [341, 35] width 36 height 5
drag, startPoint x: 310, startPoint y: 9, endPoint x: 210, endPoint y: 106, distance: 139.2
click at [310, 9] on icon at bounding box center [311, 8] width 6 height 6
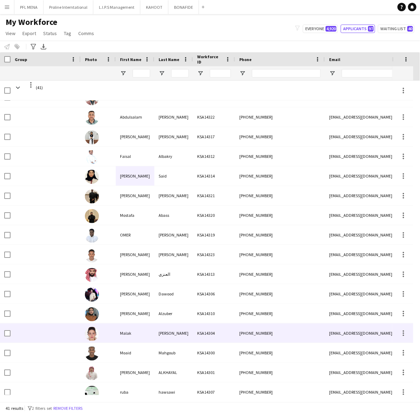
scroll to position [395, 0]
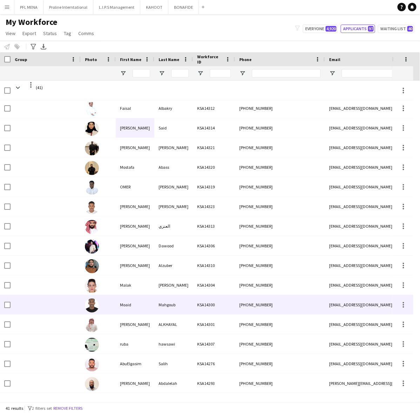
click at [132, 307] on div "Moaid" at bounding box center [135, 304] width 39 height 19
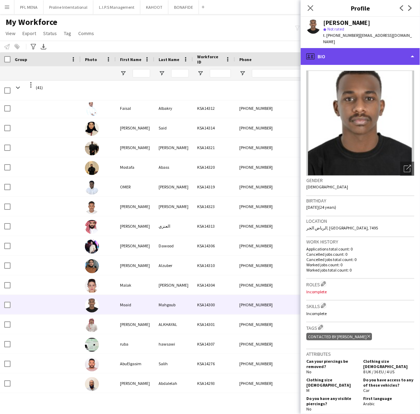
click at [358, 53] on div "profile Bio" at bounding box center [360, 56] width 119 height 17
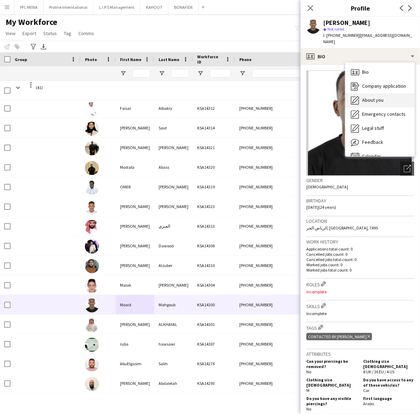
click at [378, 97] on span "About you" at bounding box center [372, 100] width 21 height 6
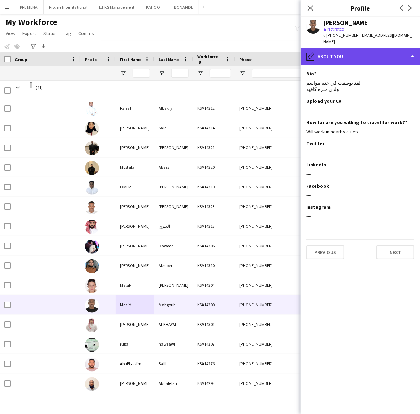
click at [359, 49] on div "pencil4 About you" at bounding box center [360, 56] width 119 height 17
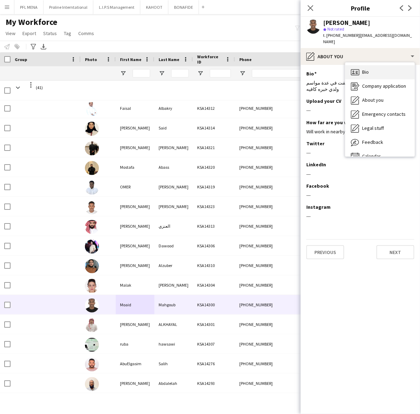
click at [360, 65] on div "Bio Bio" at bounding box center [379, 72] width 69 height 14
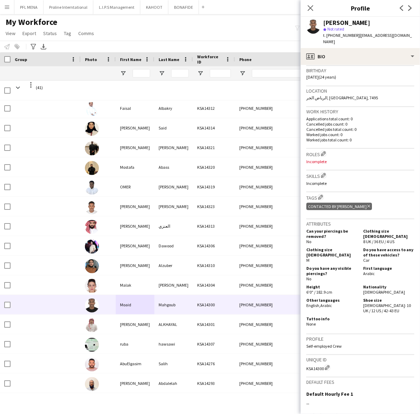
scroll to position [0, 0]
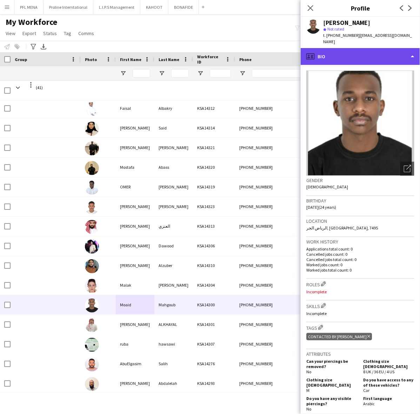
click at [367, 53] on div "profile Bio" at bounding box center [360, 56] width 119 height 17
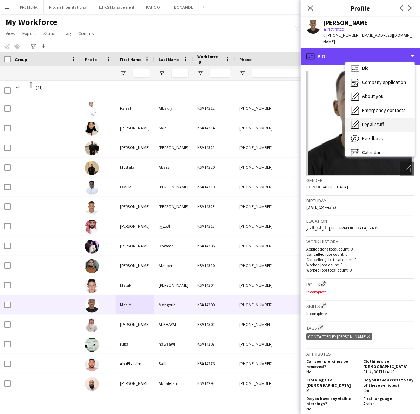
scroll to position [9, 0]
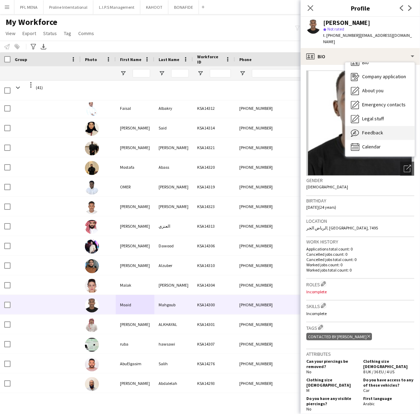
click at [388, 126] on div "Feedback Feedback" at bounding box center [379, 133] width 69 height 14
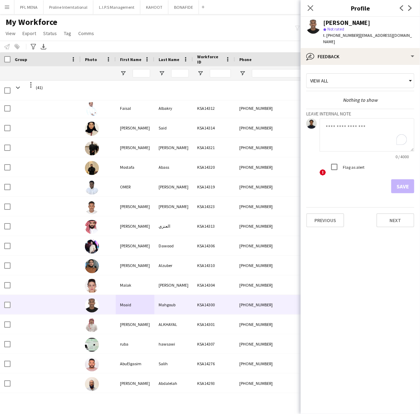
click at [353, 118] on textarea "To enrich screen reader interactions, please activate Accessibility in Grammarl…" at bounding box center [367, 134] width 95 height 33
type textarea "**********"
click at [399, 181] on button "Save" at bounding box center [402, 186] width 23 height 14
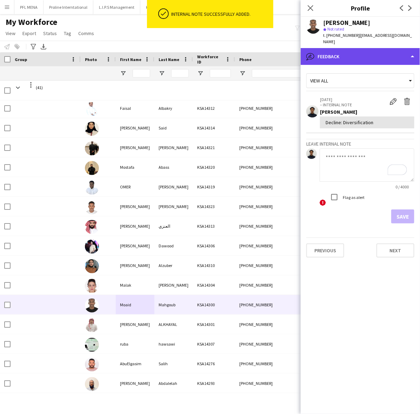
click at [373, 52] on div "bubble-pencil Feedback" at bounding box center [360, 56] width 119 height 17
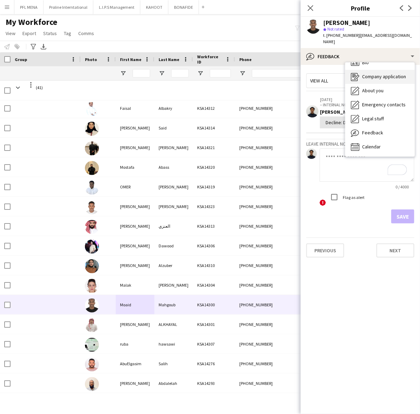
click at [376, 73] on span "Company application" at bounding box center [384, 76] width 44 height 6
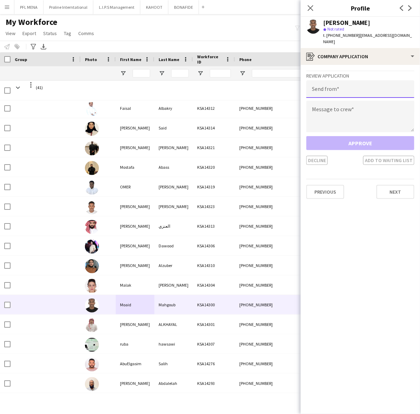
click at [352, 87] on input "email" at bounding box center [360, 89] width 108 height 18
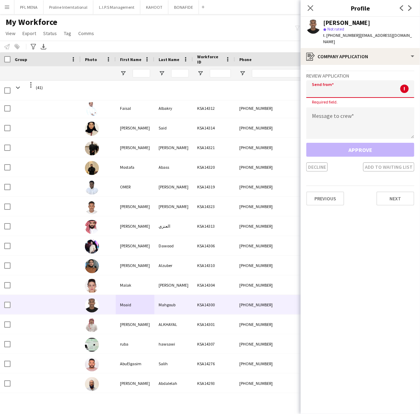
click at [352, 85] on input "email" at bounding box center [360, 89] width 108 height 18
paste input "**********"
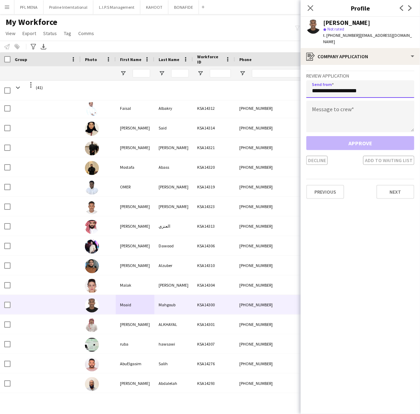
type input "**********"
click at [329, 102] on textarea at bounding box center [360, 117] width 108 height 32
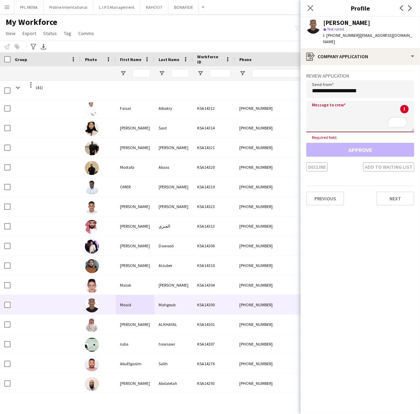
click at [358, 109] on textarea "To enrich screen reader interactions, please activate Accessibility in Grammarl…" at bounding box center [360, 117] width 108 height 32
paste textarea "**********"
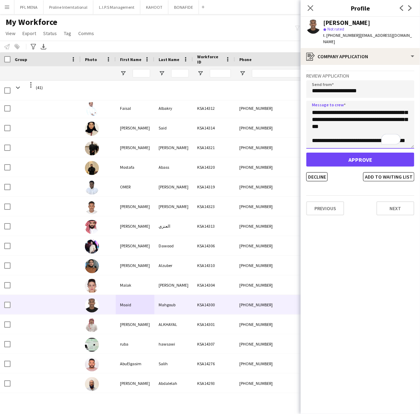
scroll to position [0, 0]
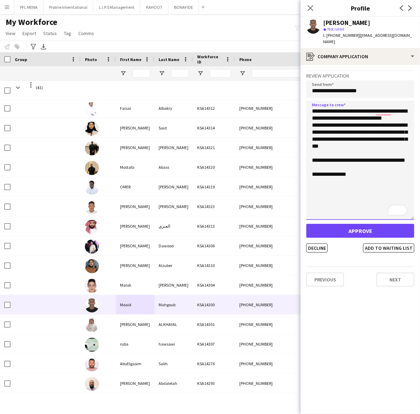
drag, startPoint x: 412, startPoint y: 125, endPoint x: 384, endPoint y: 212, distance: 91.9
click at [384, 212] on textarea "**********" at bounding box center [360, 160] width 108 height 119
click at [321, 126] on textarea "**********" at bounding box center [360, 160] width 108 height 119
type textarea "**********"
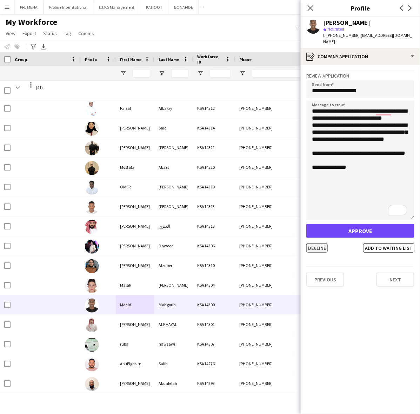
click at [313, 244] on button "Decline" at bounding box center [316, 248] width 21 height 9
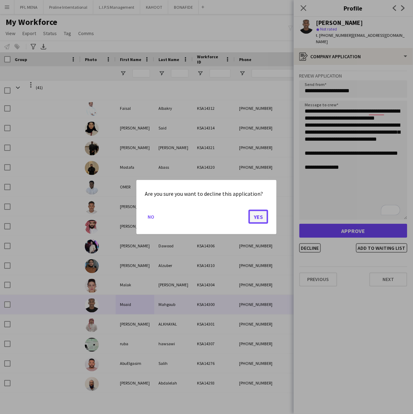
click at [256, 218] on button "Yes" at bounding box center [259, 217] width 20 height 14
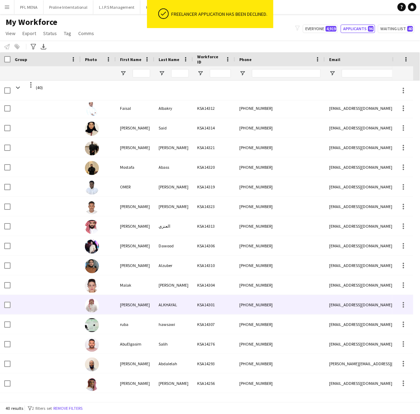
click at [122, 306] on div "[PERSON_NAME]" at bounding box center [135, 304] width 39 height 19
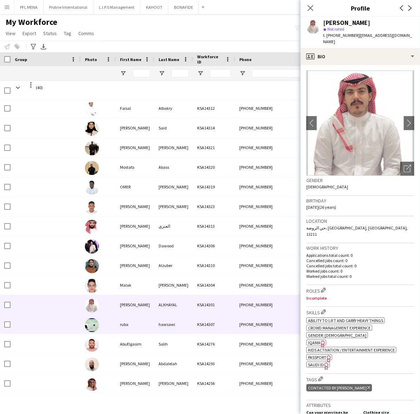
click at [153, 322] on div "ruba" at bounding box center [135, 324] width 39 height 19
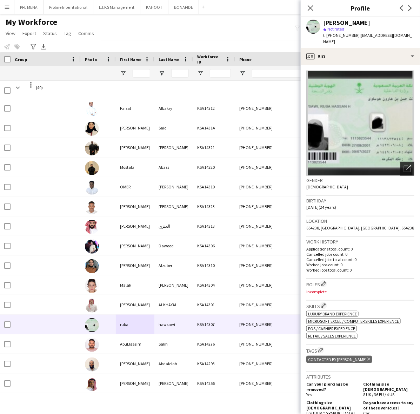
click at [400, 167] on div "Open photos pop-in" at bounding box center [407, 169] width 14 height 14
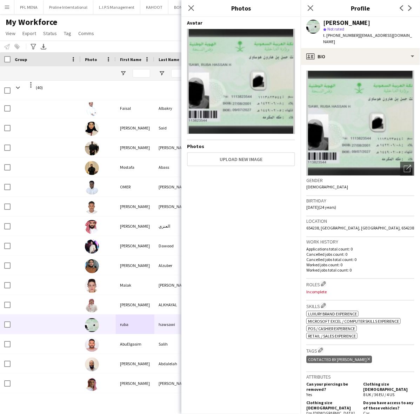
click at [349, 183] on div "Gender Female" at bounding box center [360, 186] width 108 height 20
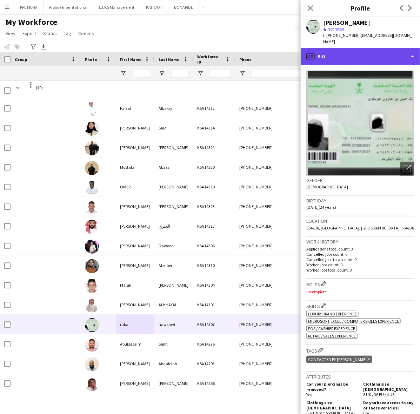
click at [352, 49] on div "profile Bio" at bounding box center [360, 56] width 119 height 17
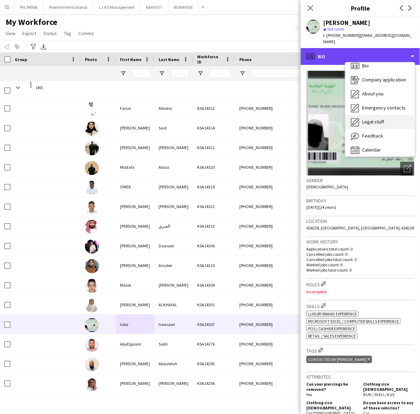
scroll to position [9, 0]
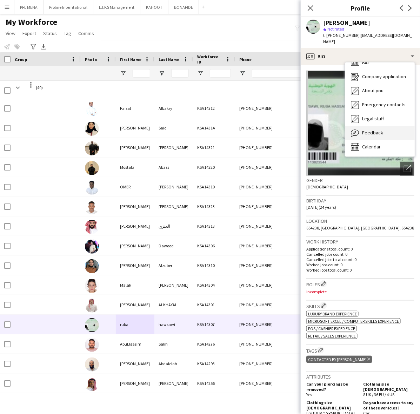
click at [376, 129] on span "Feedback" at bounding box center [372, 132] width 21 height 6
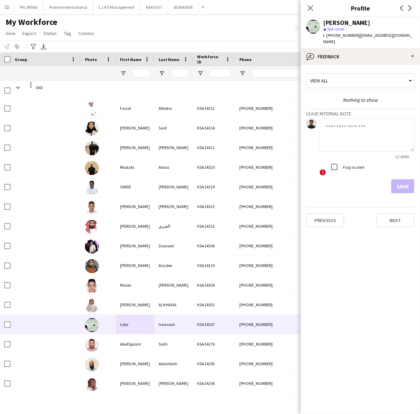
click at [355, 120] on textarea at bounding box center [367, 134] width 95 height 33
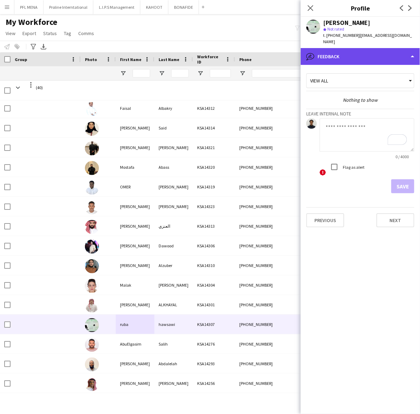
click at [360, 48] on div "bubble-pencil Feedback" at bounding box center [360, 56] width 119 height 17
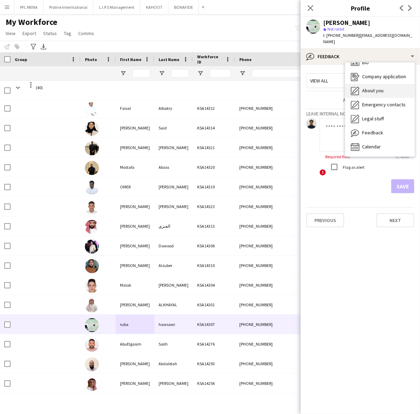
click at [388, 86] on div "About you About you" at bounding box center [379, 91] width 69 height 14
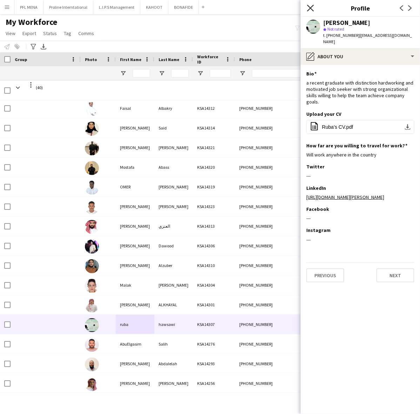
click at [313, 11] on icon "Close pop-in" at bounding box center [310, 8] width 7 height 7
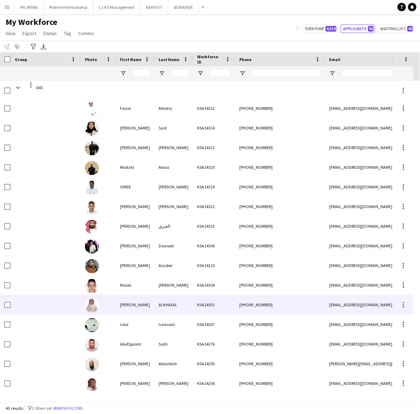
click at [159, 296] on div "ALKHAYAL" at bounding box center [173, 304] width 39 height 19
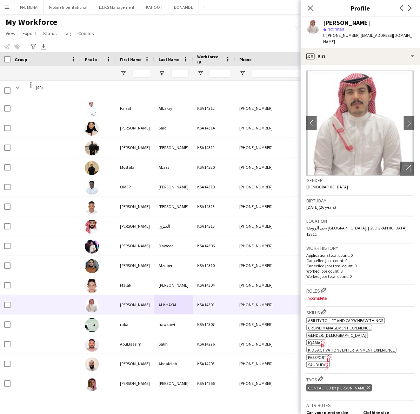
drag, startPoint x: 376, startPoint y: 22, endPoint x: 311, endPoint y: 24, distance: 64.9
click at [311, 24] on div "Omar ALKHAYAL star Not rated t. +9660506715755 | omarsy2108@gmail.com" at bounding box center [360, 32] width 119 height 31
drag, startPoint x: 404, startPoint y: 34, endPoint x: 358, endPoint y: 35, distance: 46.3
click at [358, 35] on div "Omar ALKHAYAL star Not rated t. +9660506715755 | omarsy2108@gmail.com" at bounding box center [360, 32] width 119 height 31
click at [400, 32] on div "star Not rated" at bounding box center [368, 29] width 91 height 6
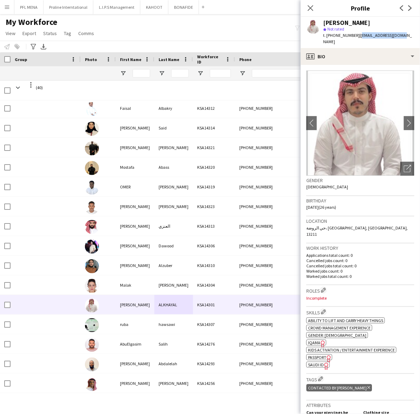
drag, startPoint x: 402, startPoint y: 36, endPoint x: 360, endPoint y: 36, distance: 42.5
click at [360, 36] on div "Omar ALKHAYAL star Not rated t. +9660506715755 | omarsy2108@gmail.com" at bounding box center [360, 32] width 119 height 31
click at [341, 34] on span "t. +9660506715755" at bounding box center [341, 35] width 36 height 5
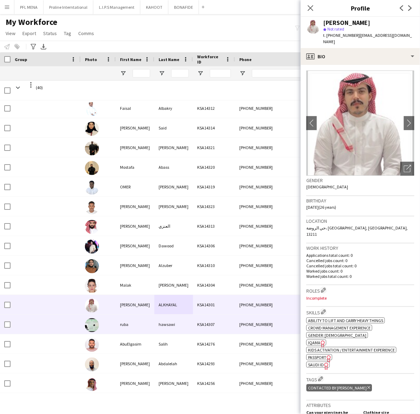
click at [130, 328] on div "ruba" at bounding box center [135, 324] width 39 height 19
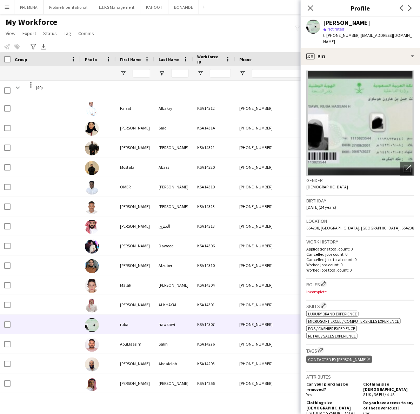
click at [341, 34] on span "t. +966500816811" at bounding box center [341, 35] width 36 height 5
drag, startPoint x: 364, startPoint y: 22, endPoint x: 318, endPoint y: 22, distance: 45.6
click at [318, 22] on div "ruba hawsawi star Not rated t. +966500816811 | rubah3745@gmail.com" at bounding box center [360, 32] width 119 height 31
drag, startPoint x: 399, startPoint y: 35, endPoint x: 357, endPoint y: 36, distance: 42.5
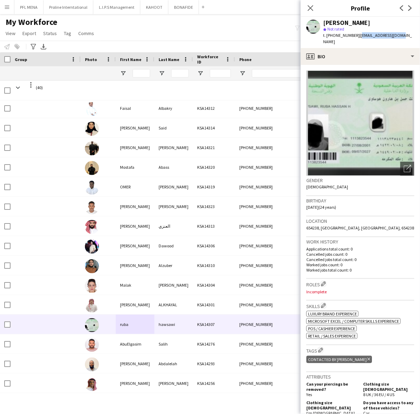
click at [357, 36] on div "ruba hawsawi star Not rated t. +966500816811 | rubah3745@gmail.com" at bounding box center [360, 32] width 119 height 31
click at [344, 34] on span "t. +966500816811" at bounding box center [341, 35] width 36 height 5
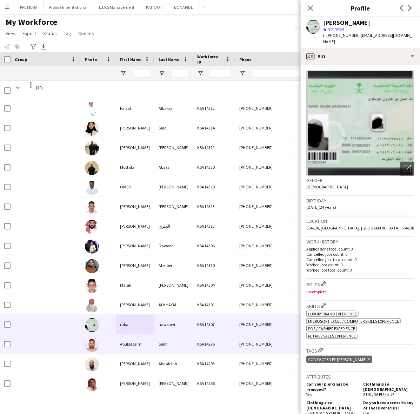
drag, startPoint x: 149, startPoint y: 345, endPoint x: 175, endPoint y: 324, distance: 32.9
click at [149, 345] on div "AbuElgasim" at bounding box center [135, 343] width 39 height 19
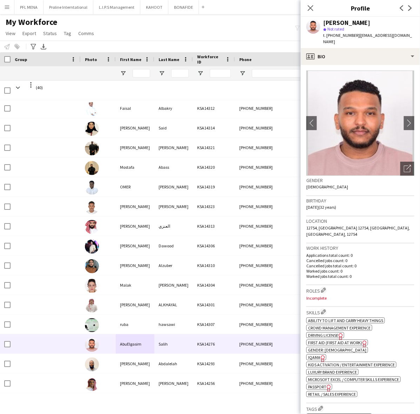
drag, startPoint x: 371, startPoint y: 24, endPoint x: 323, endPoint y: 23, distance: 48.1
click at [323, 23] on div "AbuElgasim Salih star Not rated t. +966547418494 | al_halfawy@hotmail.com" at bounding box center [360, 32] width 119 height 31
click at [345, 35] on span "t. +966547418494" at bounding box center [341, 35] width 36 height 5
drag, startPoint x: 402, startPoint y: 33, endPoint x: 357, endPoint y: 38, distance: 45.8
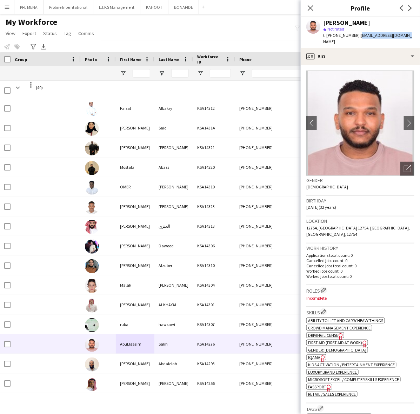
click at [357, 38] on div "AbuElgasim Salih star Not rated t. +966547418494 | al_halfawy@hotmail.com" at bounding box center [360, 32] width 119 height 31
click at [407, 165] on div "Open photos pop-in" at bounding box center [407, 169] width 14 height 14
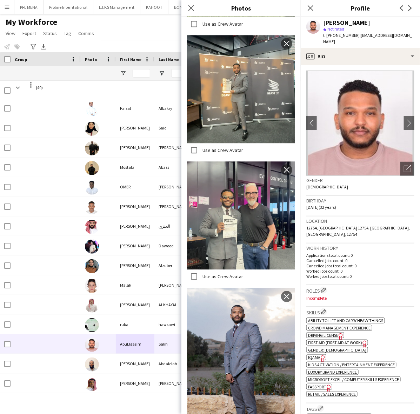
scroll to position [511, 0]
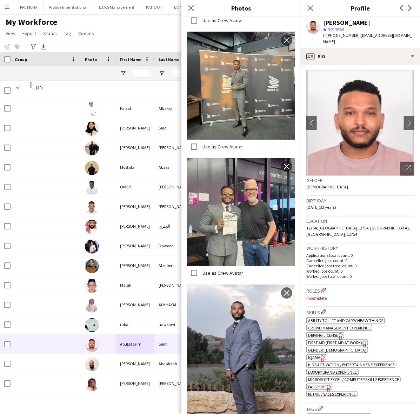
click at [377, 258] on p "Cancelled jobs count: 0" at bounding box center [360, 260] width 108 height 5
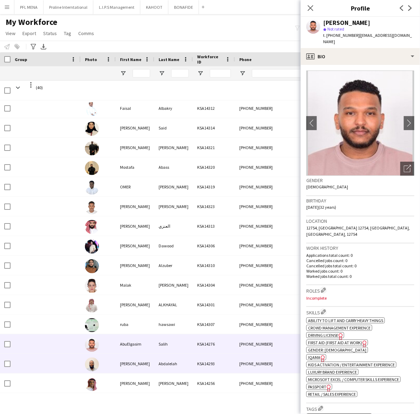
click at [138, 364] on div "[PERSON_NAME]" at bounding box center [135, 363] width 39 height 19
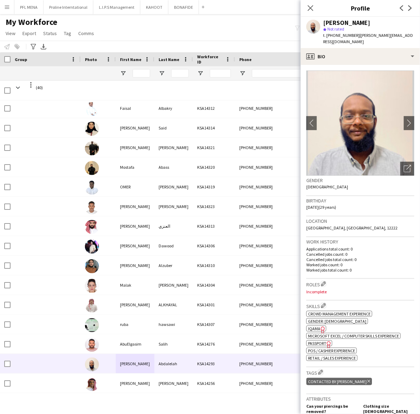
drag, startPoint x: 374, startPoint y: 21, endPoint x: 321, endPoint y: 25, distance: 53.5
click at [321, 25] on div "Ahmed Abdalelah star Not rated t. +966581860998 | ahmed.abdalelah@yahoo.com" at bounding box center [360, 32] width 119 height 31
click at [343, 34] on span "t. +966581860998" at bounding box center [341, 35] width 36 height 5
drag, startPoint x: 415, startPoint y: 35, endPoint x: 357, endPoint y: 36, distance: 57.9
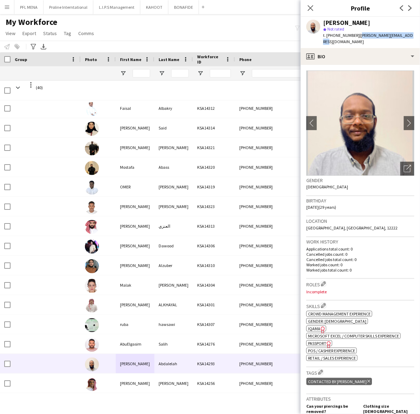
click at [357, 36] on div "Ahmed Abdalelah star Not rated t. +966581860998 | ahmed.abdalelah@yahoo.com" at bounding box center [360, 32] width 119 height 31
click at [308, 6] on icon at bounding box center [310, 8] width 7 height 7
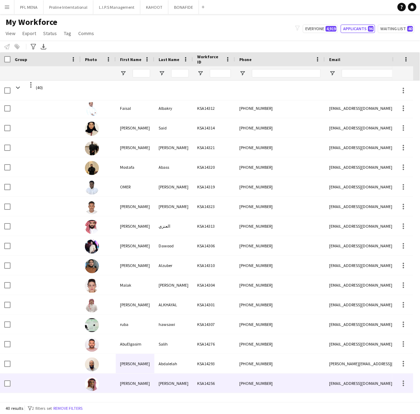
scroll to position [483, 0]
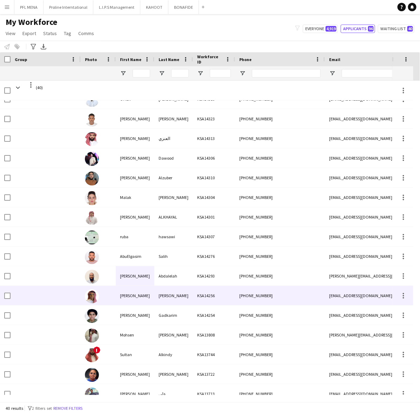
click at [127, 293] on div "AHMED" at bounding box center [135, 295] width 39 height 19
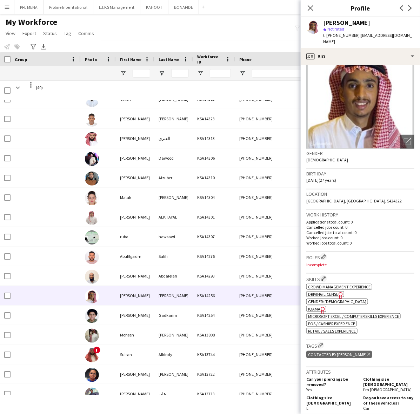
scroll to position [0, 0]
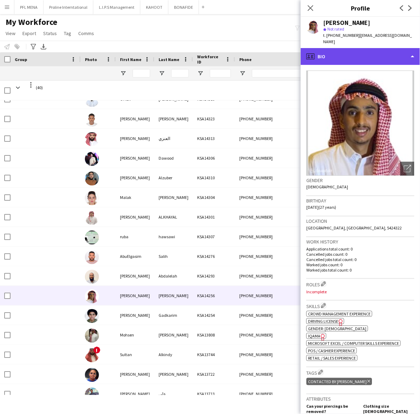
click at [390, 58] on div "profile Bio" at bounding box center [360, 56] width 119 height 17
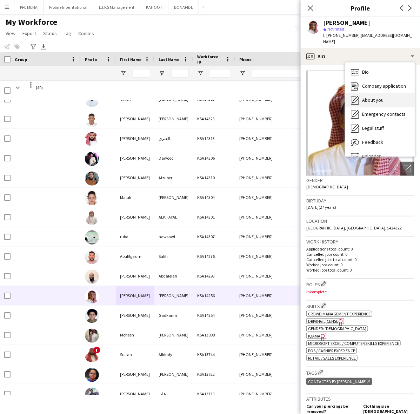
click at [386, 96] on div "About you About you" at bounding box center [379, 100] width 69 height 14
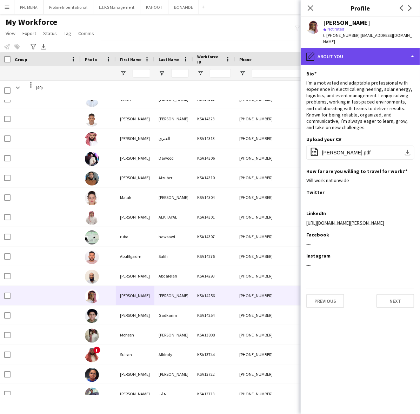
click at [377, 48] on div "pencil4 About you" at bounding box center [360, 56] width 119 height 17
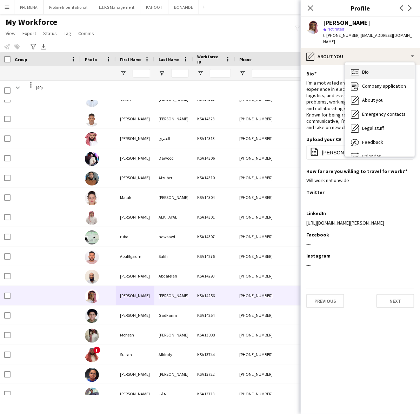
click at [368, 65] on div "Bio Bio" at bounding box center [379, 72] width 69 height 14
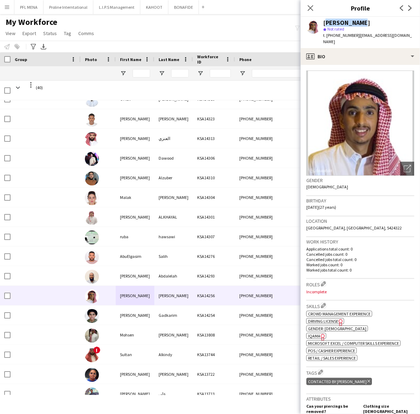
drag, startPoint x: 364, startPoint y: 24, endPoint x: 322, endPoint y: 21, distance: 41.8
click at [322, 21] on div "AHMED SALEH star Not rated t. +966534722832 | hoot0898@gmail.com" at bounding box center [360, 32] width 119 height 31
drag, startPoint x: 396, startPoint y: 34, endPoint x: 357, endPoint y: 38, distance: 38.8
click at [357, 38] on div "AHMED SALEH star Not rated t. +966534722832 | hoot0898@gmail.com" at bounding box center [360, 32] width 119 height 31
click at [345, 36] on span "t. +966534722832" at bounding box center [341, 35] width 36 height 5
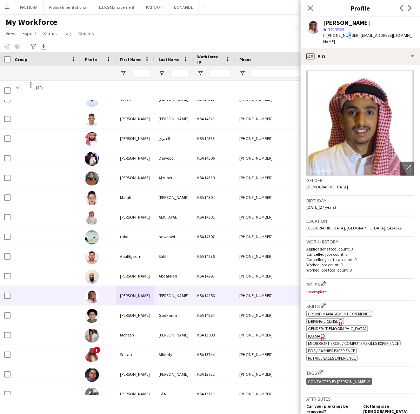
click at [345, 36] on span "t. +966534722832" at bounding box center [341, 35] width 36 height 5
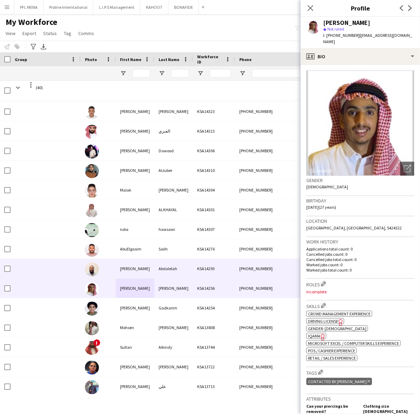
scroll to position [491, 0]
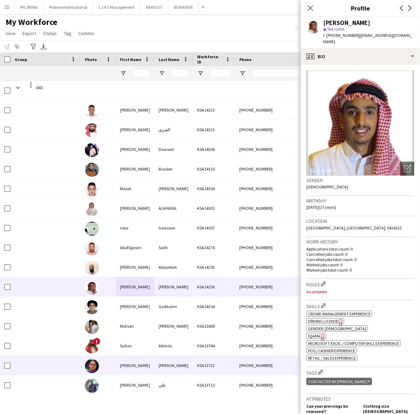
click at [126, 366] on div "Hamid" at bounding box center [135, 365] width 39 height 19
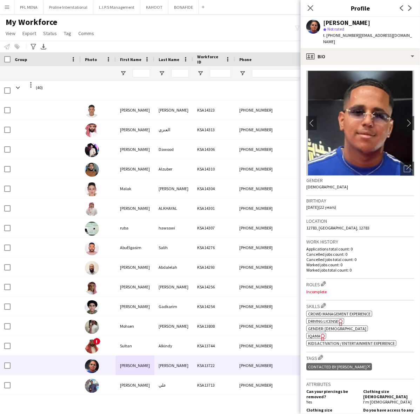
drag, startPoint x: 375, startPoint y: 22, endPoint x: 319, endPoint y: 24, distance: 56.2
click at [319, 24] on div "Hamid Mohamed star Not rated t. +966507143057 | wantedbythehoez@gmail.com" at bounding box center [360, 32] width 119 height 31
click at [341, 36] on span "t. +966507143057" at bounding box center [341, 35] width 36 height 5
drag, startPoint x: 412, startPoint y: 37, endPoint x: 357, endPoint y: 36, distance: 54.8
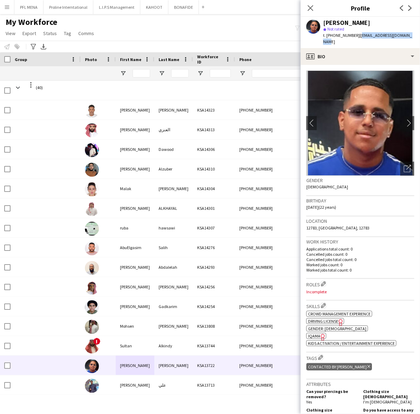
click at [357, 36] on div "Hamid Mohamed star Not rated t. +966507143057 | wantedbythehoez@gmail.com" at bounding box center [360, 32] width 119 height 31
click at [404, 165] on icon "Open photos pop-in" at bounding box center [407, 168] width 7 height 7
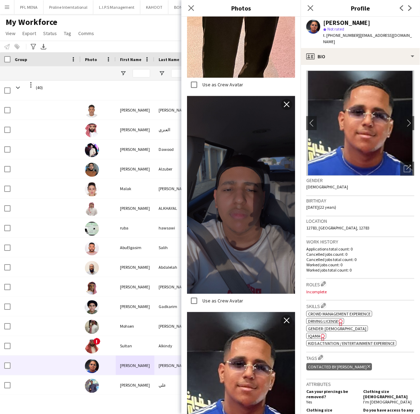
scroll to position [0, 0]
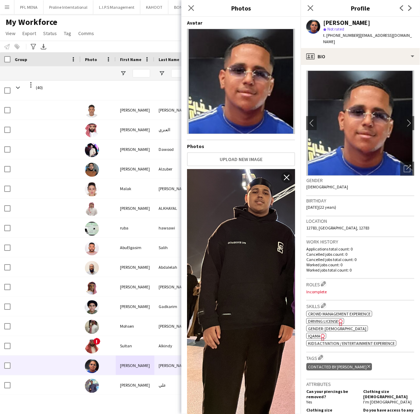
click at [388, 200] on div "Birthday 18-10-2002 (22 years)" at bounding box center [360, 206] width 108 height 20
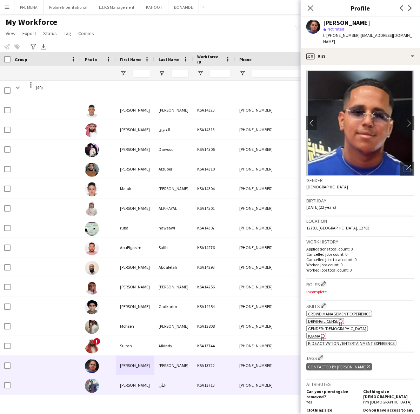
click at [140, 383] on div "فيصل" at bounding box center [135, 385] width 39 height 19
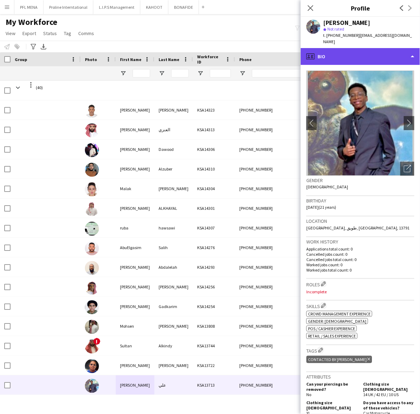
click at [353, 53] on div "profile Bio" at bounding box center [360, 56] width 119 height 17
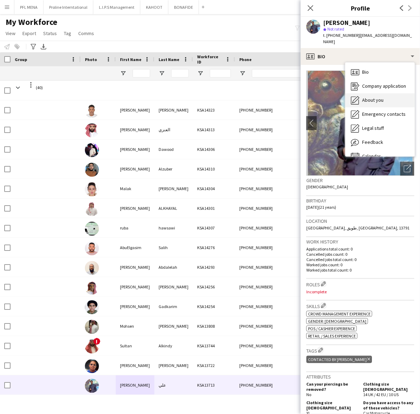
click at [375, 97] on span "About you" at bounding box center [372, 100] width 21 height 6
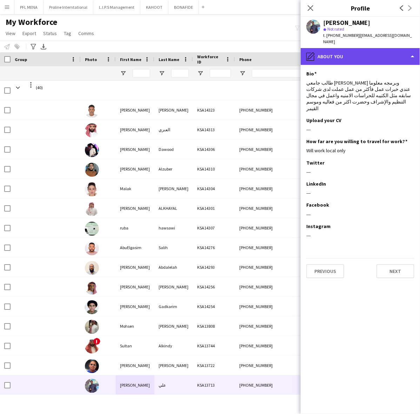
click at [375, 48] on div "pencil4 About you" at bounding box center [360, 56] width 119 height 17
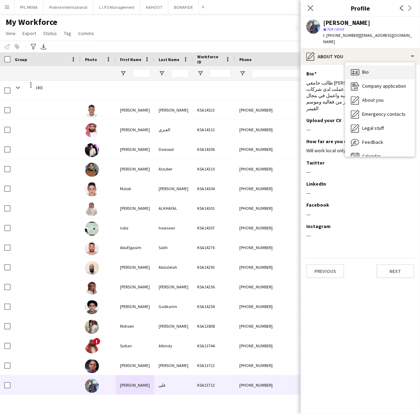
click at [376, 65] on div "Bio Bio" at bounding box center [379, 72] width 69 height 14
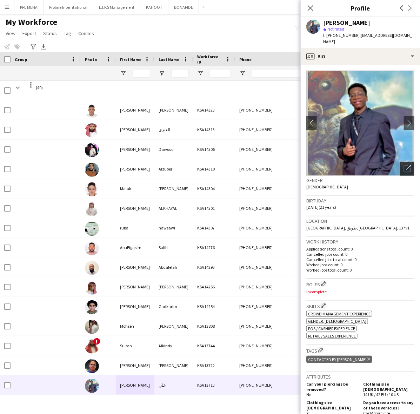
click at [404, 165] on icon "Open photos pop-in" at bounding box center [407, 168] width 7 height 7
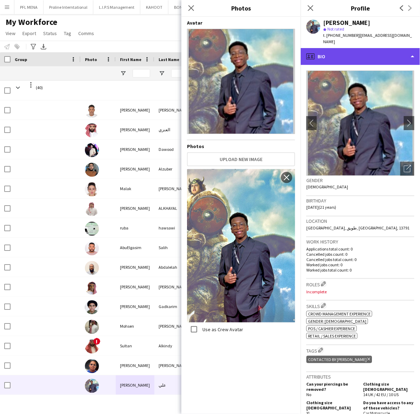
click at [380, 48] on div "profile Bio" at bounding box center [360, 56] width 119 height 17
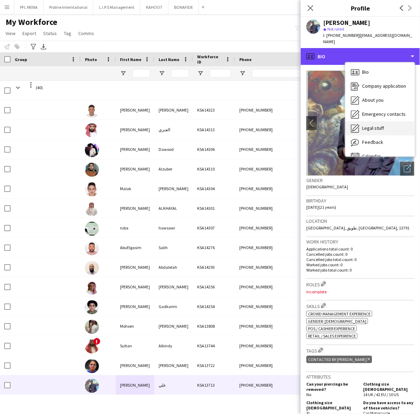
scroll to position [9, 0]
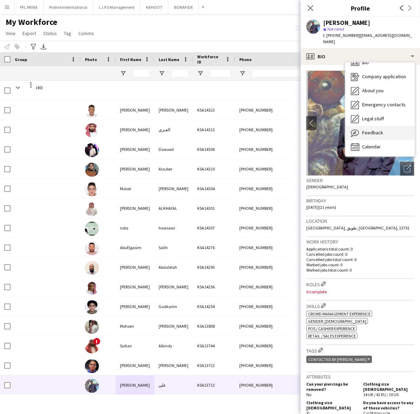
click at [379, 129] on span "Feedback" at bounding box center [372, 132] width 21 height 6
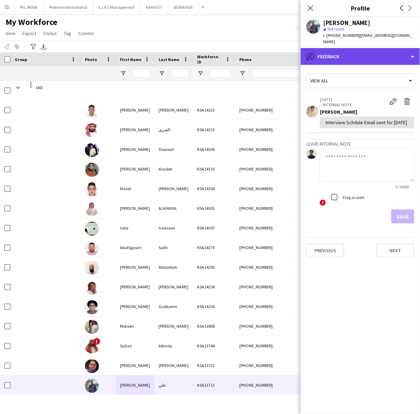
click at [376, 48] on div "bubble-pencil Feedback" at bounding box center [360, 56] width 119 height 17
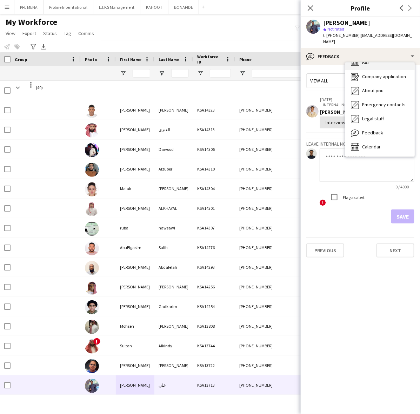
click at [376, 56] on div "Bio Bio" at bounding box center [379, 63] width 69 height 14
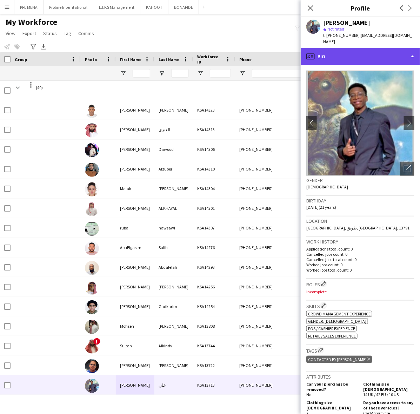
click at [373, 54] on div "profile Bio" at bounding box center [360, 56] width 119 height 17
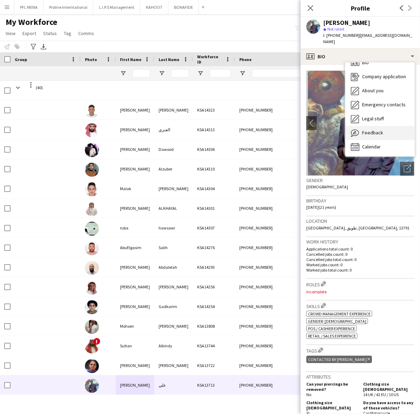
click at [375, 129] on span "Feedback" at bounding box center [372, 132] width 21 height 6
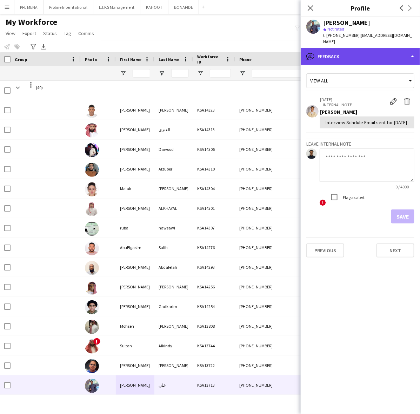
click at [363, 52] on div "bubble-pencil Feedback" at bounding box center [360, 56] width 119 height 17
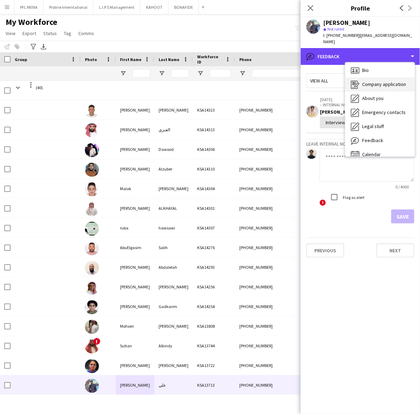
scroll to position [0, 0]
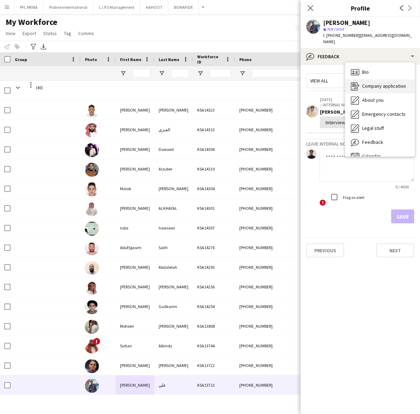
click at [378, 79] on div "Company application Company application" at bounding box center [379, 86] width 69 height 14
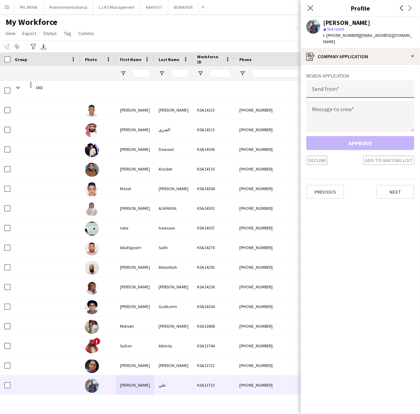
click at [347, 80] on input "email" at bounding box center [360, 89] width 108 height 18
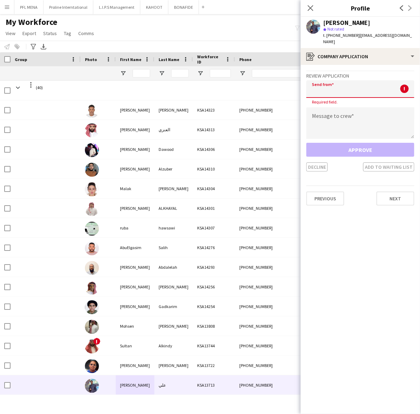
click at [338, 88] on input "email" at bounding box center [360, 89] width 108 height 18
paste input "**********"
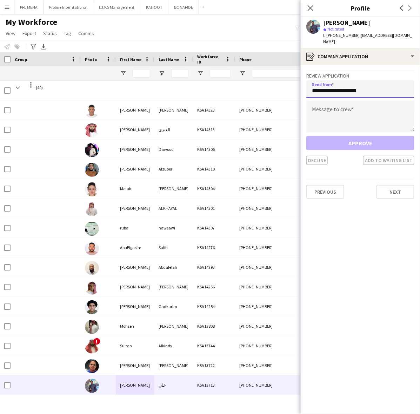
type input "**********"
click at [343, 108] on textarea at bounding box center [360, 117] width 108 height 32
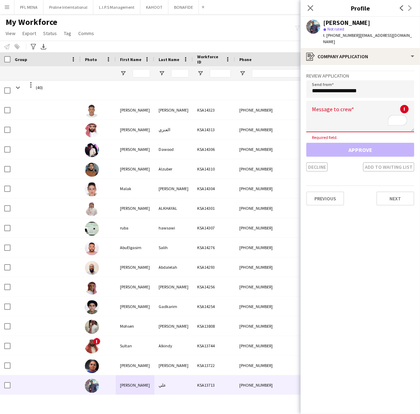
click at [338, 101] on textarea "To enrich screen reader interactions, please activate Accessibility in Grammarl…" at bounding box center [360, 117] width 108 height 32
paste textarea "**********"
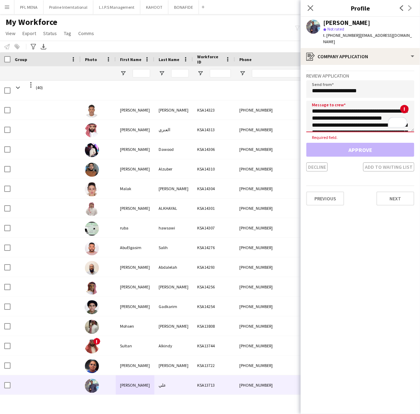
scroll to position [53, 0]
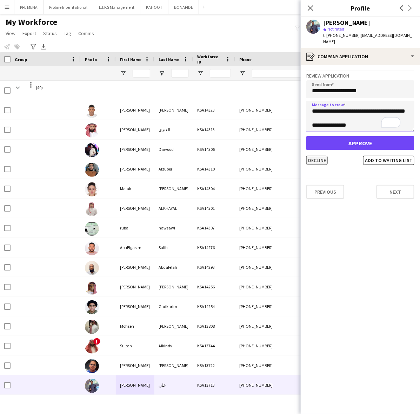
type textarea "**********"
click at [323, 156] on button "Decline" at bounding box center [316, 160] width 21 height 9
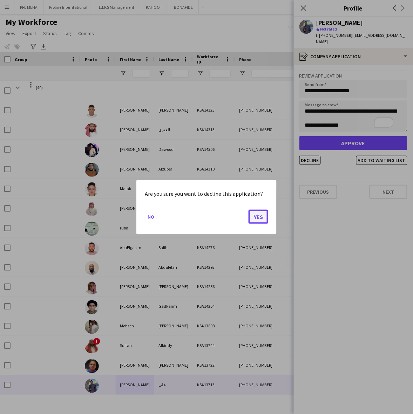
click at [258, 218] on button "Yes" at bounding box center [259, 217] width 20 height 14
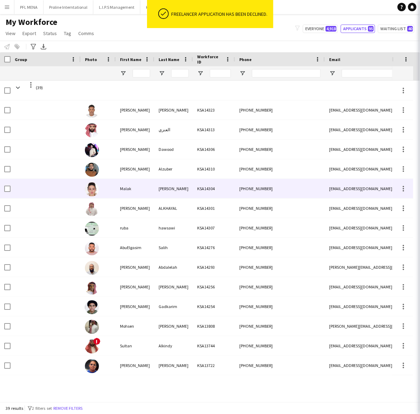
scroll to position [471, 0]
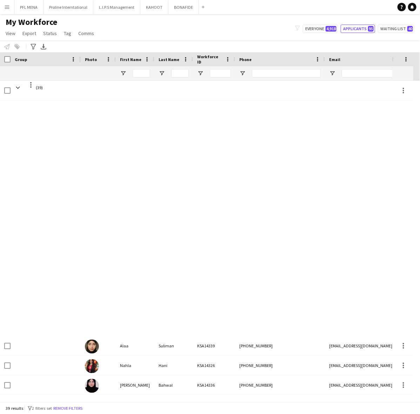
scroll to position [471, 0]
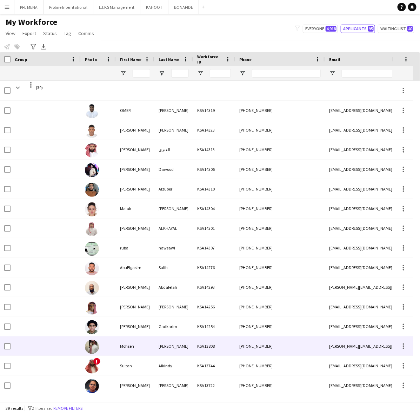
click at [148, 341] on div "Mohsen" at bounding box center [135, 346] width 39 height 19
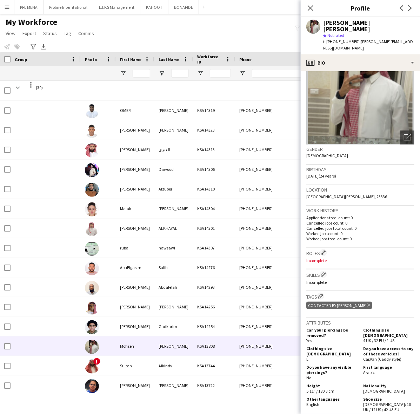
scroll to position [0, 0]
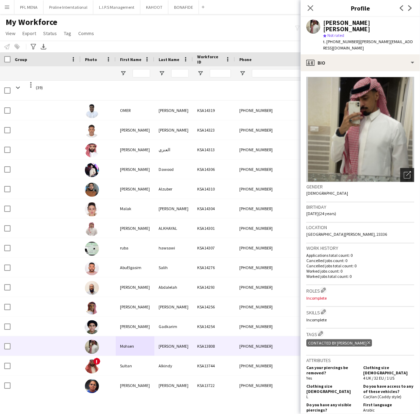
click at [406, 168] on div "Open photos pop-in" at bounding box center [407, 175] width 14 height 14
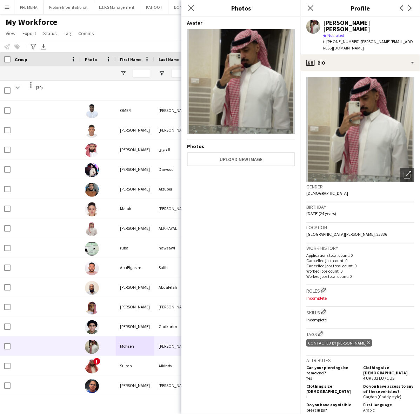
click at [375, 263] on p "Cancelled jobs total count: 0" at bounding box center [360, 265] width 108 height 5
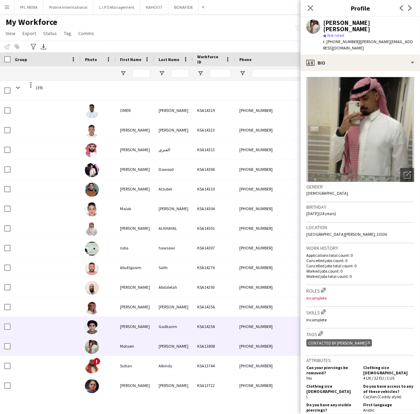
click at [114, 319] on div at bounding box center [98, 326] width 35 height 19
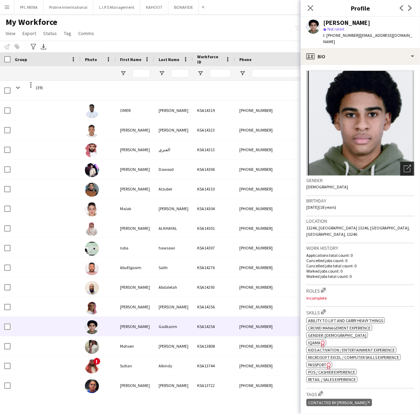
click at [404, 165] on icon "Open photos pop-in" at bounding box center [407, 168] width 7 height 7
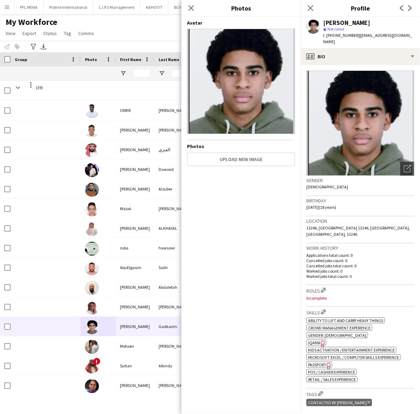
click at [371, 185] on div "Gender [DEMOGRAPHIC_DATA]" at bounding box center [360, 186] width 108 height 20
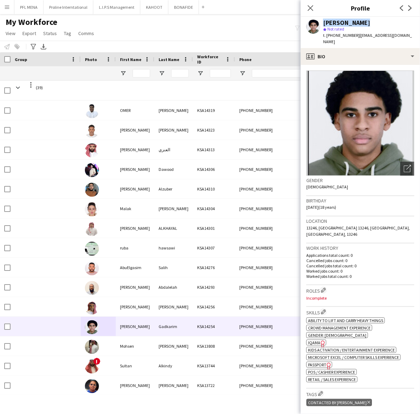
drag, startPoint x: 339, startPoint y: 24, endPoint x: 315, endPoint y: 24, distance: 23.9
click at [315, 24] on div "Ali Gadkarim star Not rated t. +966536952948 | alimamdoh661@icloud.com" at bounding box center [360, 32] width 119 height 31
copy div "Ali Gadkarim"
click at [406, 35] on div "Ali Gadkarim star Not rated t. +966536952948 | alimamdoh661@icloud.com" at bounding box center [360, 32] width 119 height 31
drag, startPoint x: 407, startPoint y: 35, endPoint x: 365, endPoint y: 39, distance: 42.3
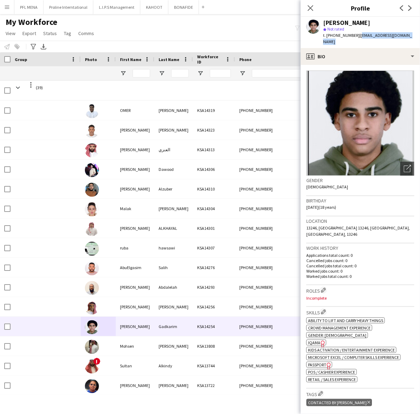
click at [365, 39] on div "Ali Gadkarim star Not rated t. +966536952948 | alimamdoh661@icloud.com" at bounding box center [360, 32] width 119 height 31
copy app-crew-profile "alimamdoh661@icloud.com profile"
click at [341, 34] on span "t. +966536952948" at bounding box center [341, 35] width 36 height 5
copy span "966536952948"
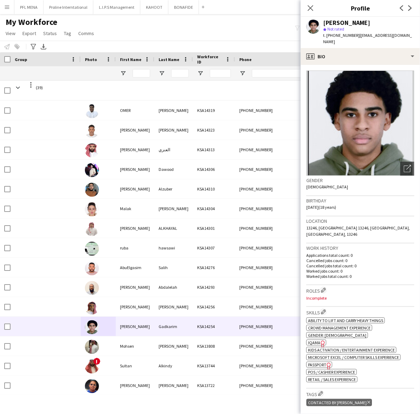
drag, startPoint x: 310, startPoint y: 10, endPoint x: 304, endPoint y: 13, distance: 7.2
click at [310, 10] on icon "Close pop-in" at bounding box center [311, 8] width 6 height 6
